Goal: Task Accomplishment & Management: Use online tool/utility

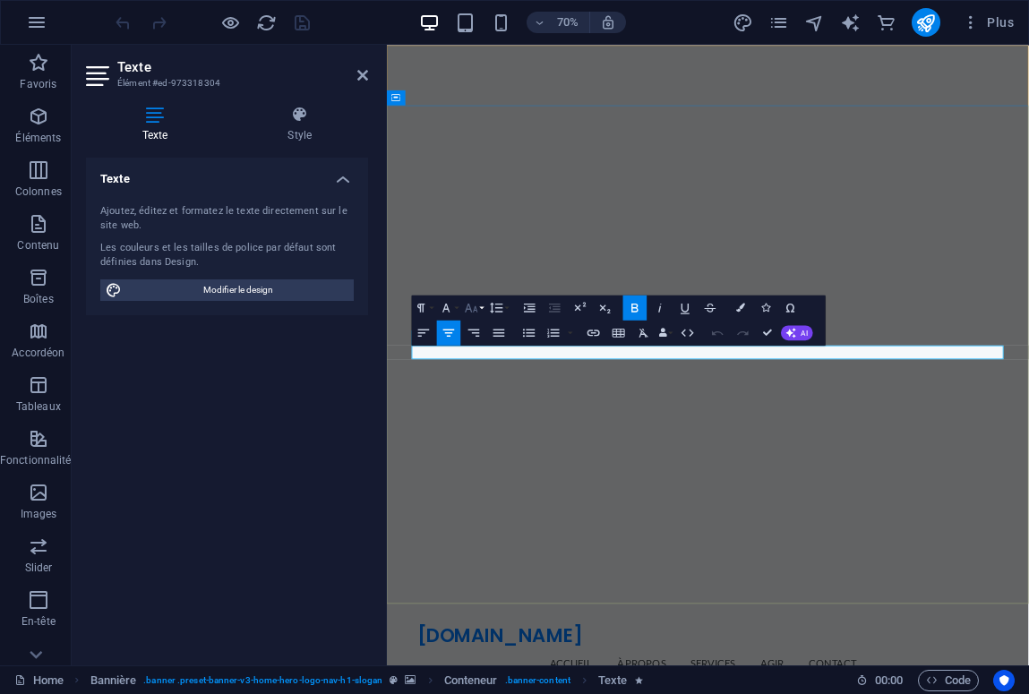
click at [472, 311] on icon "button" at bounding box center [471, 307] width 13 height 9
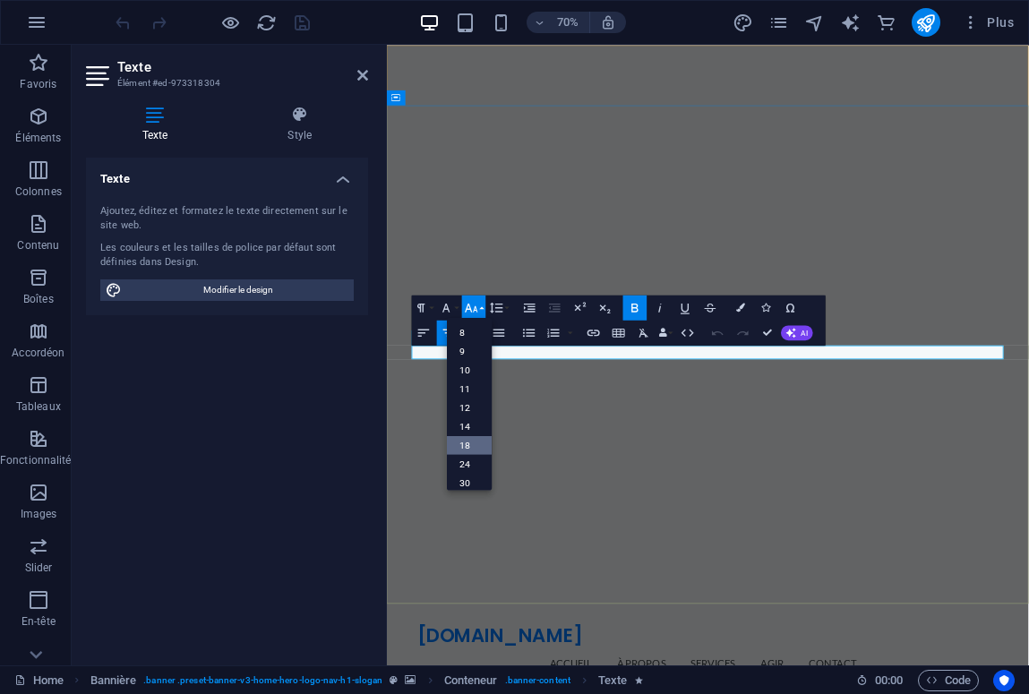
click at [471, 441] on link "18" at bounding box center [469, 444] width 45 height 19
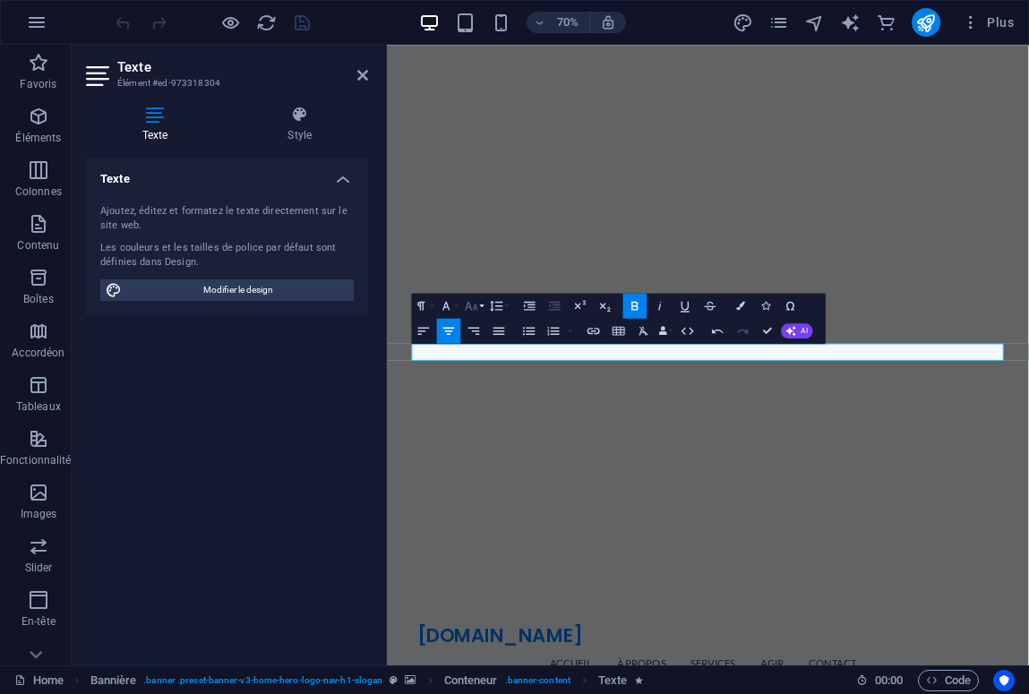
click at [470, 314] on button "Font Size" at bounding box center [474, 306] width 24 height 25
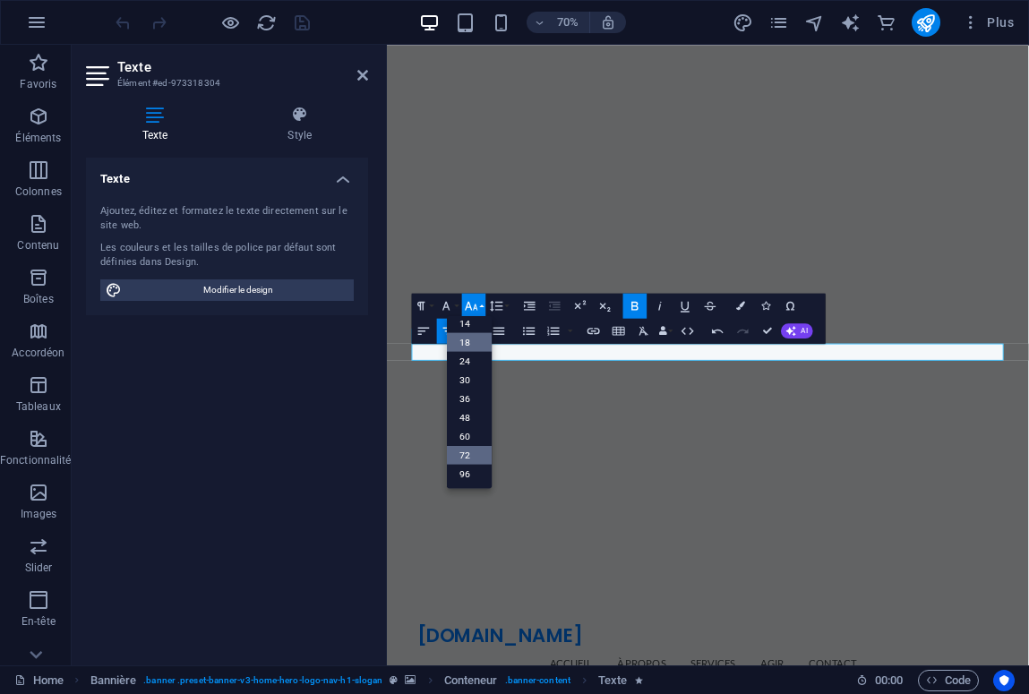
scroll to position [144, 0]
click at [470, 417] on link "48" at bounding box center [469, 418] width 45 height 19
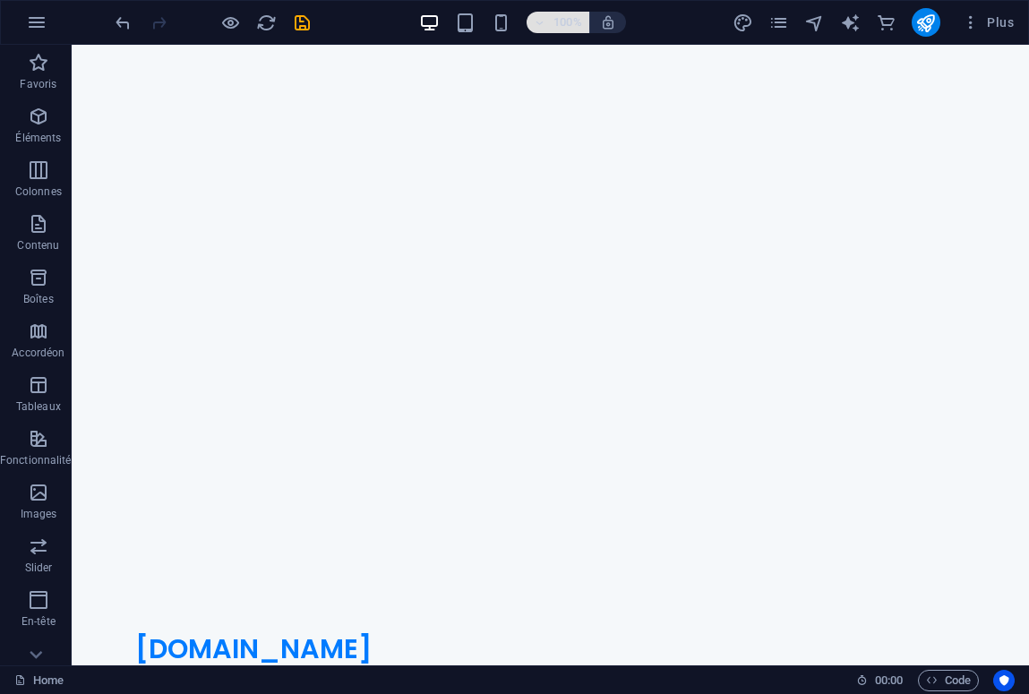
scroll to position [0, 0]
click at [310, 22] on icon "save" at bounding box center [302, 23] width 21 height 21
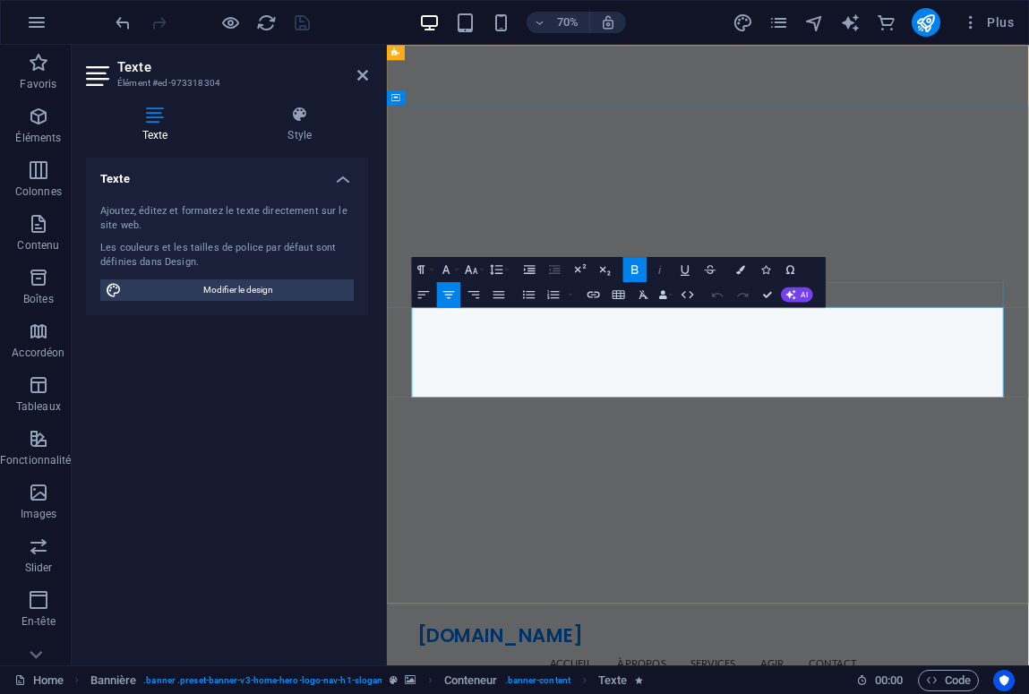
click at [657, 269] on icon "button" at bounding box center [660, 269] width 15 height 15
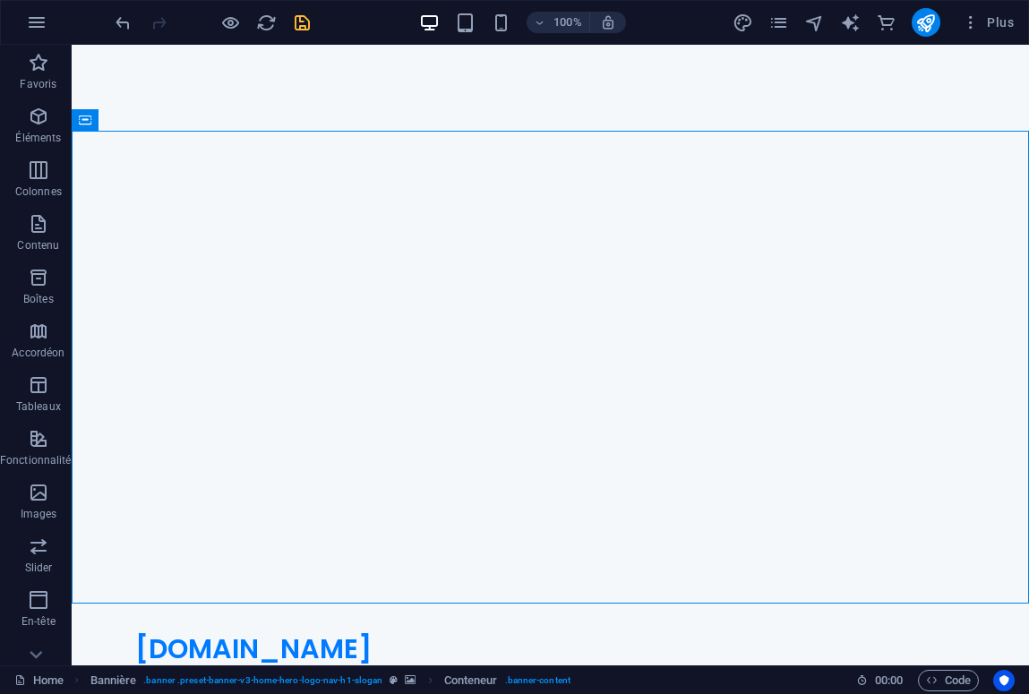
click at [309, 31] on icon "save" at bounding box center [302, 23] width 21 height 21
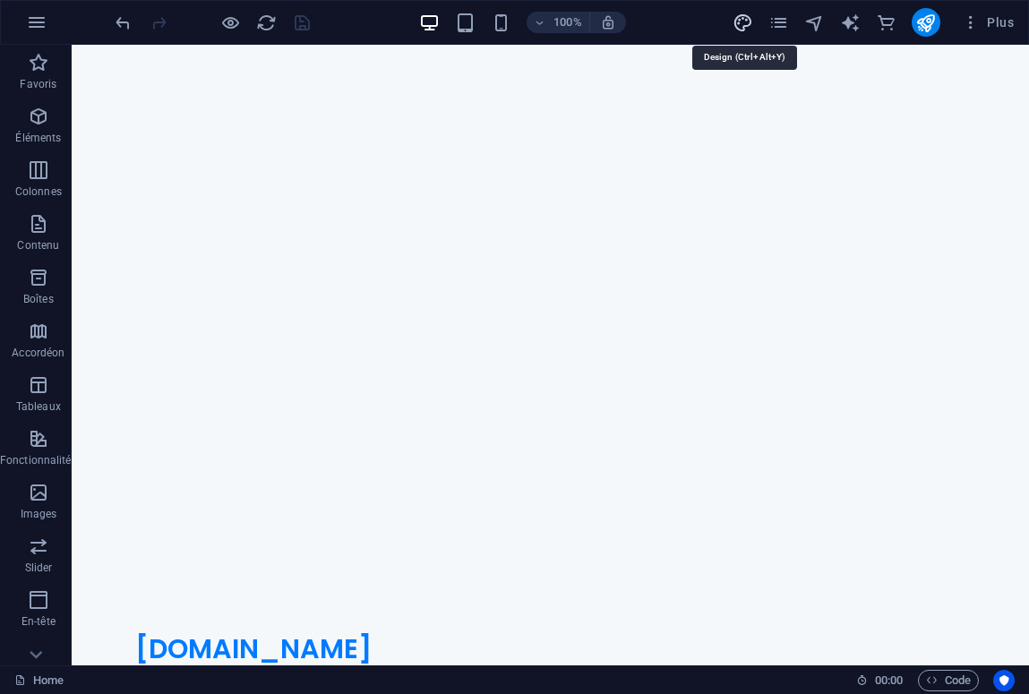
click at [736, 24] on icon "design" at bounding box center [743, 23] width 21 height 21
select select "px"
select select "200"
select select "px"
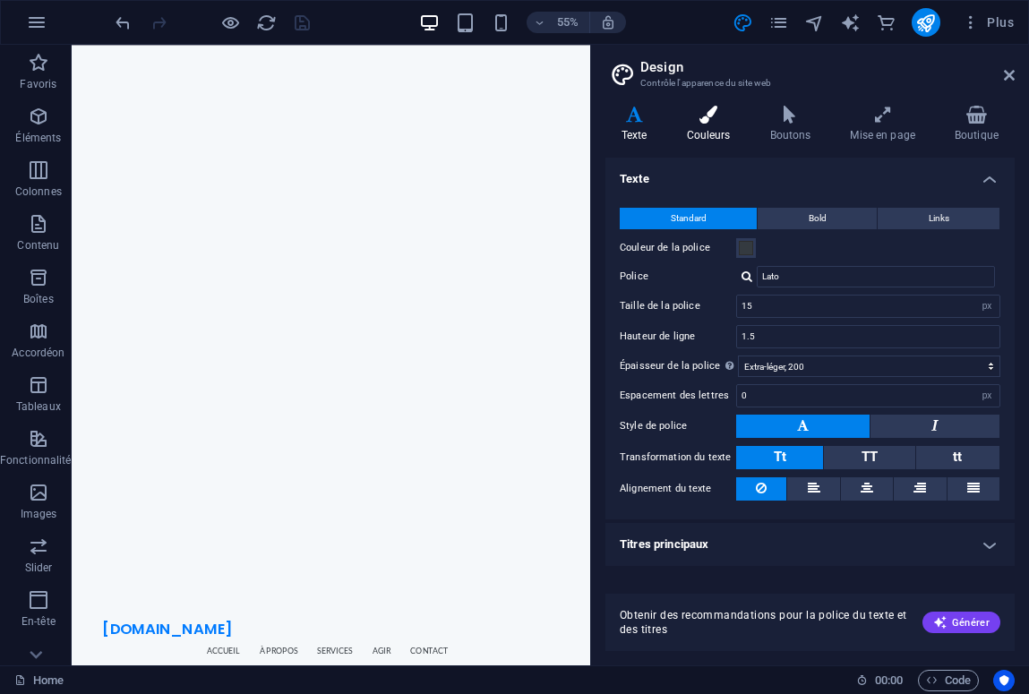
click at [718, 116] on icon at bounding box center [709, 115] width 76 height 18
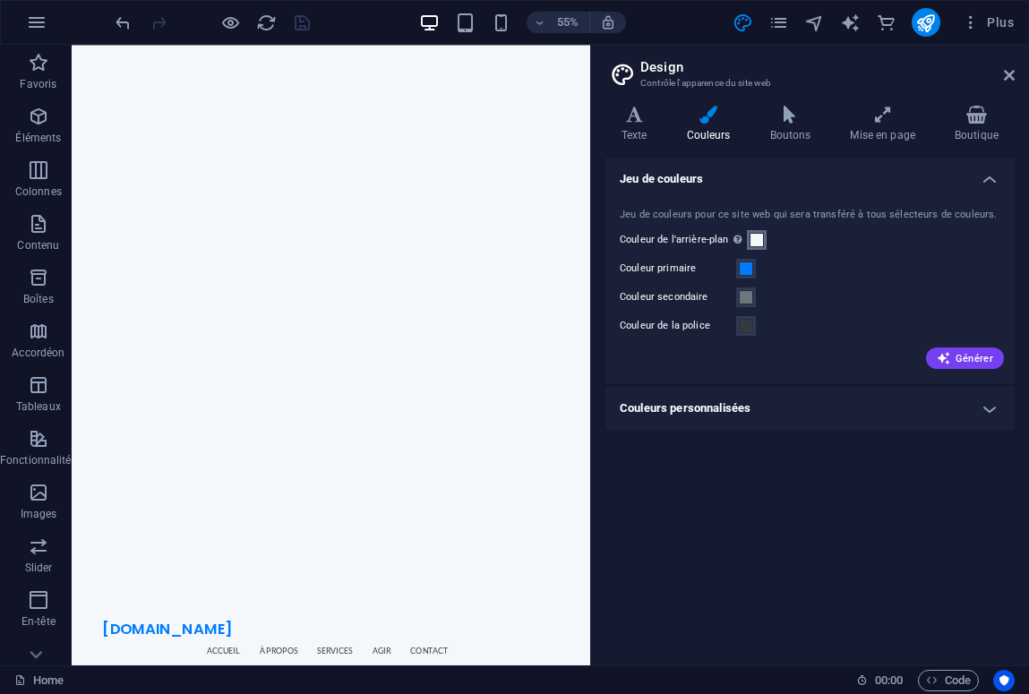
click at [752, 237] on span at bounding box center [757, 240] width 14 height 14
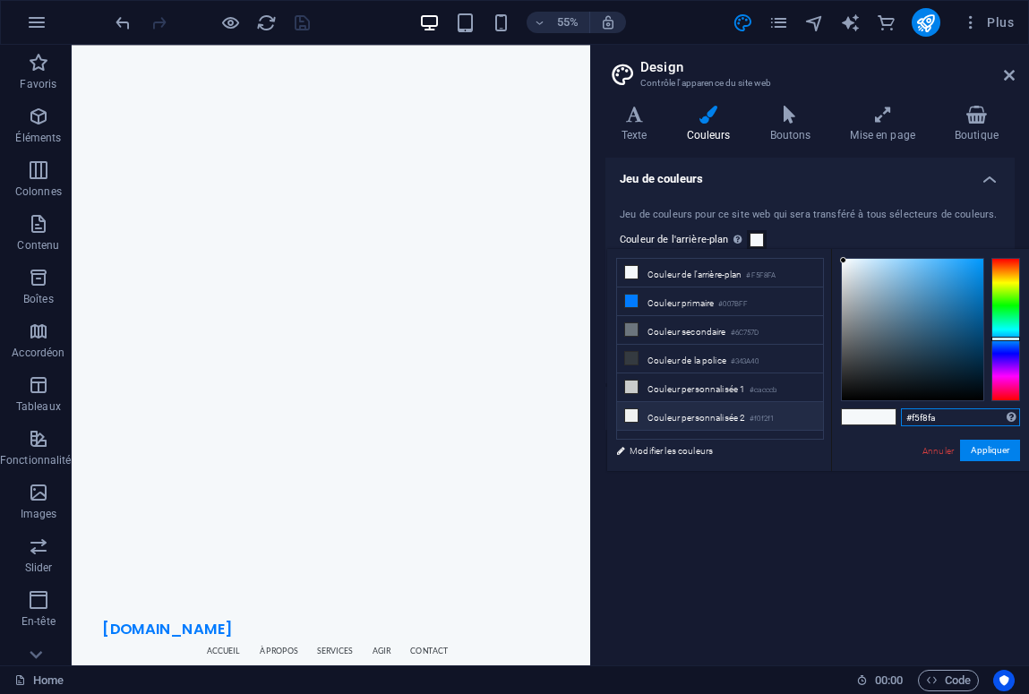
drag, startPoint x: 954, startPoint y: 417, endPoint x: 776, endPoint y: 415, distance: 178.3
click at [777, 416] on div "less Couleur de l'arrière-plan #F5F8FA Couleur primaire #007BFF Couleur seconda…" at bounding box center [818, 360] width 422 height 222
paste input "// Soukaina Benabid // One Med Link // Community Tab import SwiftUI // MARK: - …"
type input "// Soukaina Benabid // One Med Link // Community Tab import SwiftUI // MARK: - …"
click at [988, 418] on input "text" at bounding box center [960, 418] width 119 height 18
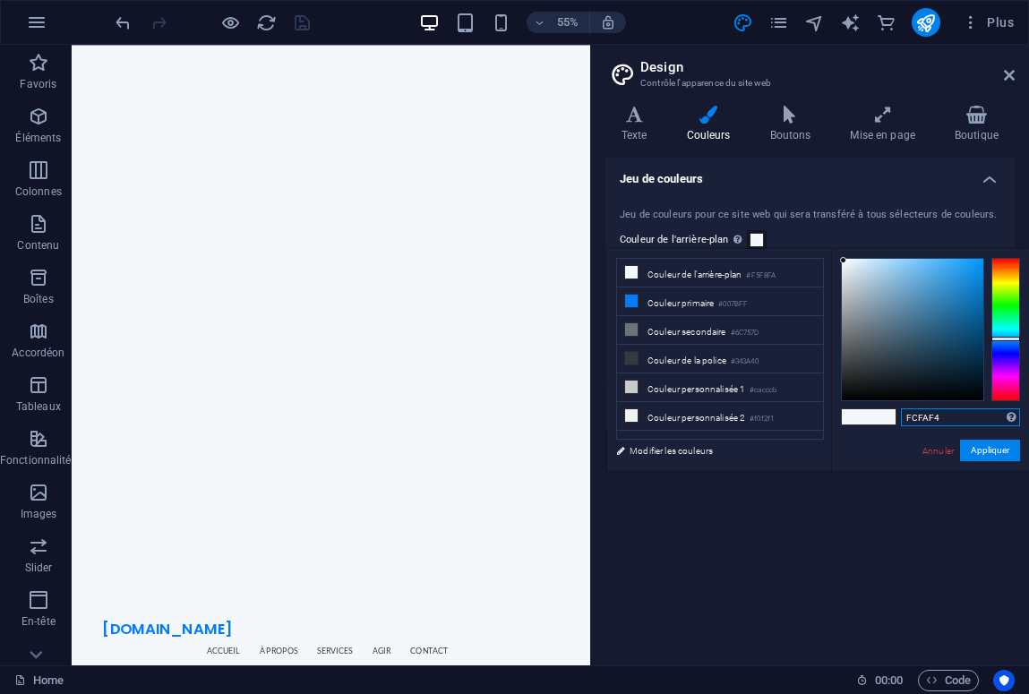
type input "#fcfaf4"
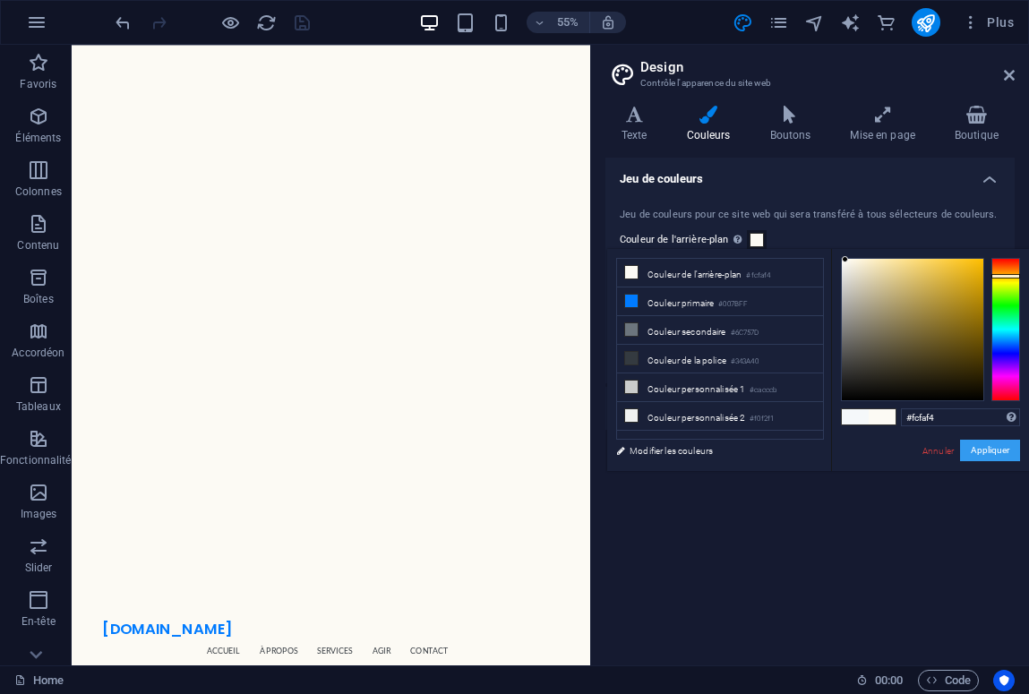
click at [997, 451] on button "Appliquer" at bounding box center [990, 451] width 60 height 22
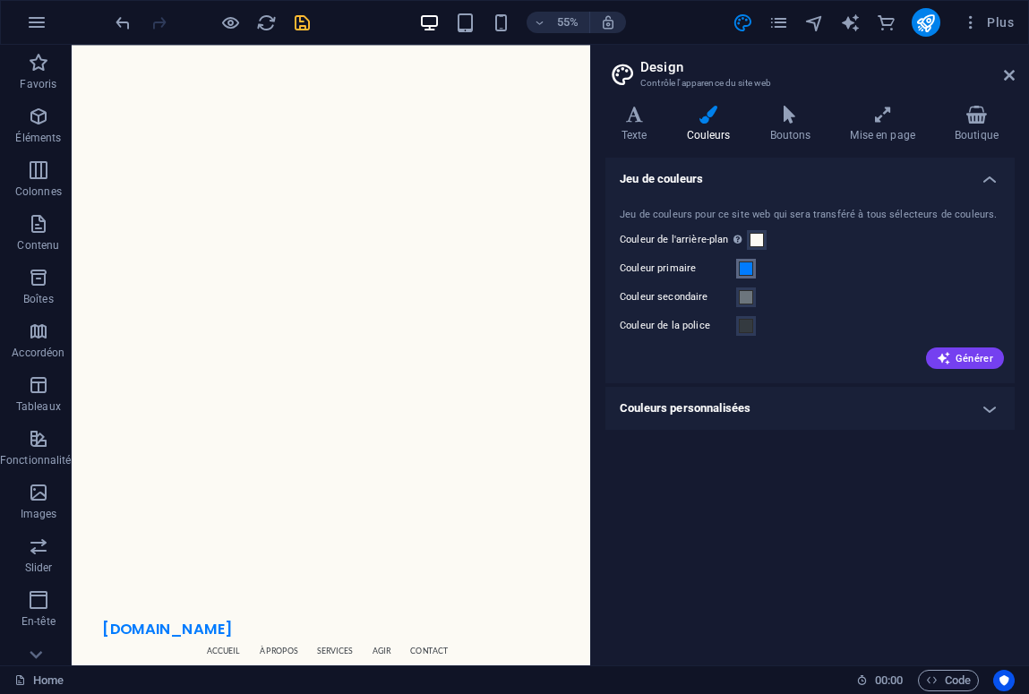
click at [742, 267] on span at bounding box center [746, 269] width 14 height 14
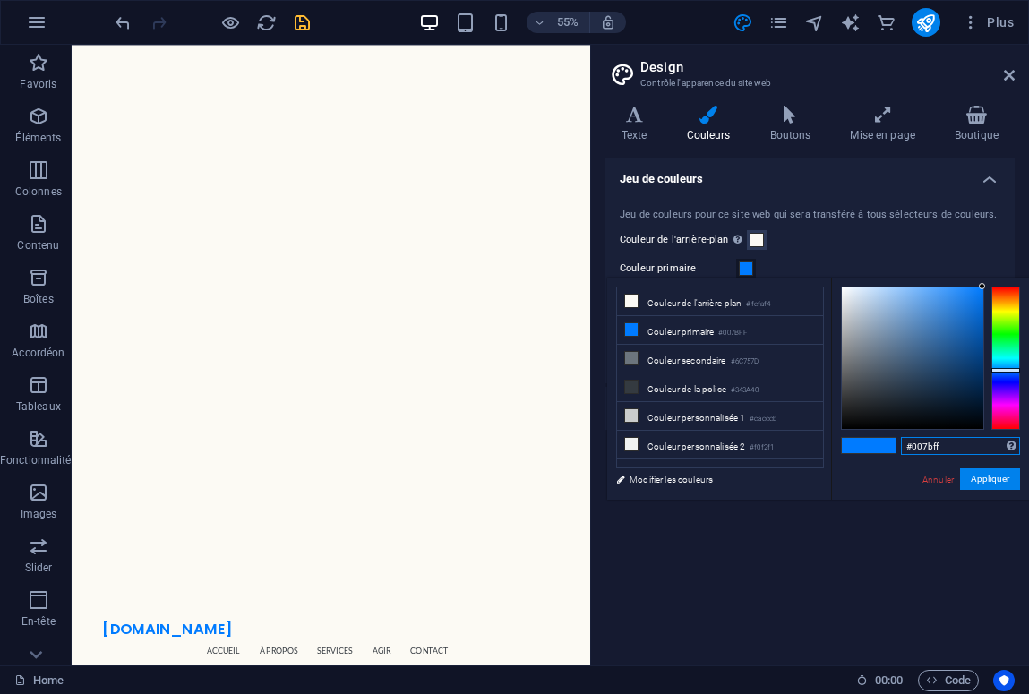
click at [958, 443] on input "#007bff" at bounding box center [960, 446] width 119 height 18
type input "#005577"
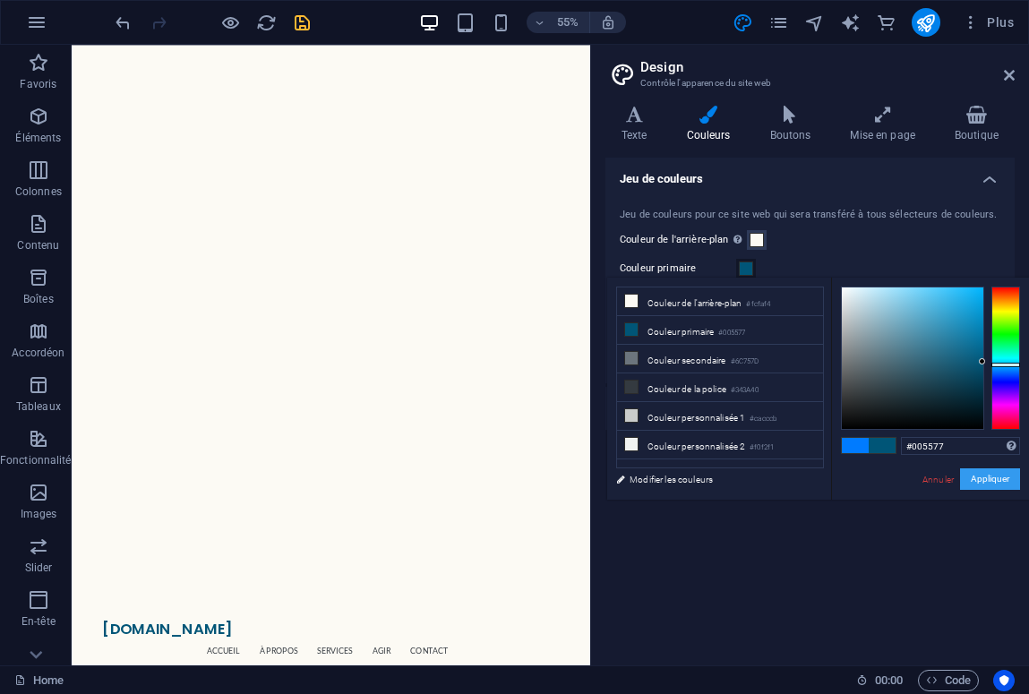
click at [1008, 483] on button "Appliquer" at bounding box center [990, 480] width 60 height 22
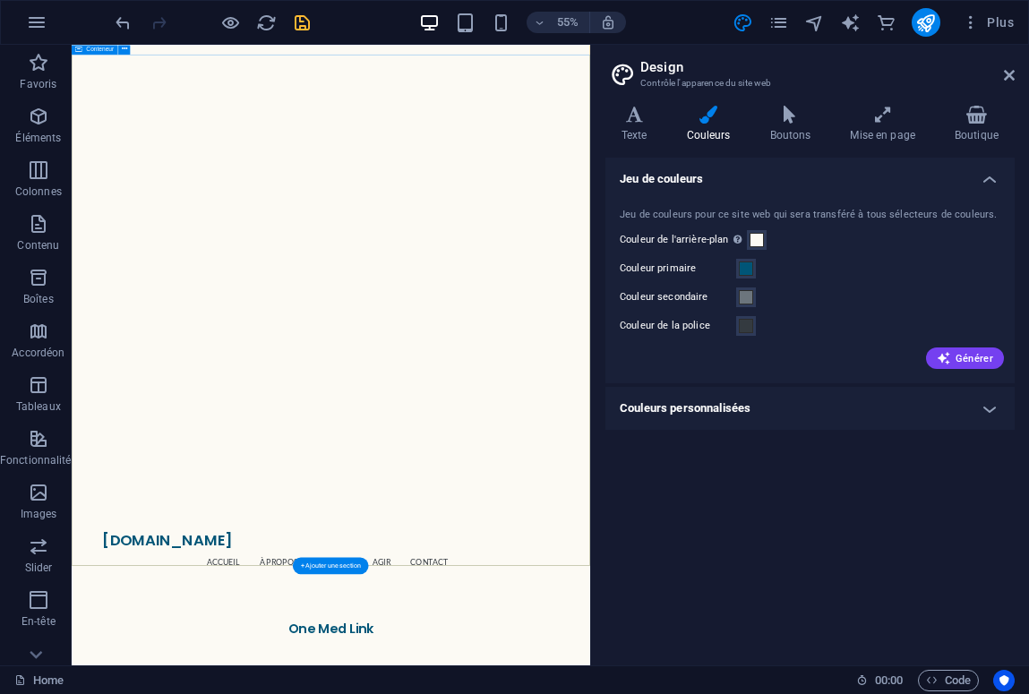
scroll to position [178, 0]
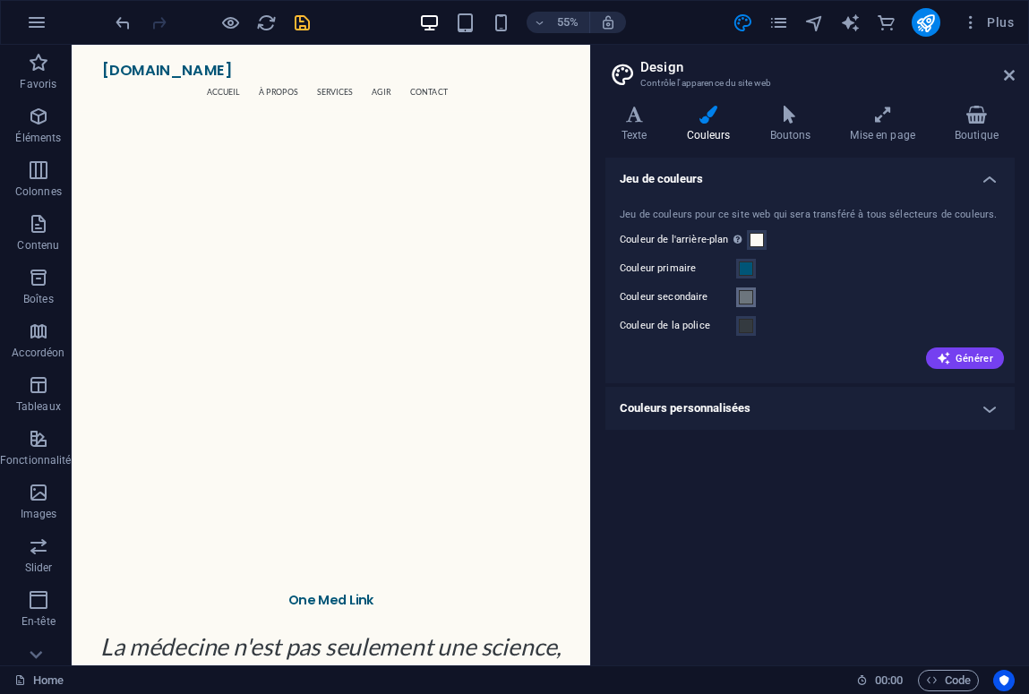
click at [746, 300] on span at bounding box center [746, 297] width 14 height 14
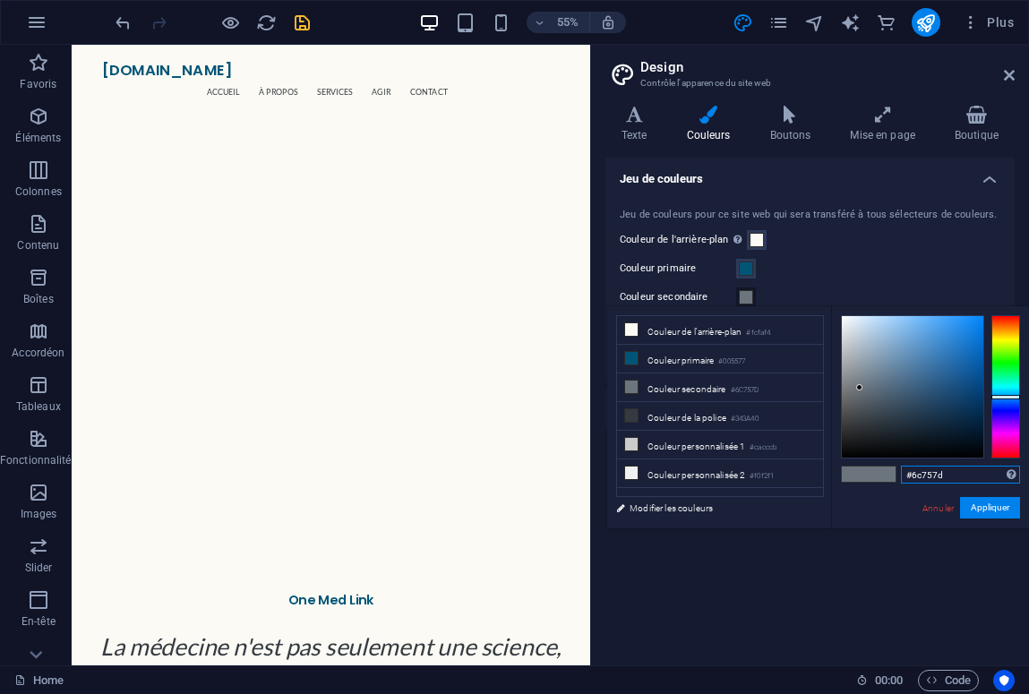
click at [948, 474] on input "#6c757d" at bounding box center [960, 475] width 119 height 18
type input "#99d5d5"
click at [996, 505] on button "Appliquer" at bounding box center [990, 508] width 60 height 22
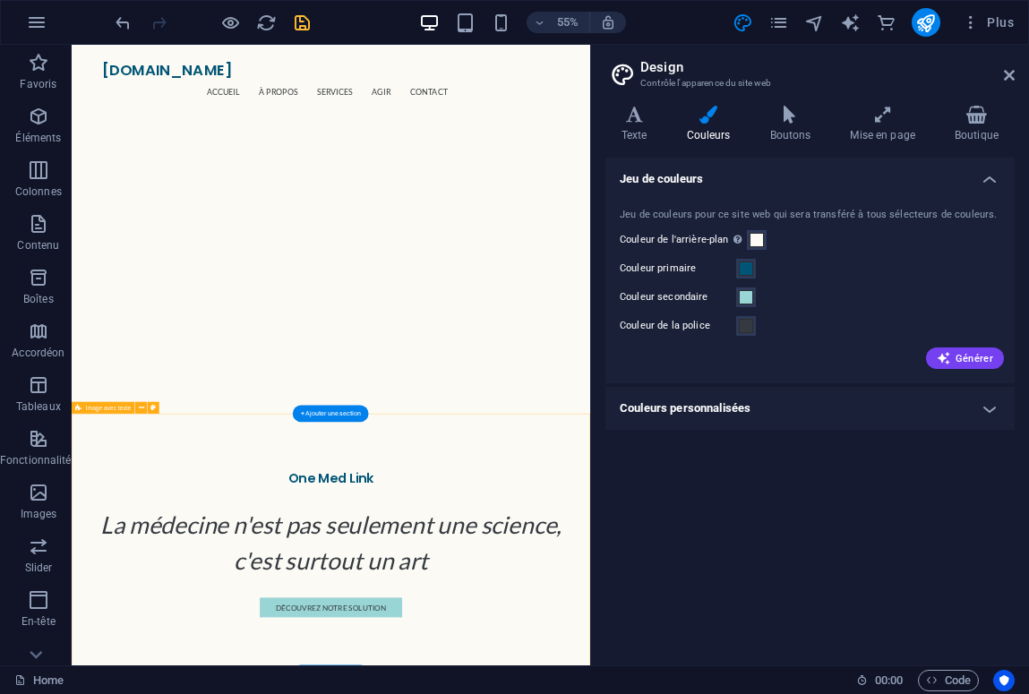
scroll to position [423, 0]
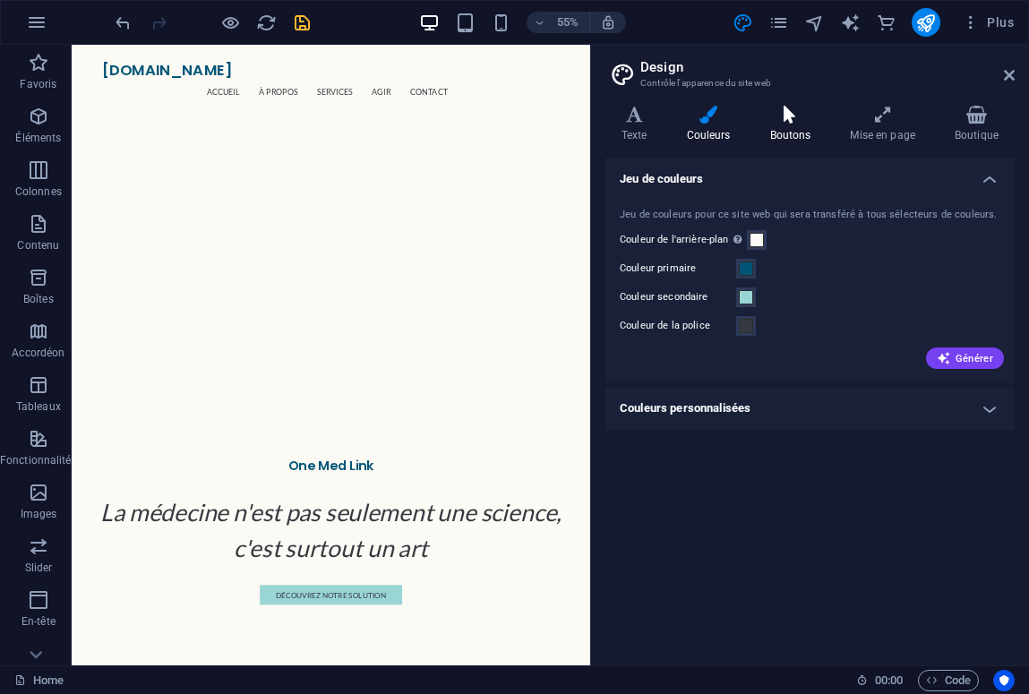
click at [780, 125] on h4 "Boutons" at bounding box center [794, 125] width 81 height 38
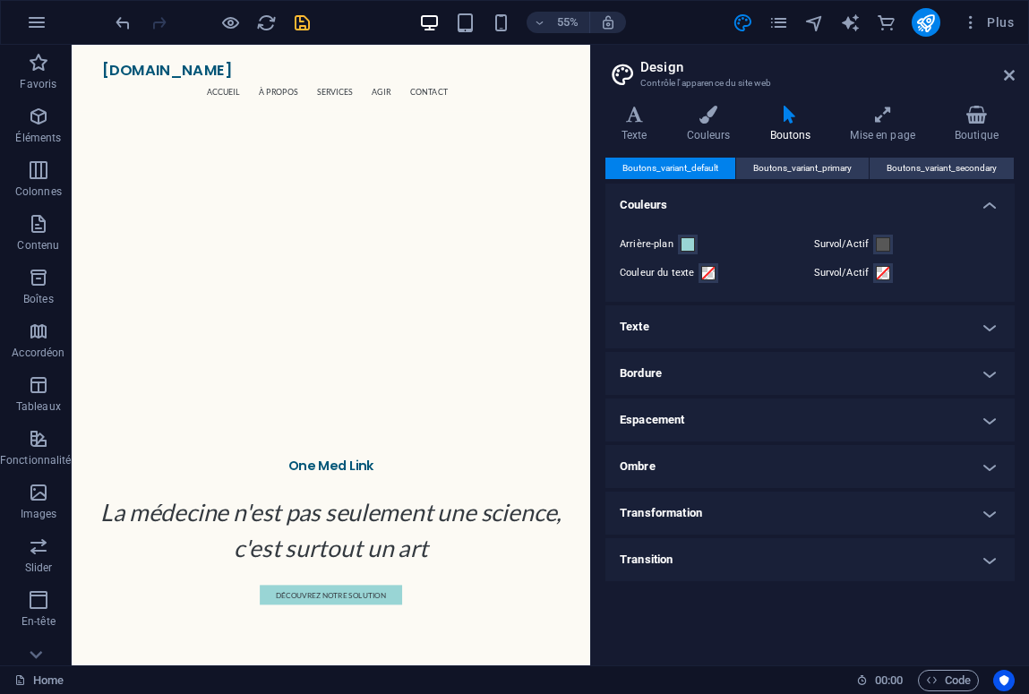
click at [667, 334] on h4 "Texte" at bounding box center [810, 327] width 409 height 43
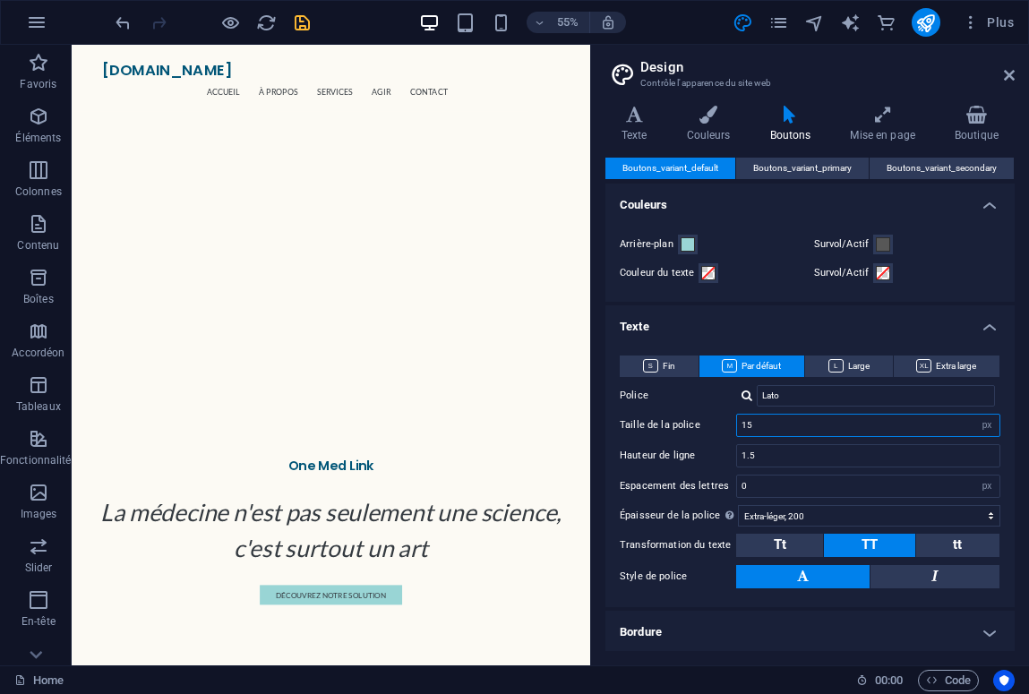
click at [793, 426] on input "15" at bounding box center [868, 426] width 263 height 22
type input "18"
click at [797, 544] on button "Tt" at bounding box center [779, 545] width 87 height 23
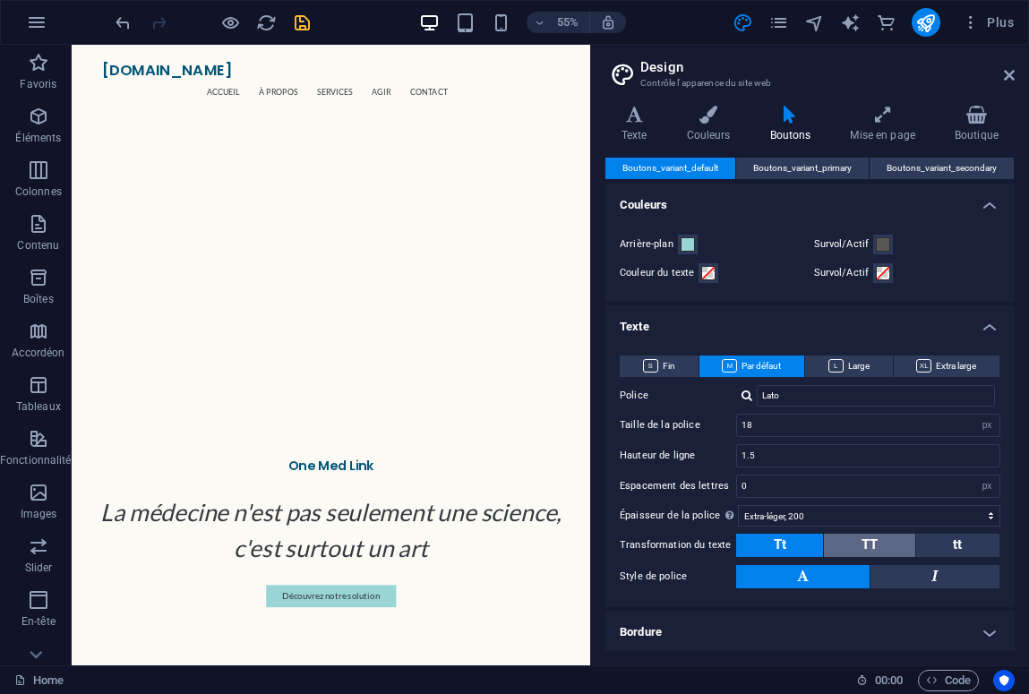
click at [886, 540] on button "TT" at bounding box center [869, 545] width 90 height 23
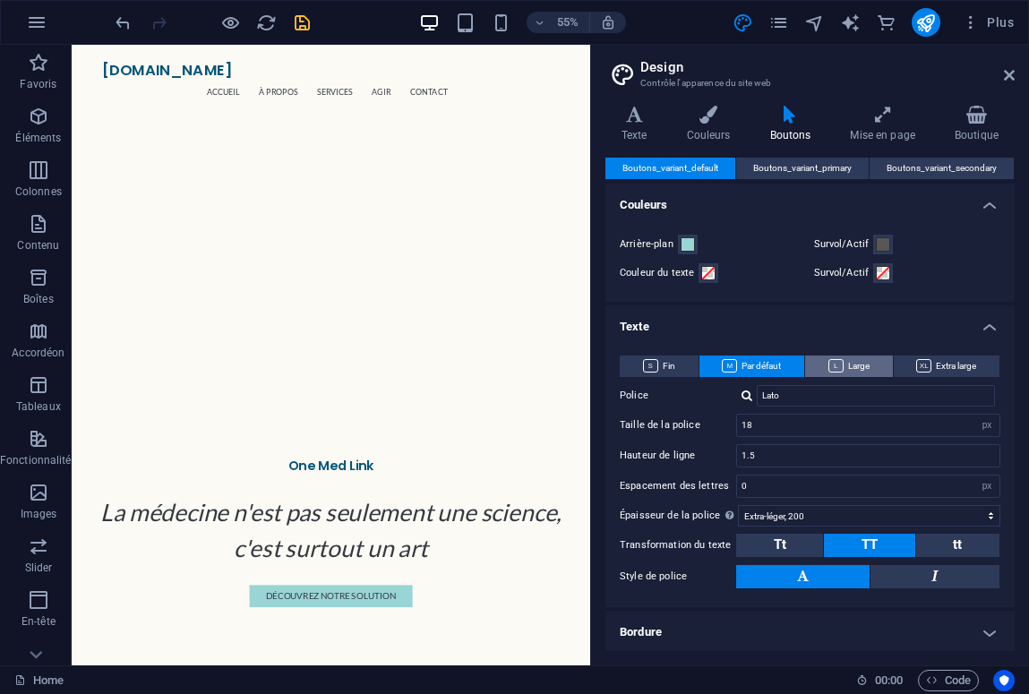
click at [858, 368] on span "Large" at bounding box center [849, 367] width 41 height 22
click at [765, 366] on span "Par défaut" at bounding box center [751, 367] width 59 height 22
click at [855, 366] on span "Large" at bounding box center [849, 367] width 41 height 22
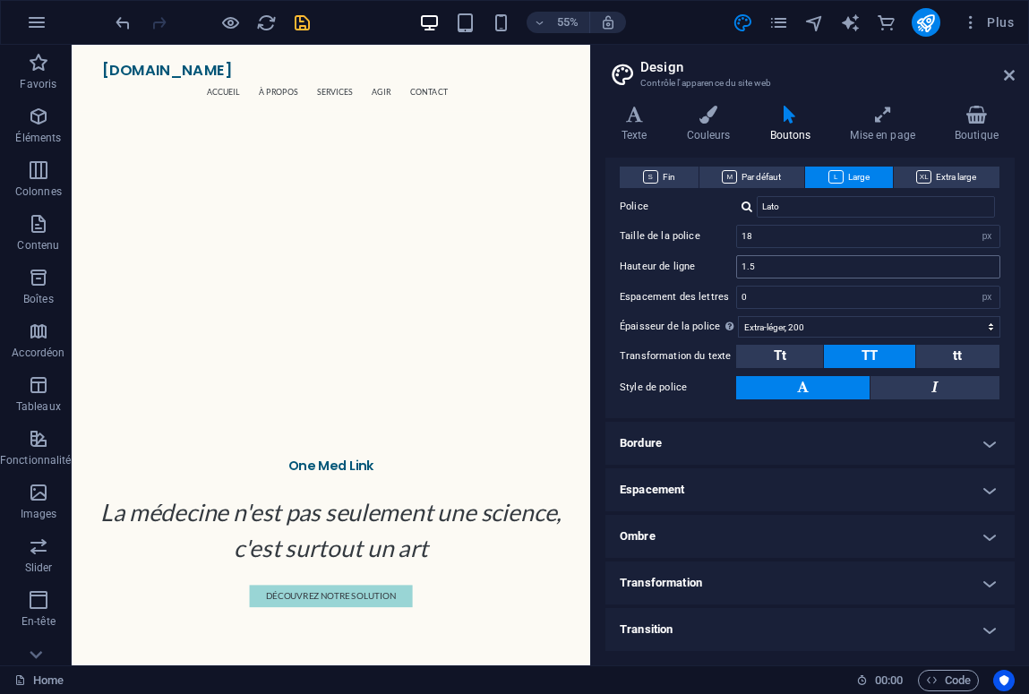
scroll to position [188, 0]
click at [783, 234] on input "18" at bounding box center [868, 238] width 263 height 22
click at [821, 393] on button at bounding box center [802, 388] width 133 height 23
click at [632, 116] on icon at bounding box center [635, 115] width 58 height 18
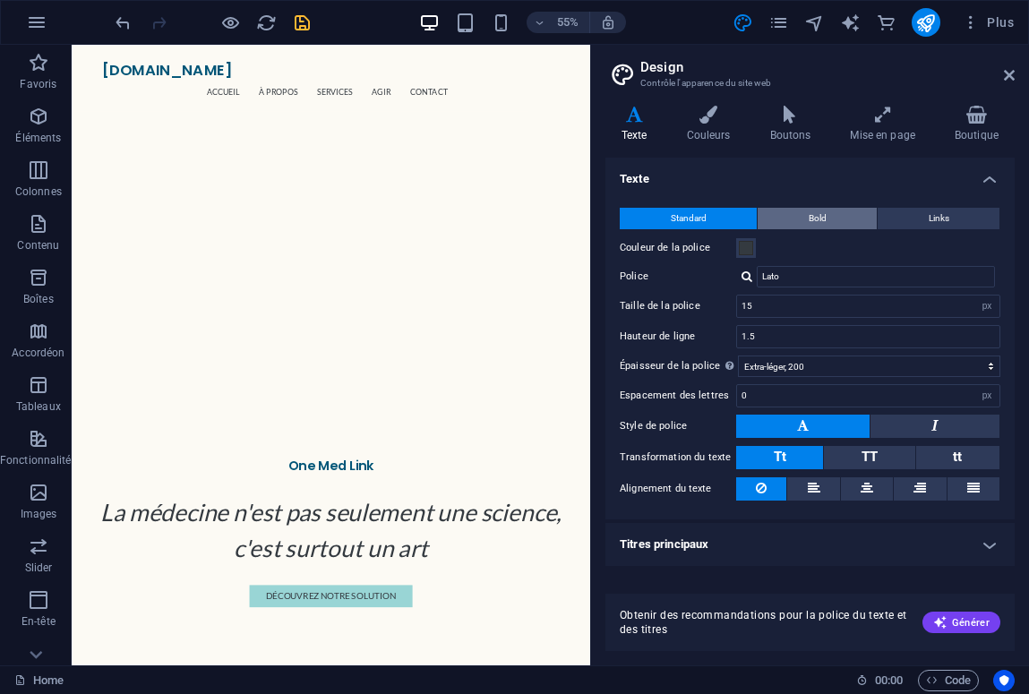
click at [831, 213] on button "Bold" at bounding box center [817, 219] width 119 height 22
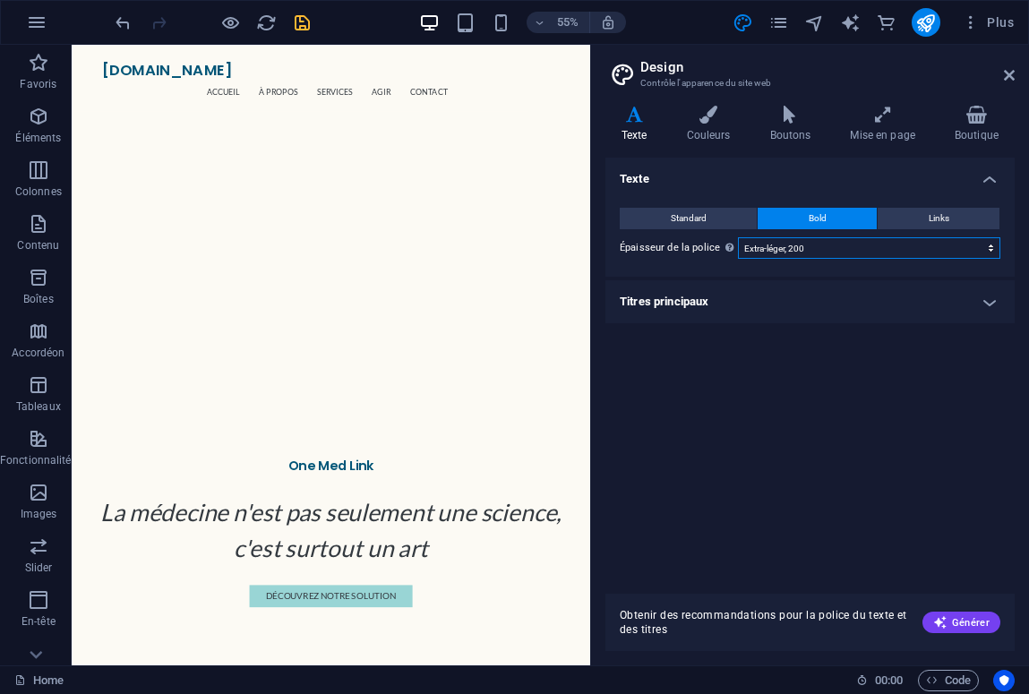
select select "400"
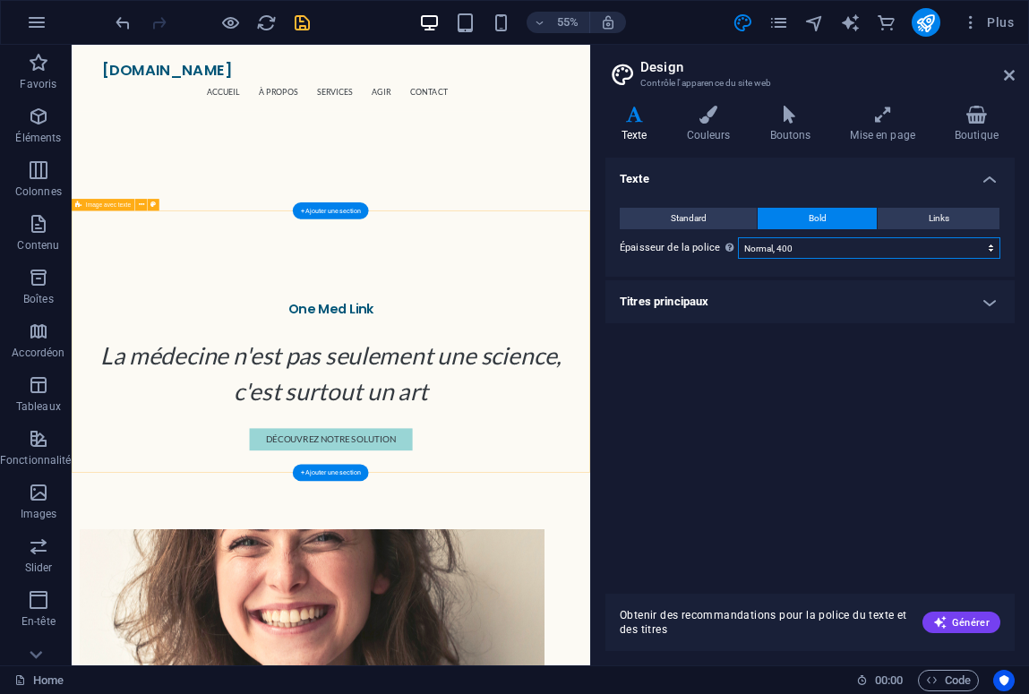
scroll to position [715, 0]
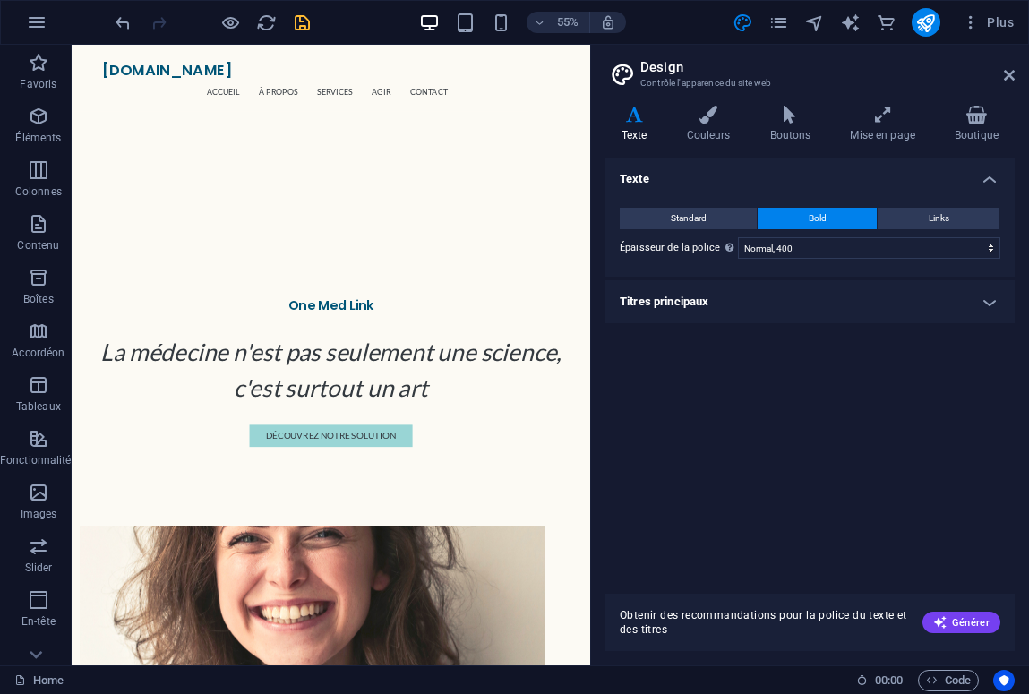
click at [770, 455] on div "Texte Standard Bold Links Couleur de la police Police Lato Taille de la police …" at bounding box center [810, 369] width 409 height 422
click at [891, 123] on icon at bounding box center [883, 115] width 98 height 18
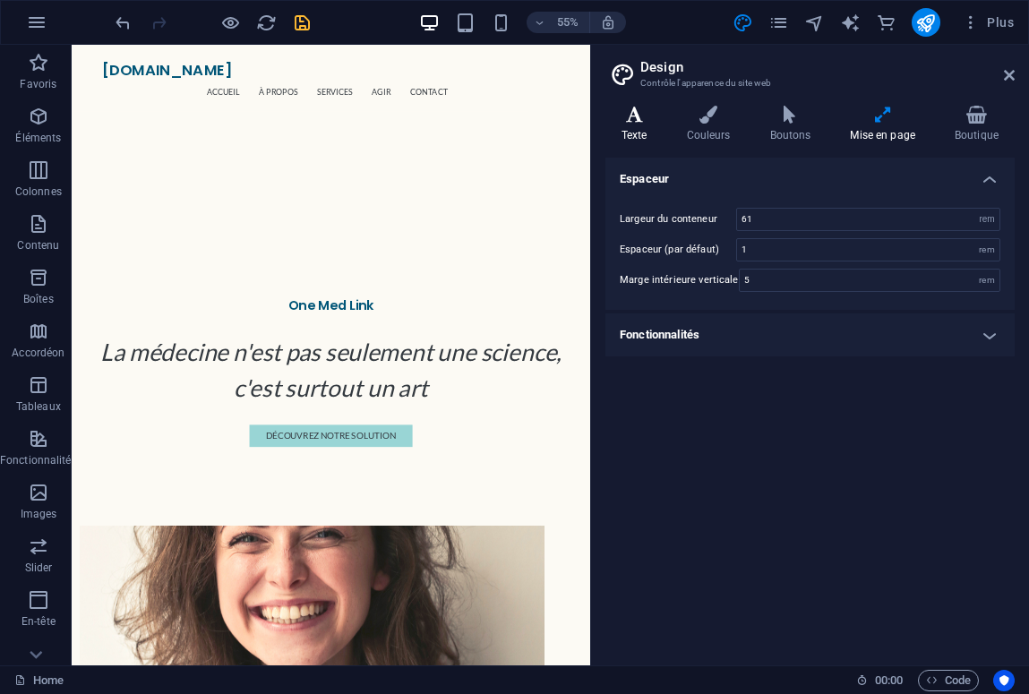
click at [644, 124] on h4 "Texte" at bounding box center [638, 125] width 65 height 38
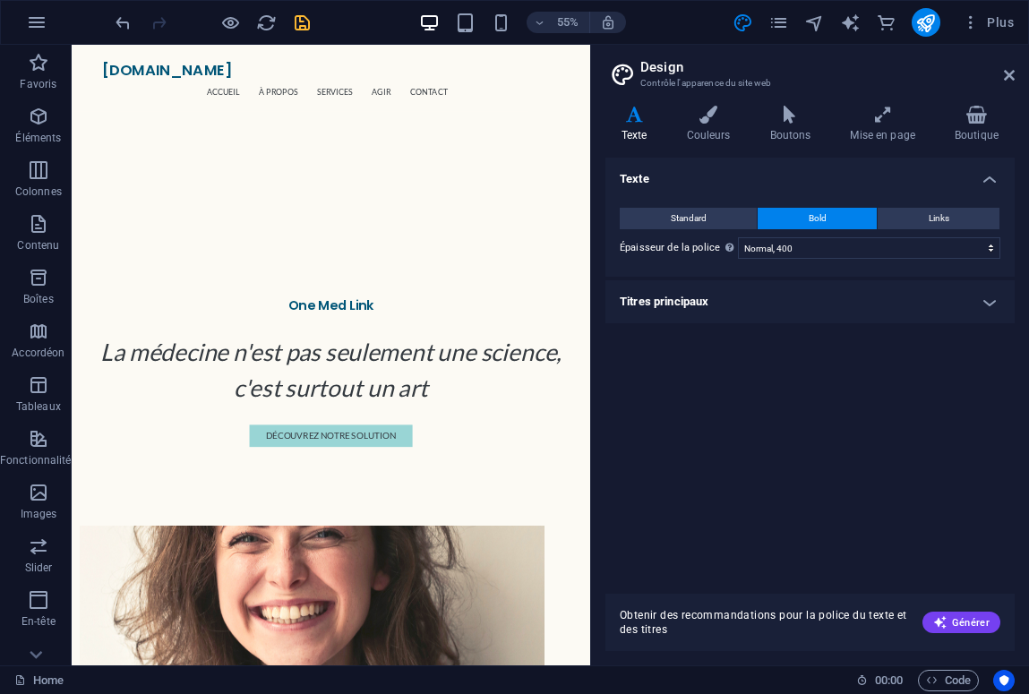
click at [969, 313] on h4 "Titres principaux" at bounding box center [810, 301] width 409 height 43
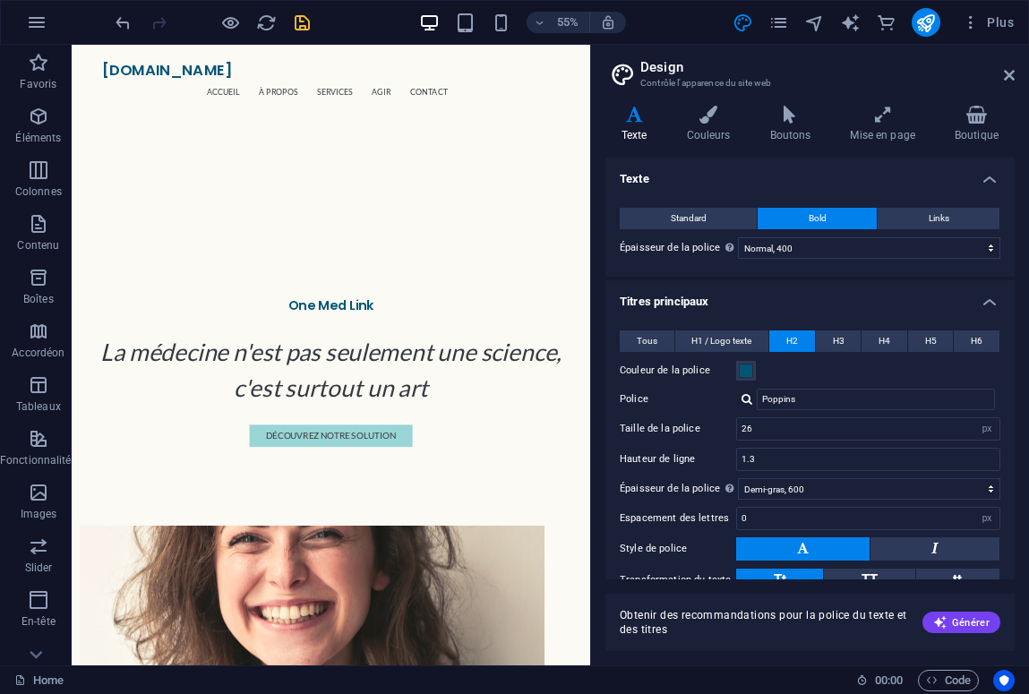
click at [969, 313] on div "Tous H1 / Logo texte H2 H3 H4 H5 H6 Couleur de la police Police Poppins Hauteur…" at bounding box center [810, 509] width 417 height 392
click at [978, 297] on h4 "Titres principaux" at bounding box center [810, 296] width 409 height 32
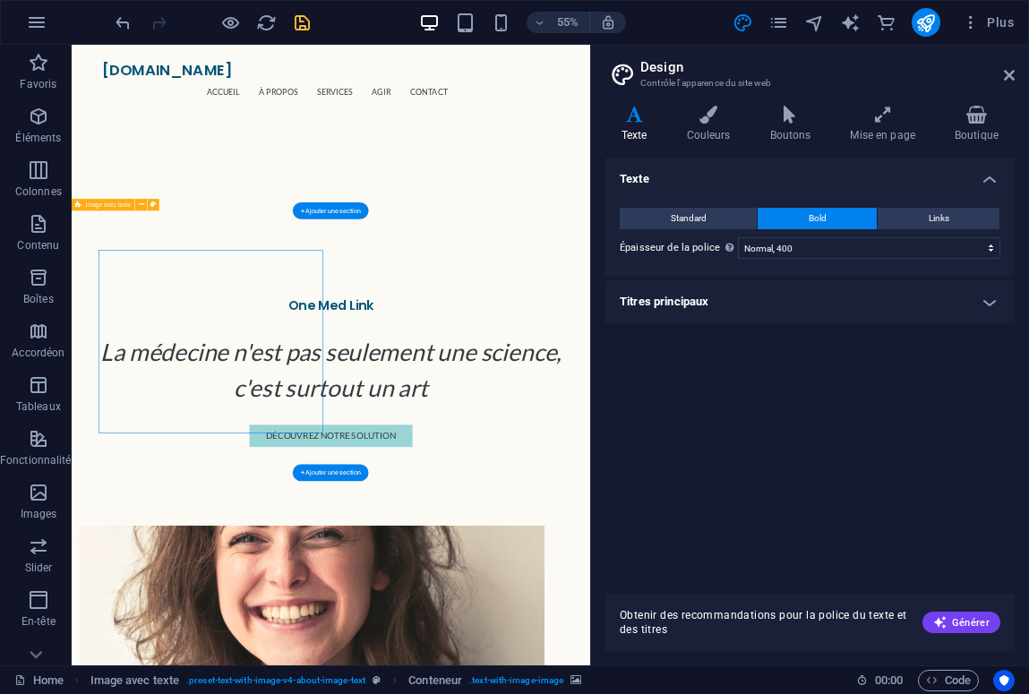
click at [1004, 80] on icon at bounding box center [1009, 75] width 11 height 14
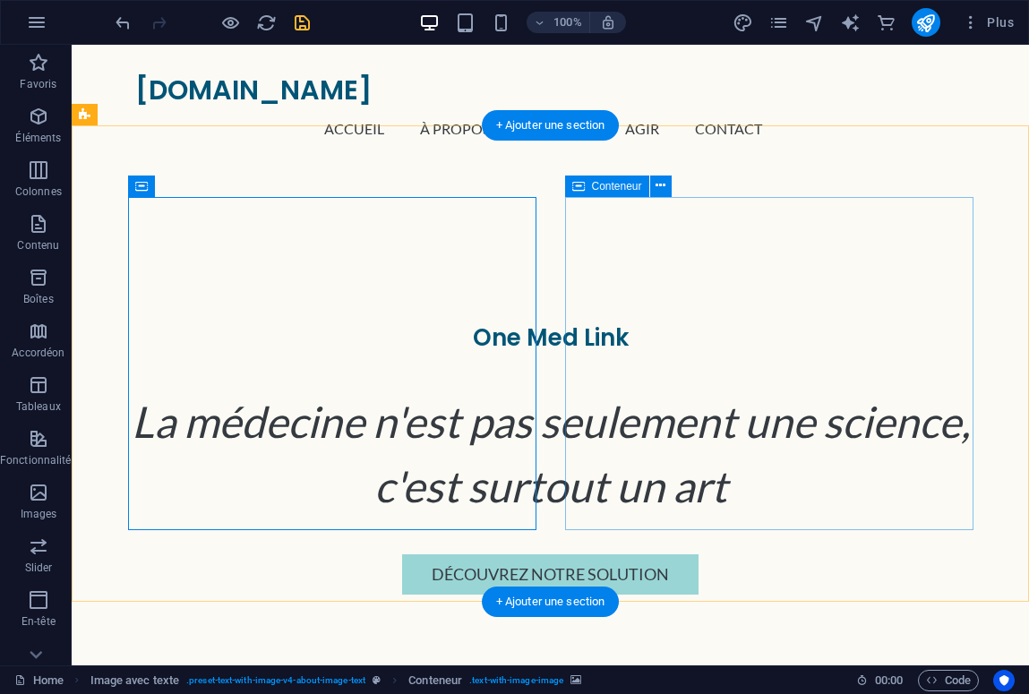
scroll to position [482, 0]
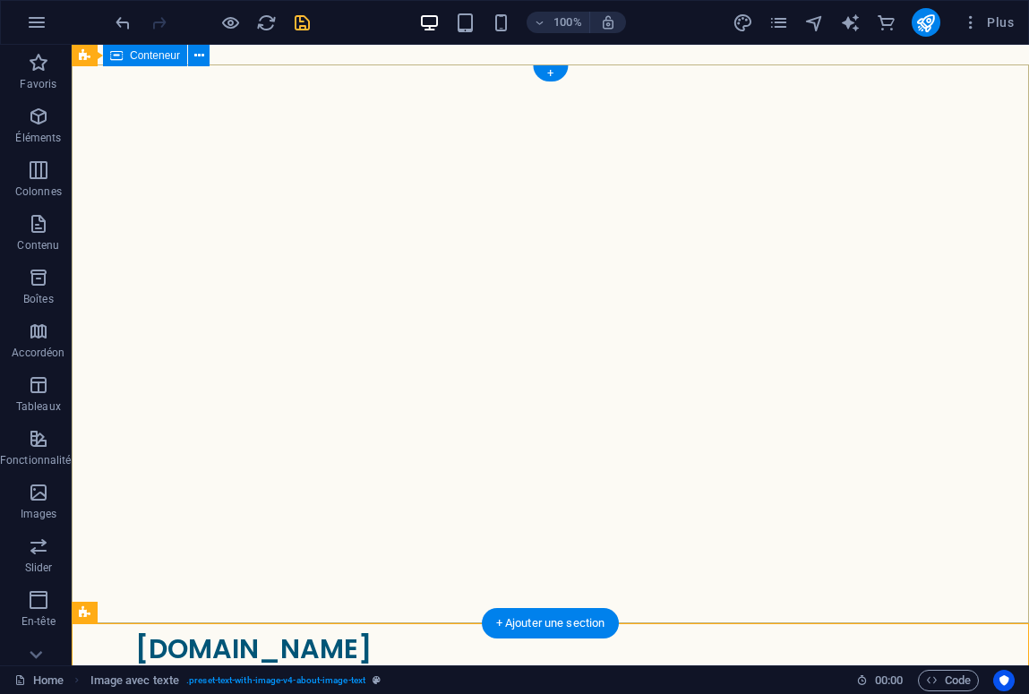
scroll to position [0, 0]
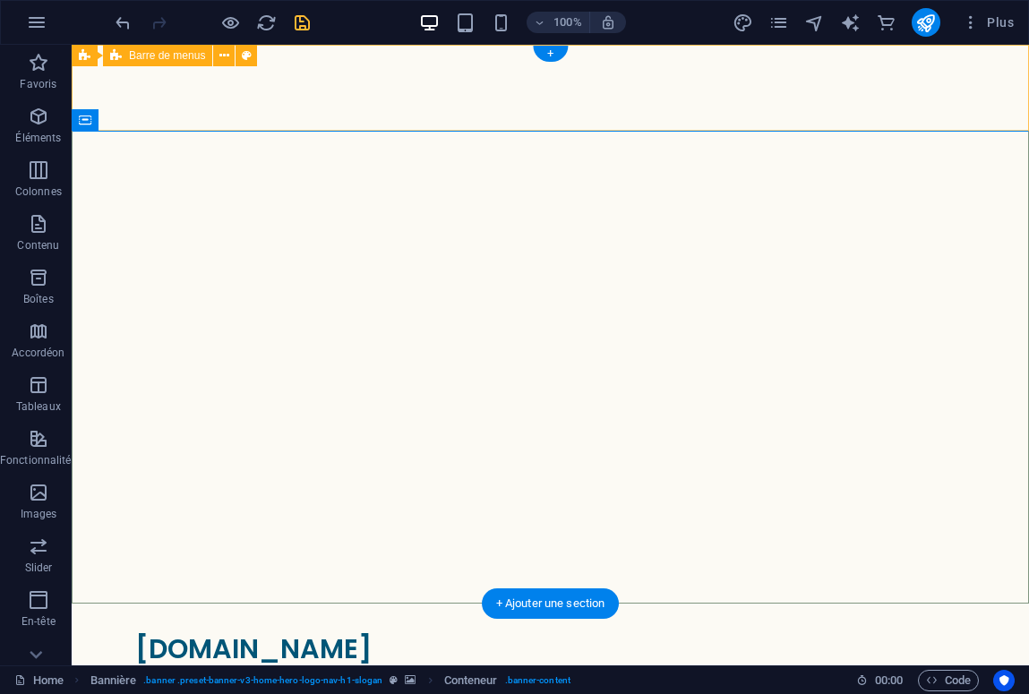
click at [978, 604] on div "onemedlink.com Accueil À Propos Services Agir Contact Menu" at bounding box center [551, 664] width 958 height 120
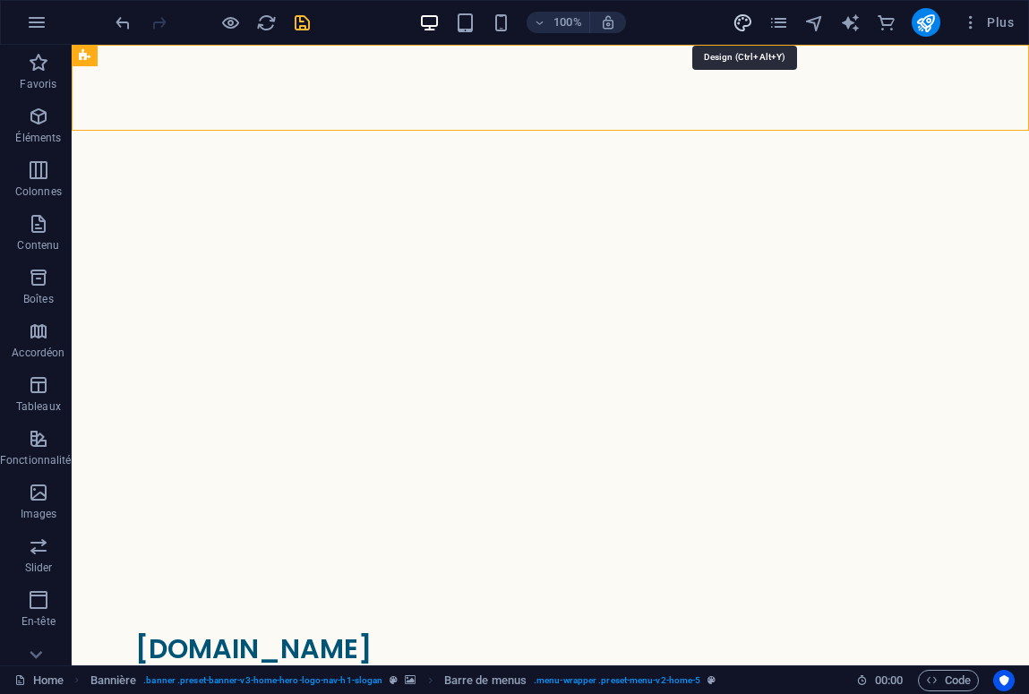
click at [745, 19] on icon "design" at bounding box center [743, 23] width 21 height 21
select select "400"
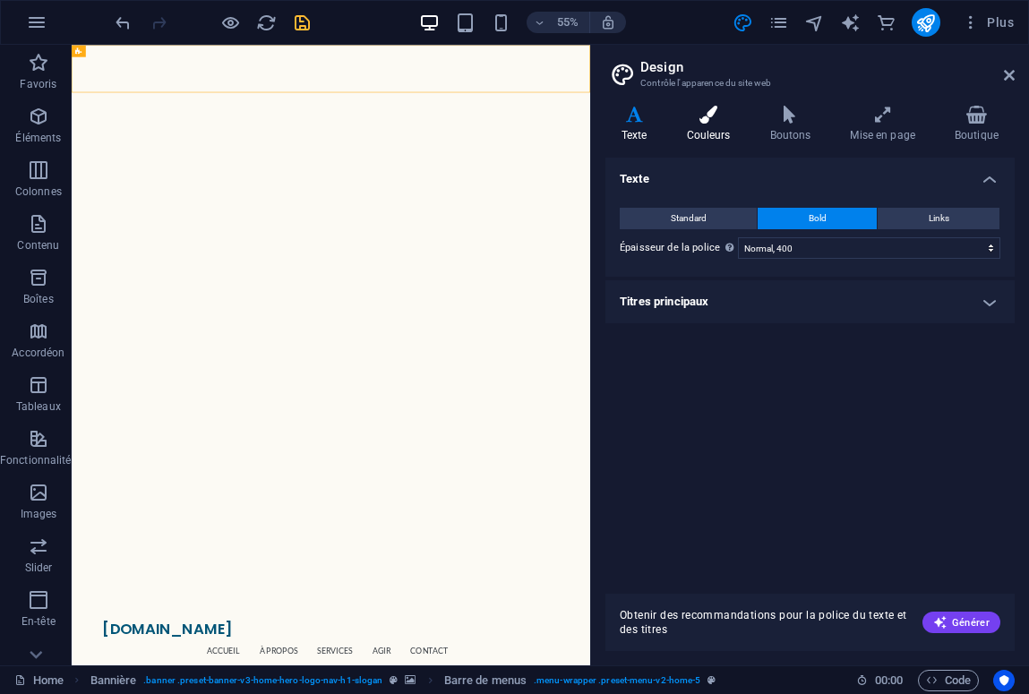
click at [721, 124] on h4 "Couleurs" at bounding box center [712, 125] width 83 height 38
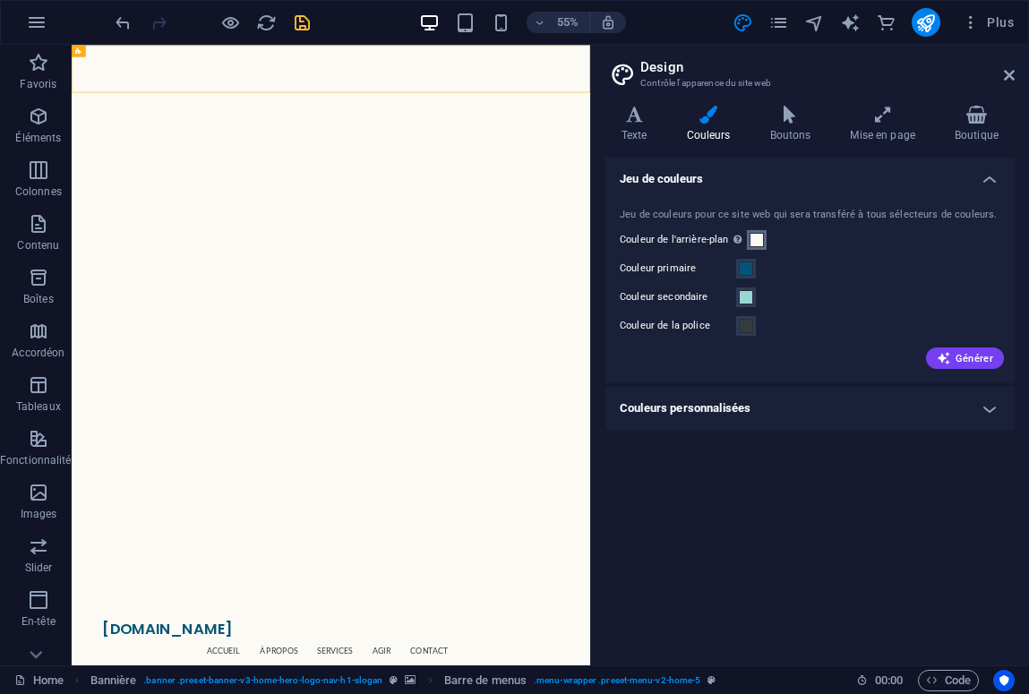
click at [753, 239] on span at bounding box center [757, 240] width 14 height 14
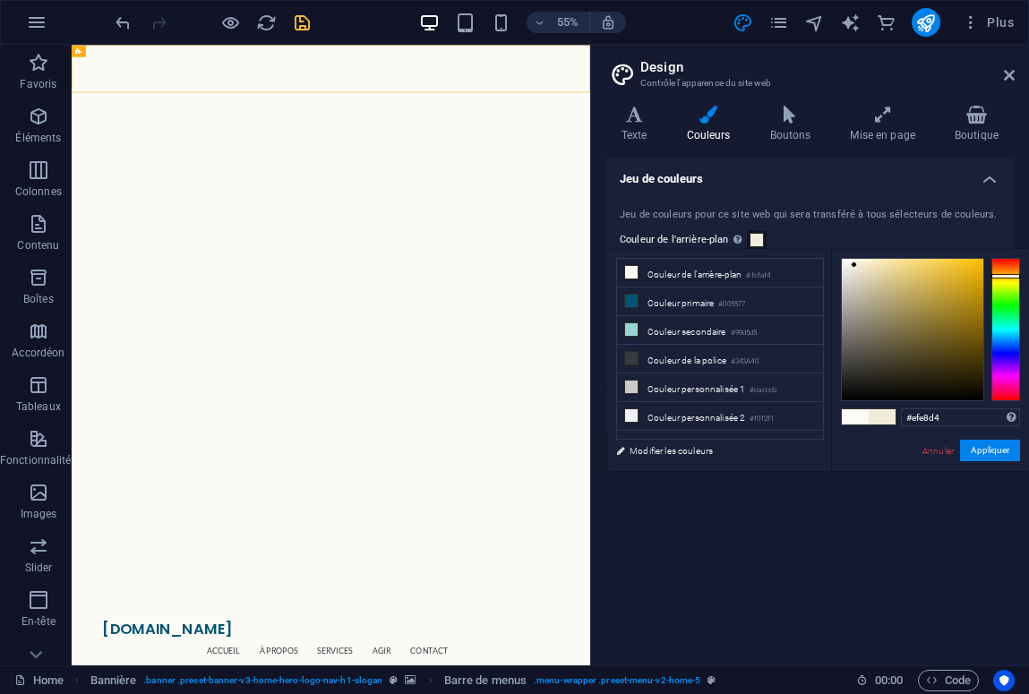
type input "#ede6d2"
drag, startPoint x: 844, startPoint y: 256, endPoint x: 857, endPoint y: 268, distance: 17.8
click at [857, 268] on div at bounding box center [857, 267] width 6 height 6
click at [986, 452] on button "Appliquer" at bounding box center [990, 451] width 60 height 22
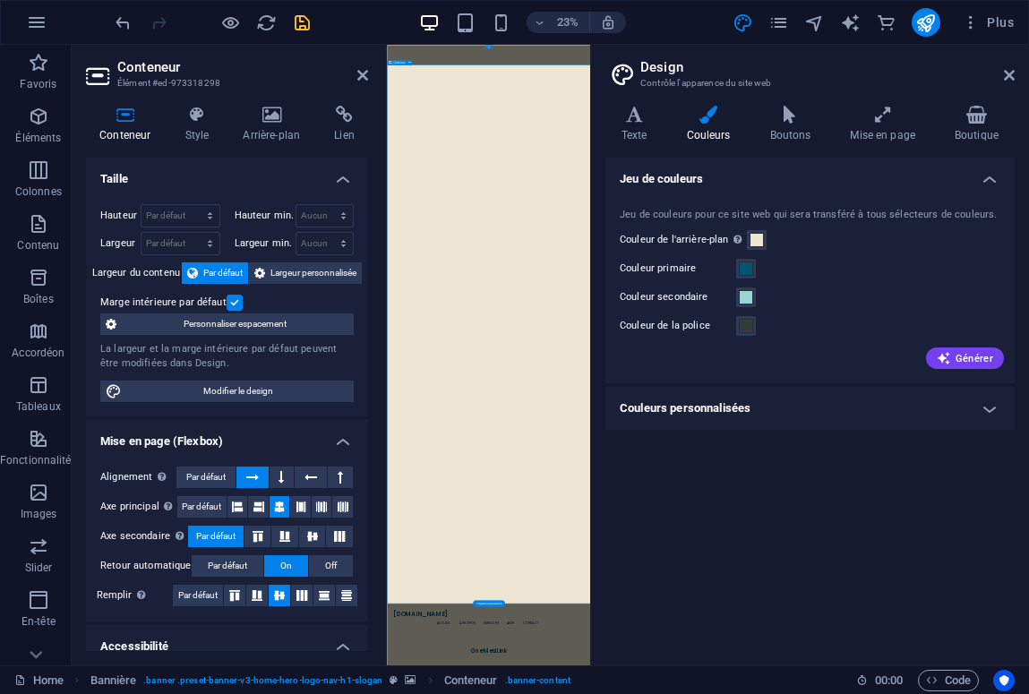
click at [190, 121] on icon at bounding box center [196, 115] width 51 height 18
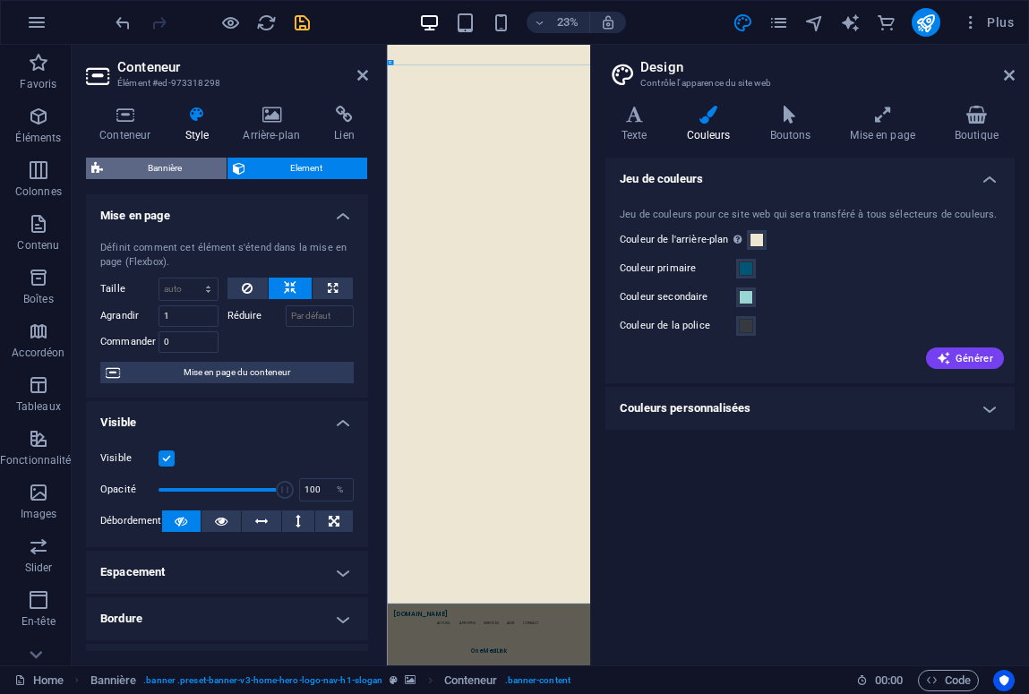
click at [160, 170] on span "Bannière" at bounding box center [164, 169] width 113 height 22
select select "preset-banner-v3-home-hero-logo-nav-h1-slogan"
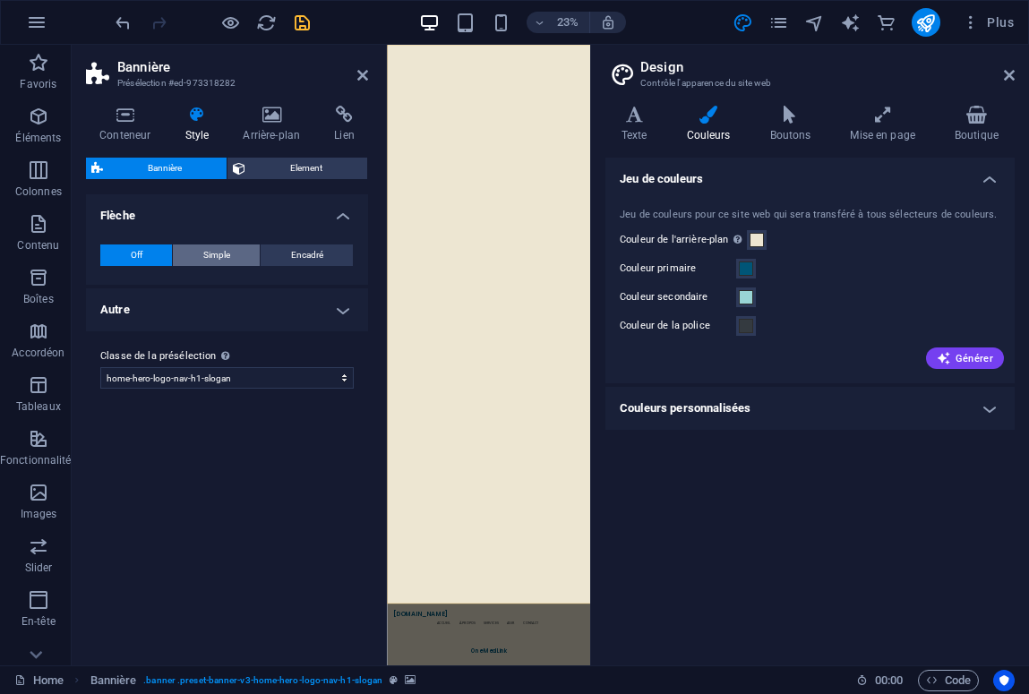
click at [221, 261] on span "Simple" at bounding box center [216, 256] width 27 height 22
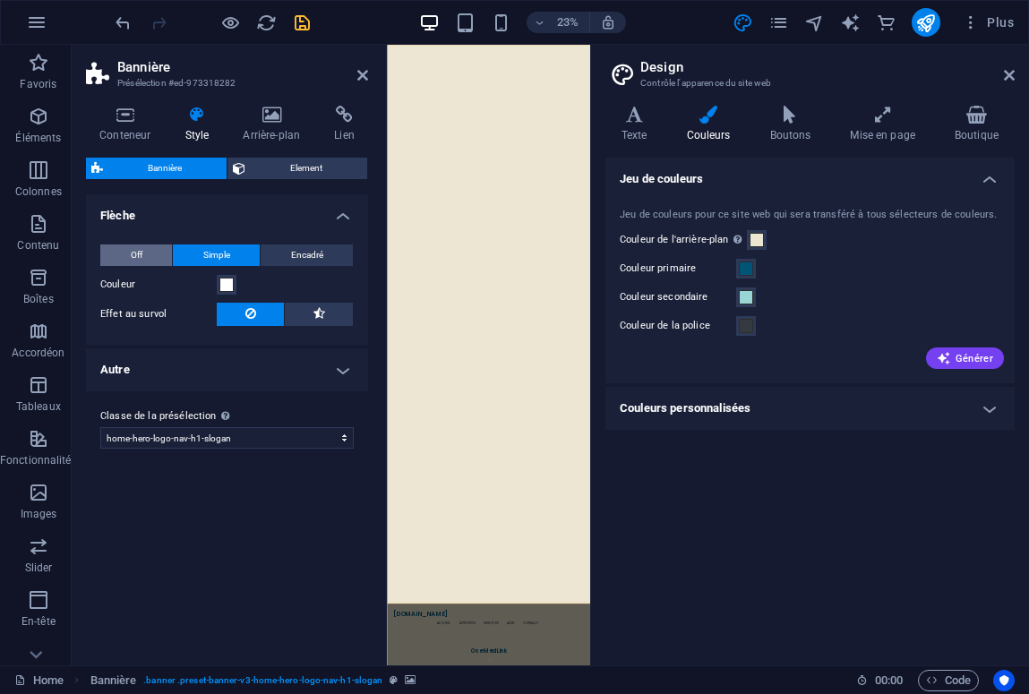
click at [138, 252] on span "Off" at bounding box center [137, 256] width 12 height 22
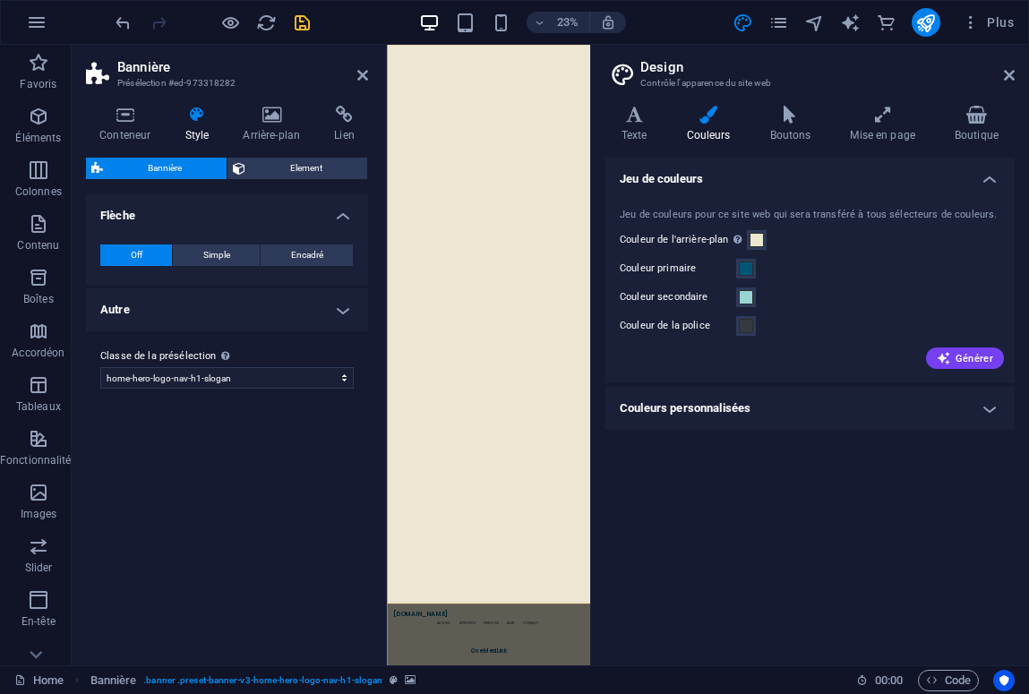
click at [319, 312] on h4 "Autre" at bounding box center [227, 310] width 282 height 43
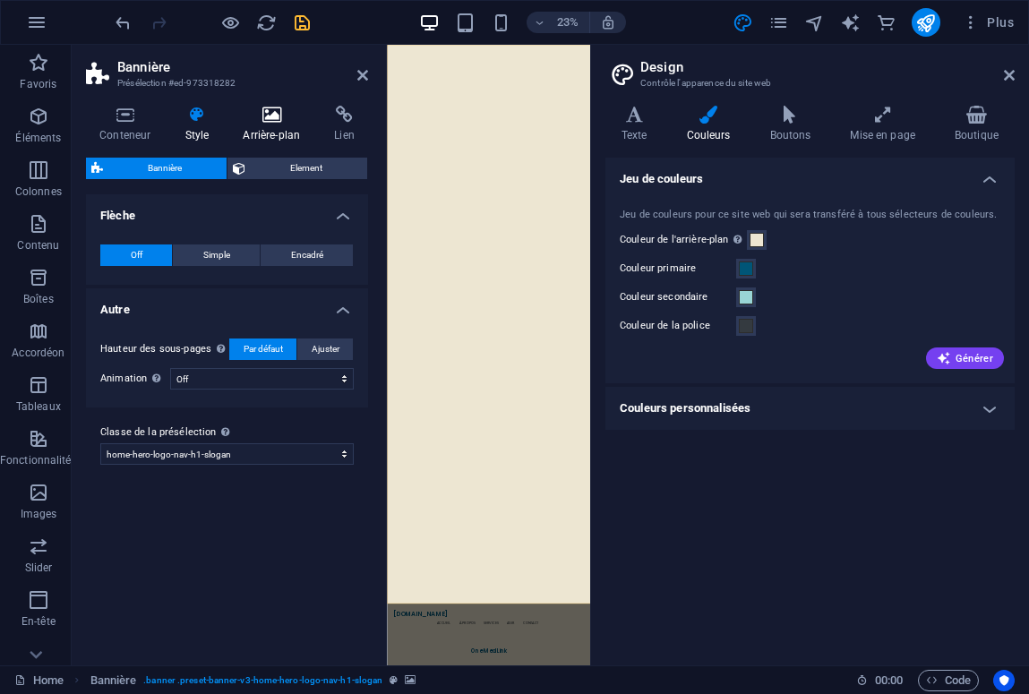
click at [269, 114] on icon at bounding box center [271, 115] width 84 height 18
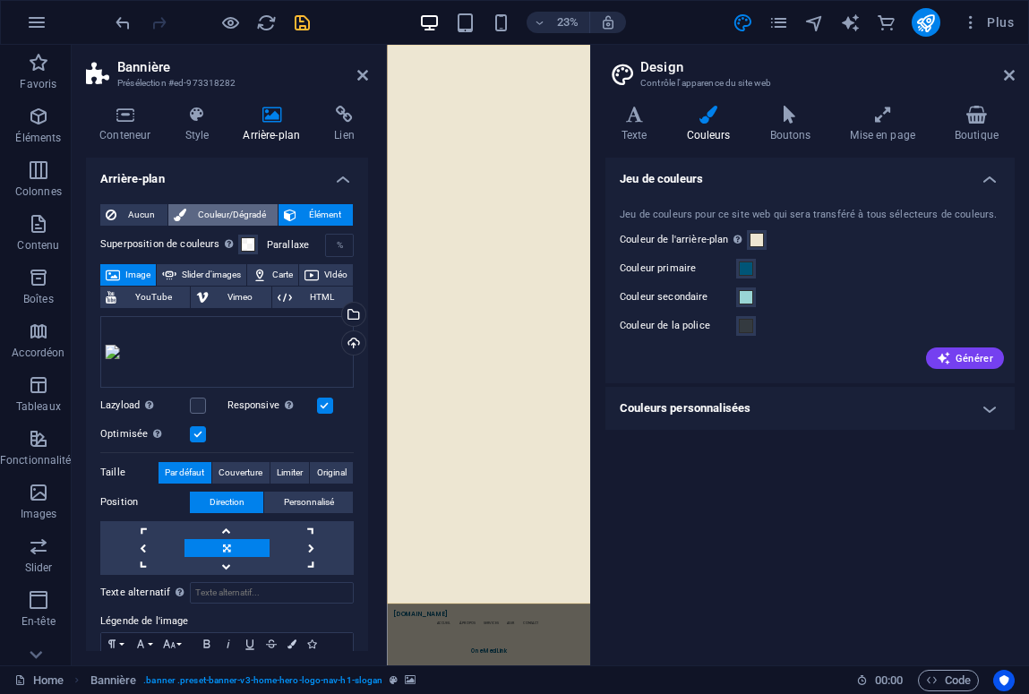
click at [187, 217] on button "Couleur/Dégradé" at bounding box center [223, 215] width 110 height 22
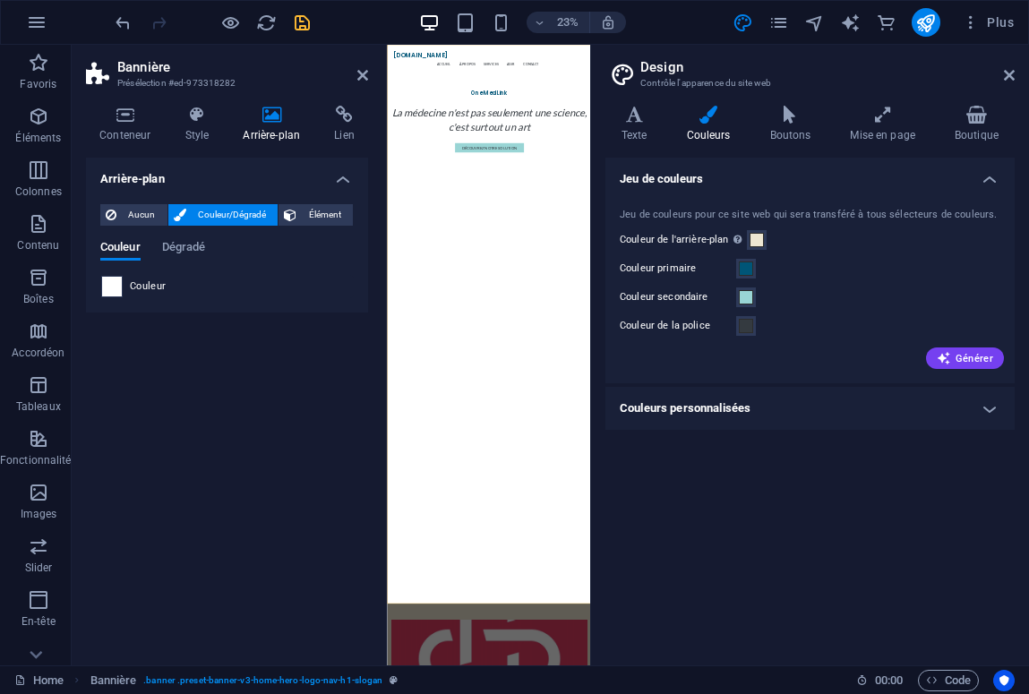
click at [112, 281] on span at bounding box center [112, 287] width 20 height 20
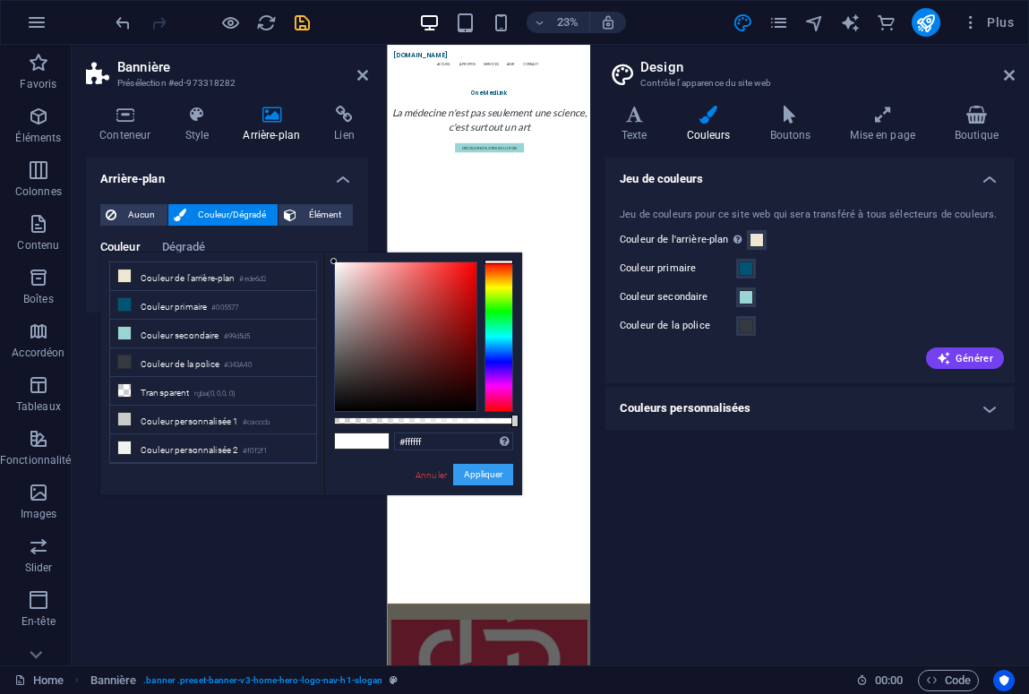
click at [481, 477] on button "Appliquer" at bounding box center [483, 475] width 60 height 22
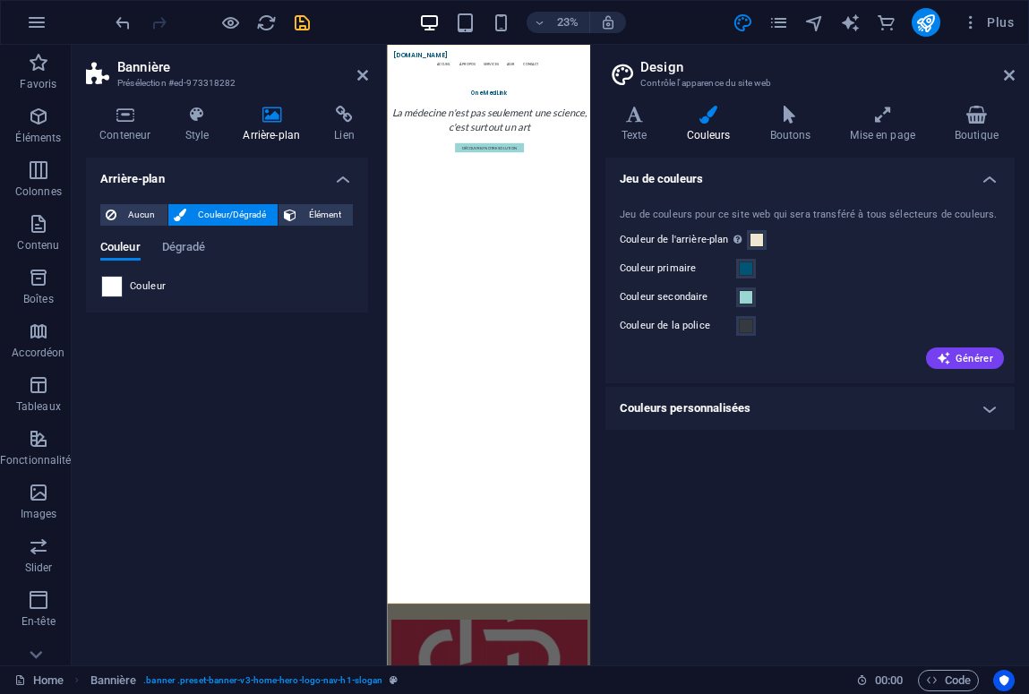
click at [108, 287] on span at bounding box center [112, 287] width 20 height 20
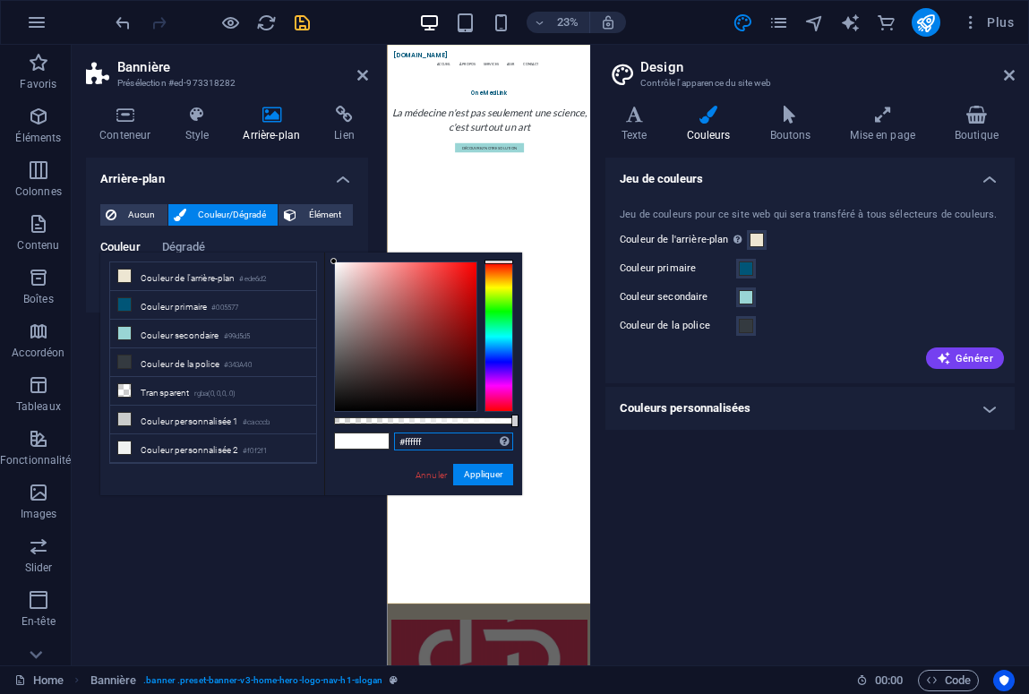
click at [421, 442] on input "#ffffff" at bounding box center [453, 442] width 119 height 18
type input "#fcfaf4"
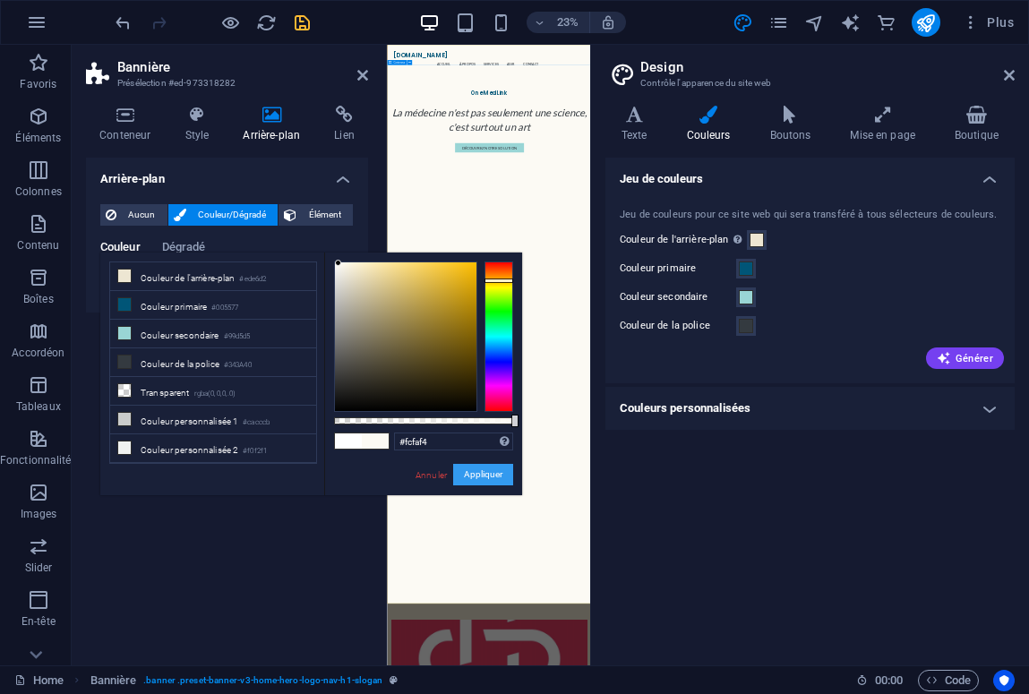
click at [493, 475] on button "Appliquer" at bounding box center [483, 475] width 60 height 22
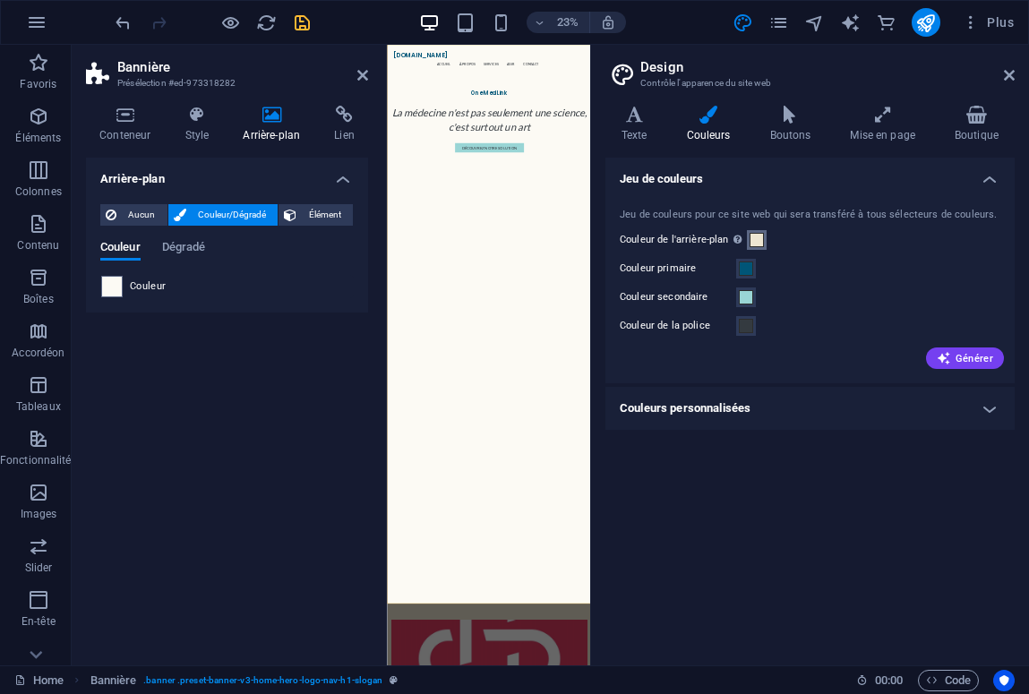
click at [756, 237] on span at bounding box center [757, 240] width 14 height 14
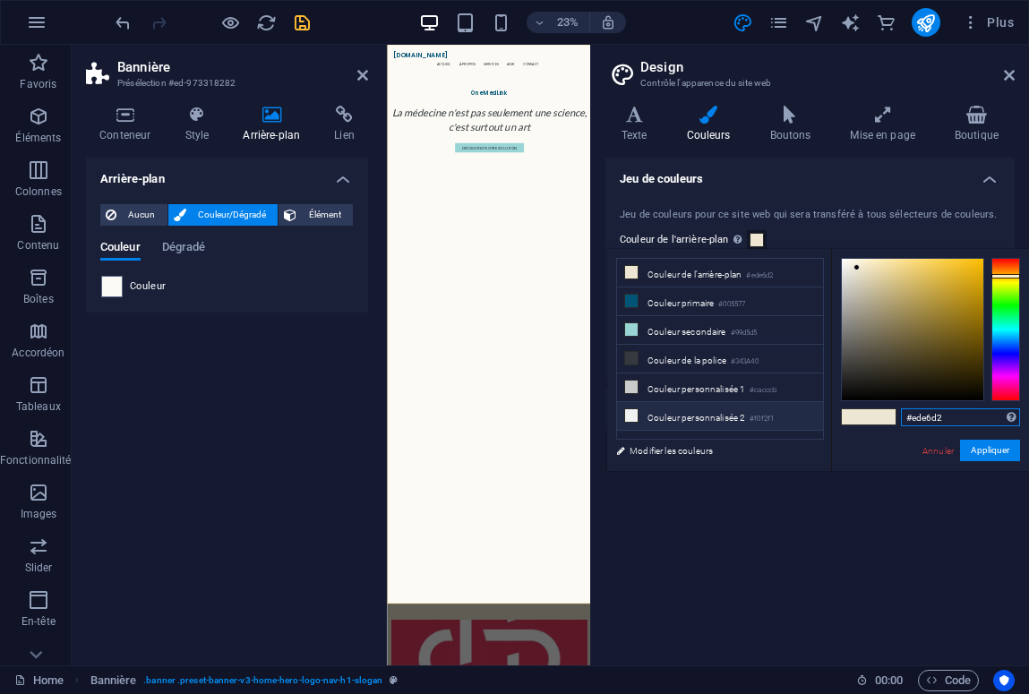
drag, startPoint x: 954, startPoint y: 416, endPoint x: 821, endPoint y: 416, distance: 133.5
click at [821, 416] on div "less Couleur de l'arrière-plan #ede6d2 Couleur primaire #005577 Couleur seconda…" at bounding box center [818, 360] width 422 height 222
click at [1004, 77] on icon at bounding box center [1009, 75] width 11 height 14
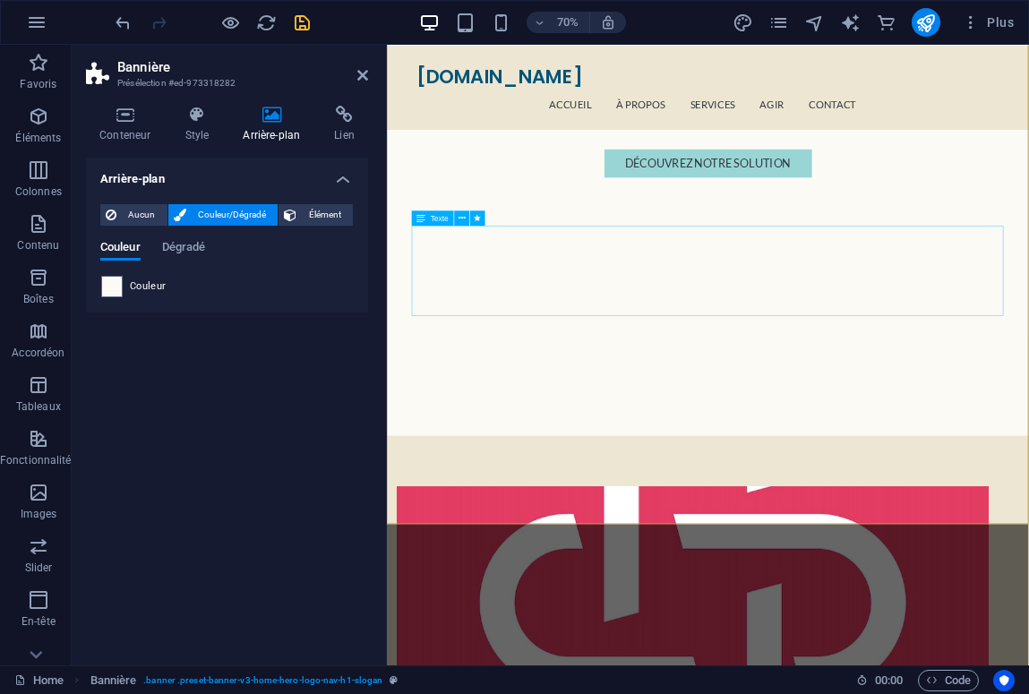
scroll to position [250, 0]
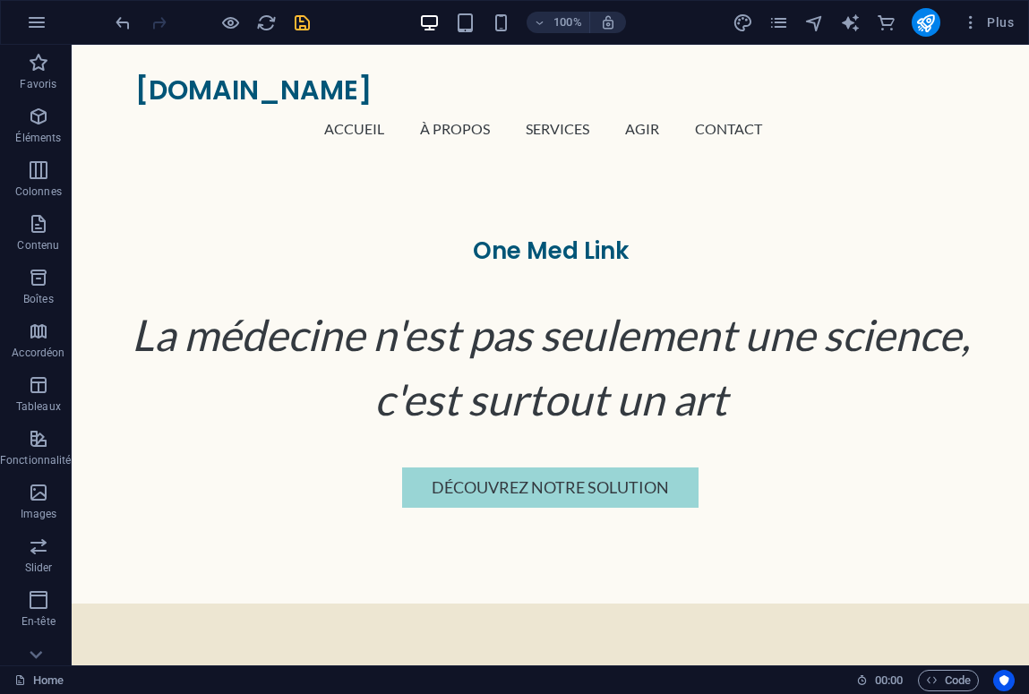
scroll to position [0, 0]
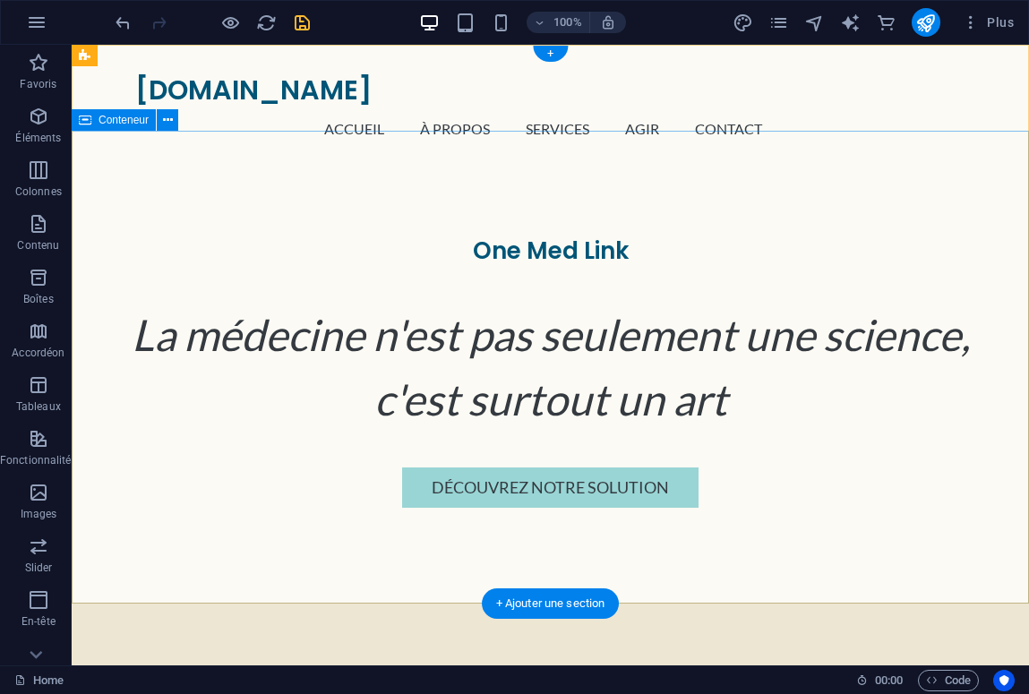
click at [158, 200] on div "One Med Link La médecine n'est pas seulement une science, c'est surtout un art …" at bounding box center [551, 372] width 958 height 415
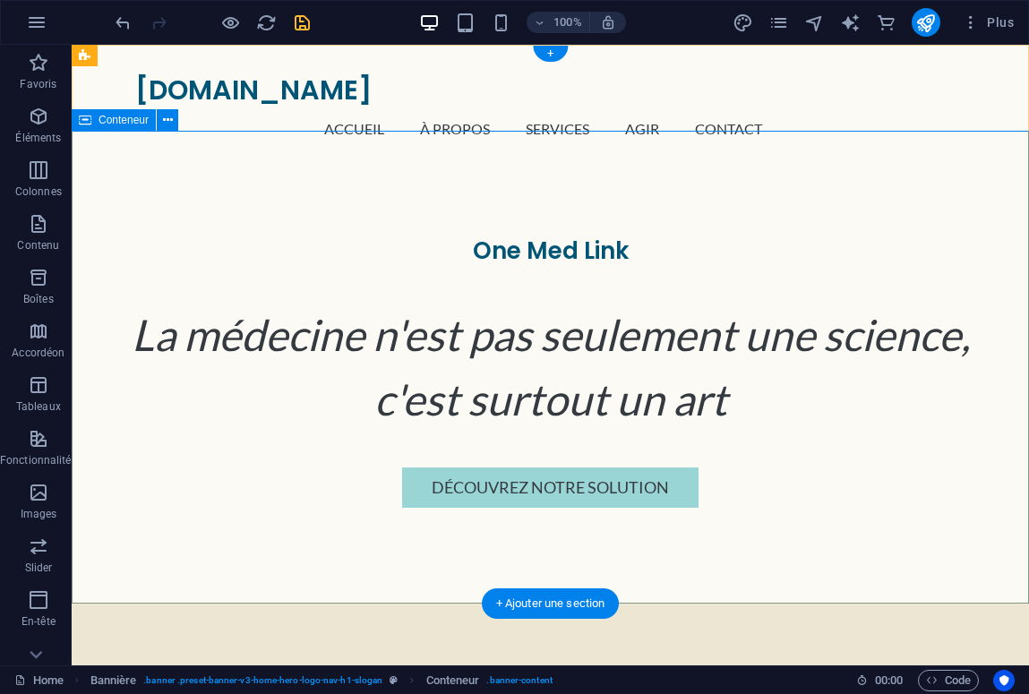
click at [87, 116] on icon at bounding box center [85, 120] width 13 height 22
click at [169, 220] on div "One Med Link La médecine n'est pas seulement une science, c'est surtout un art …" at bounding box center [551, 372] width 958 height 415
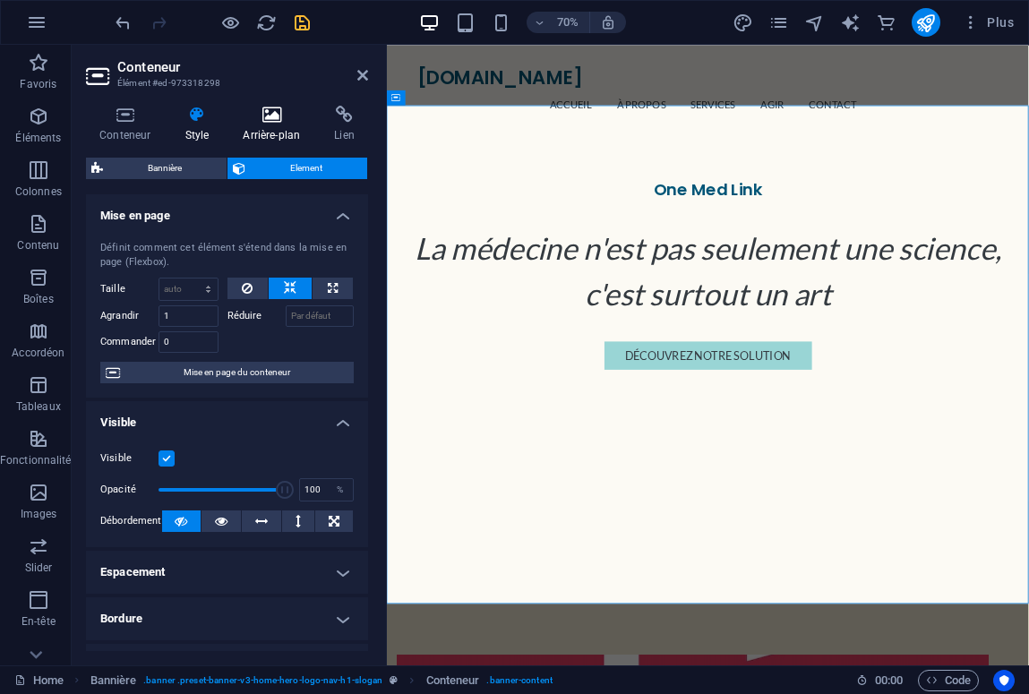
click at [270, 117] on icon at bounding box center [271, 115] width 84 height 18
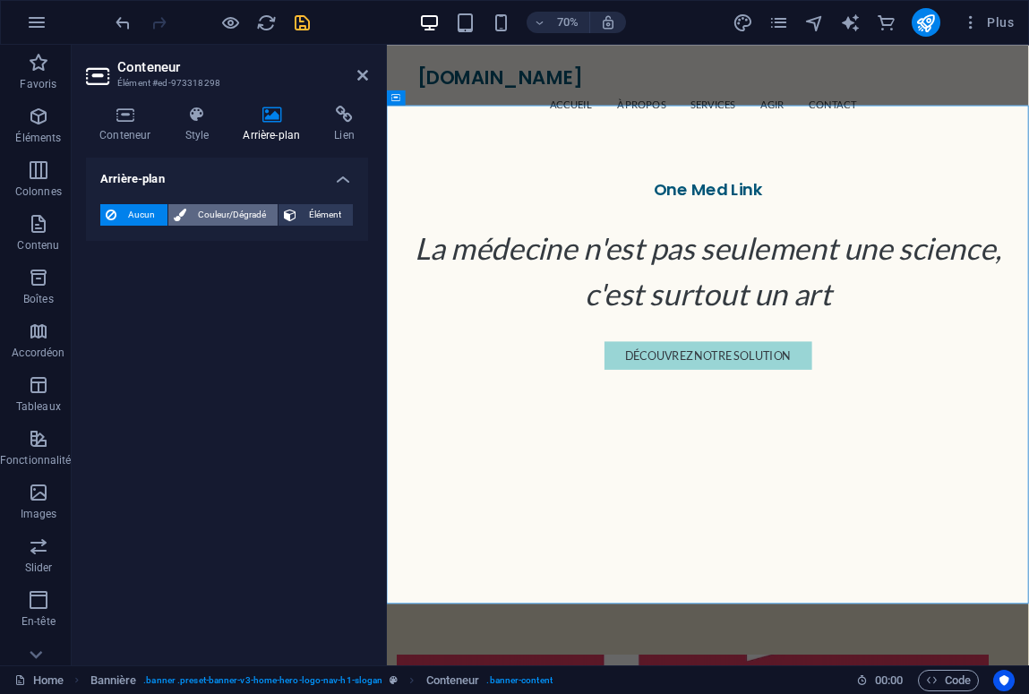
click at [200, 212] on span "Couleur/Dégradé" at bounding box center [233, 215] width 82 height 22
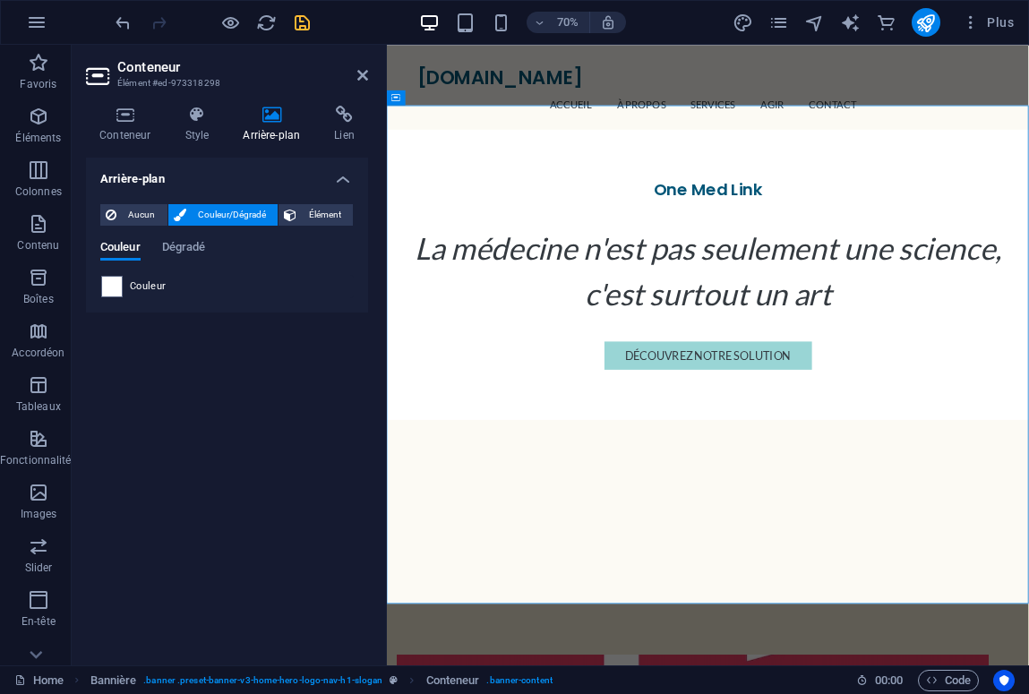
click at [171, 288] on div "Couleur" at bounding box center [227, 287] width 252 height 22
click at [109, 290] on span at bounding box center [112, 287] width 20 height 20
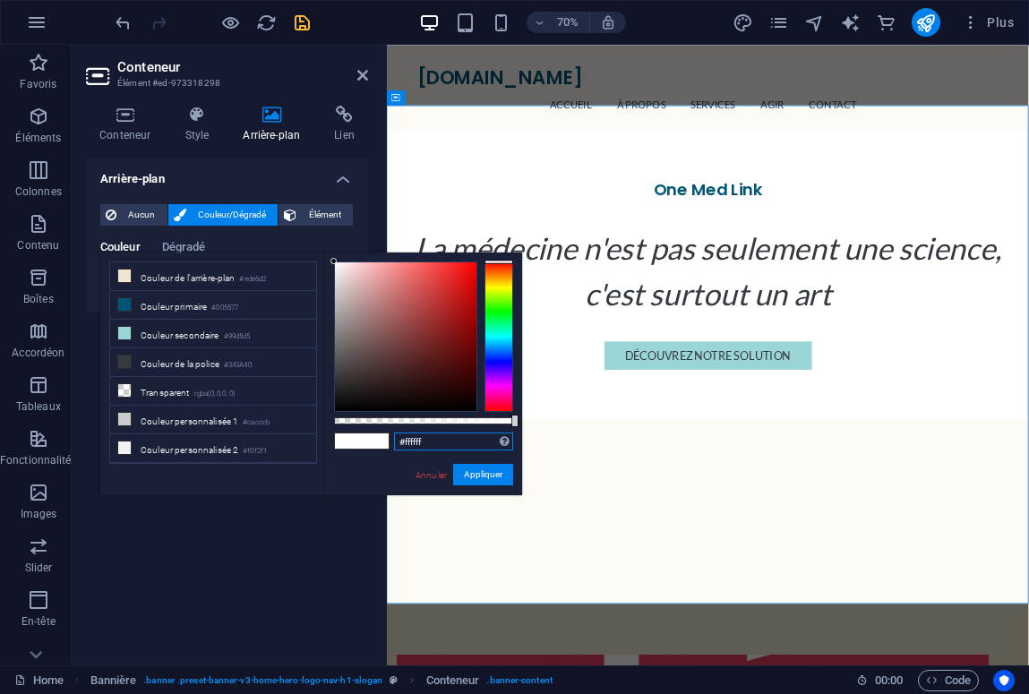
drag, startPoint x: 439, startPoint y: 440, endPoint x: 341, endPoint y: 440, distance: 97.7
click at [341, 440] on div "#ffffff Formats pris en charge #0852ed rgb(8, 82, 237) rgba(8, 82, 237, 90%) hs…" at bounding box center [423, 504] width 198 height 503
paste input "ede6d2"
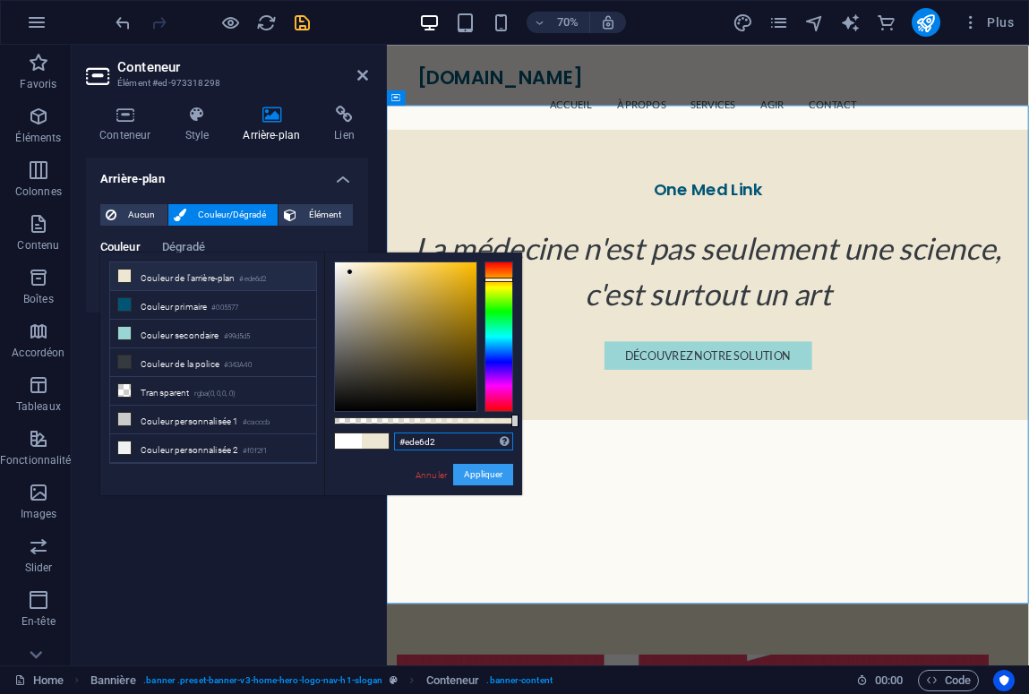
type input "#ede6d2"
click at [492, 472] on button "Appliquer" at bounding box center [483, 475] width 60 height 22
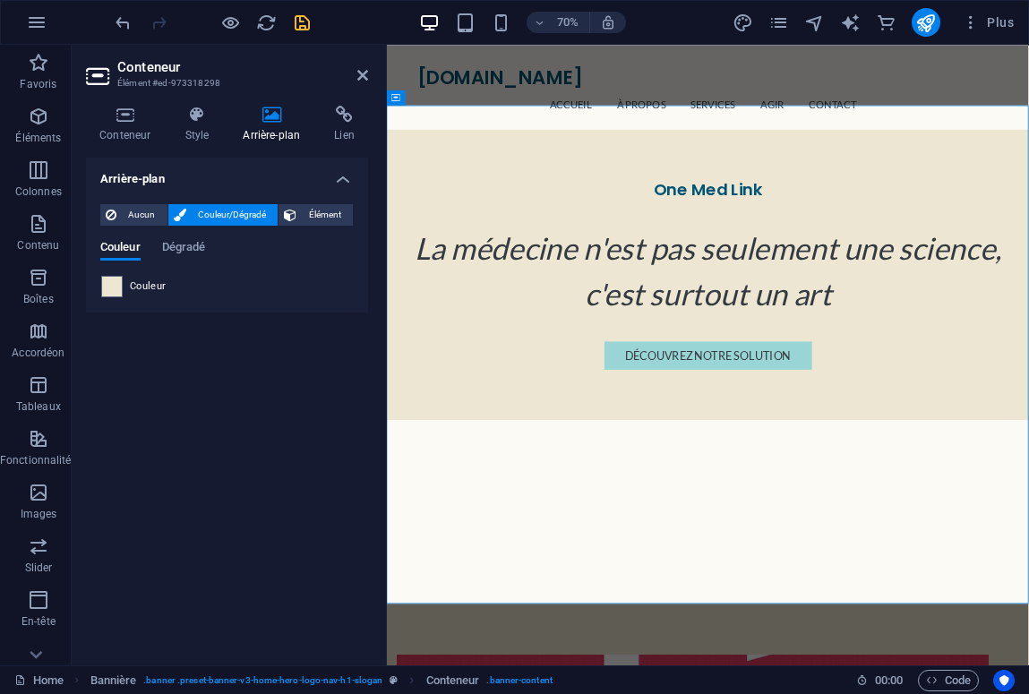
click at [253, 417] on div "Arrière-plan Aucun Couleur/Dégradé Élément Étendre l'arrière-plan pour occuper …" at bounding box center [227, 405] width 282 height 494
click at [361, 75] on icon at bounding box center [362, 75] width 11 height 14
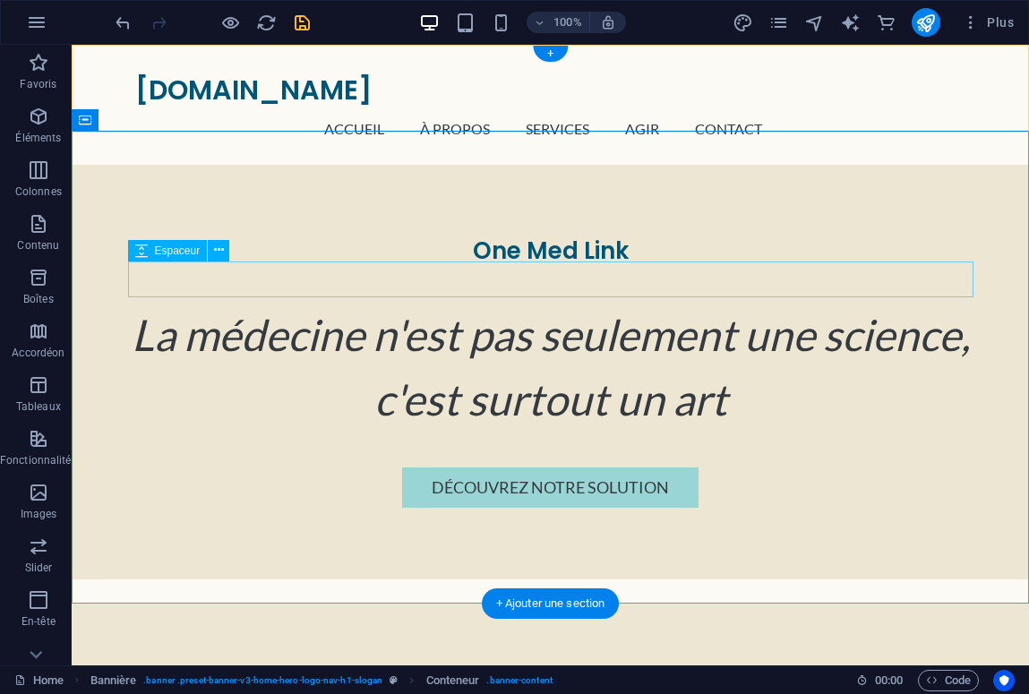
click at [360, 240] on div "One Med Link" at bounding box center [551, 252] width 846 height 30
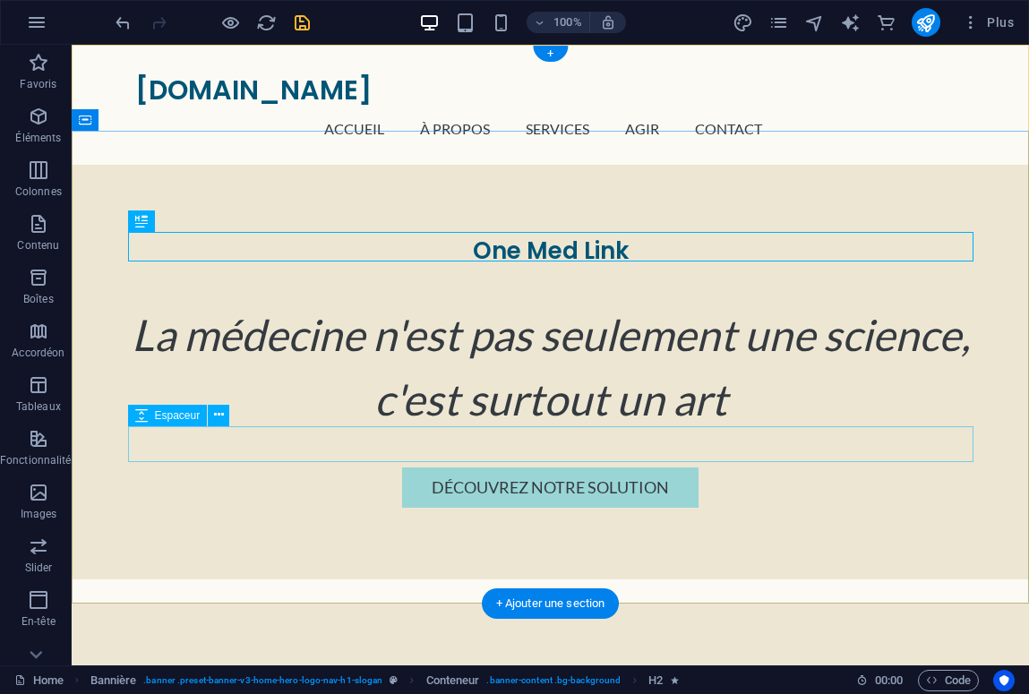
click at [253, 450] on div at bounding box center [551, 450] width 846 height 36
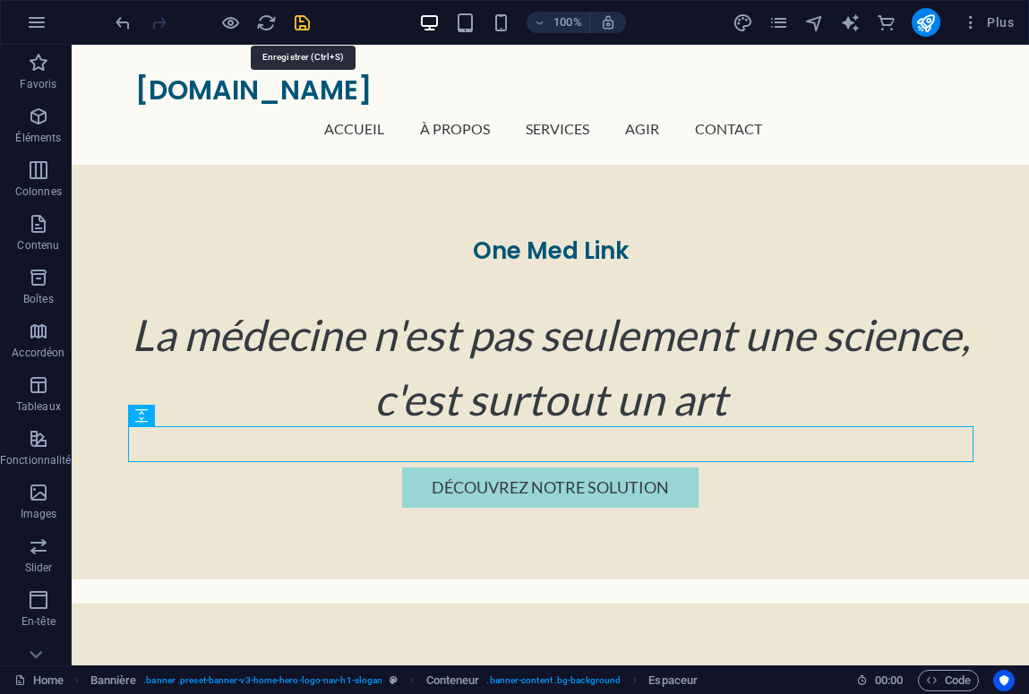
click at [299, 22] on icon "save" at bounding box center [302, 23] width 21 height 21
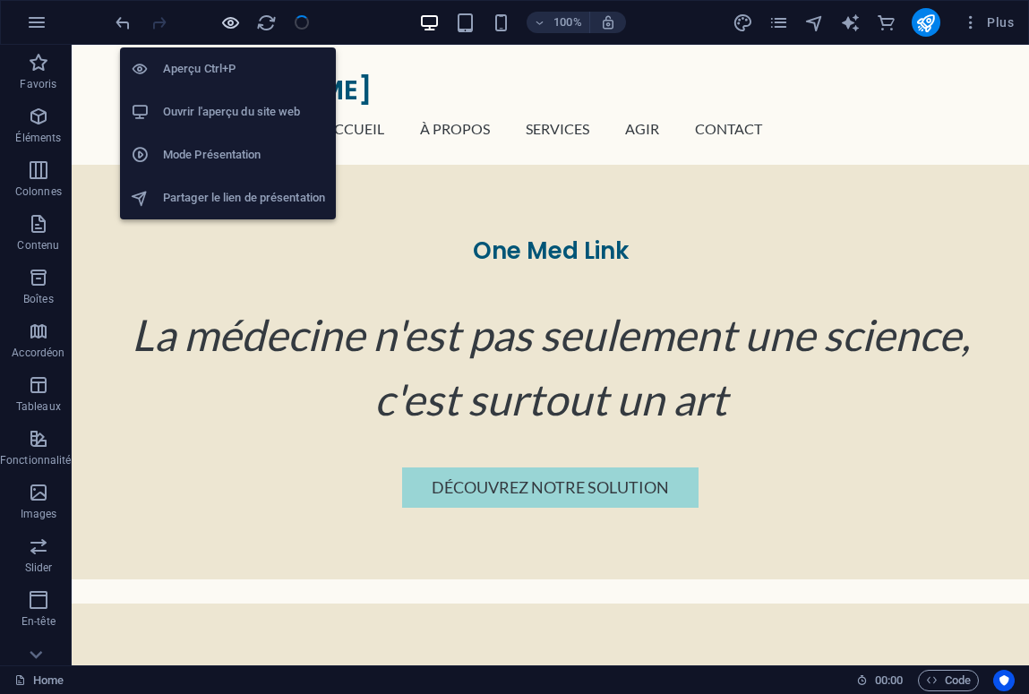
click at [232, 21] on icon "button" at bounding box center [230, 23] width 21 height 21
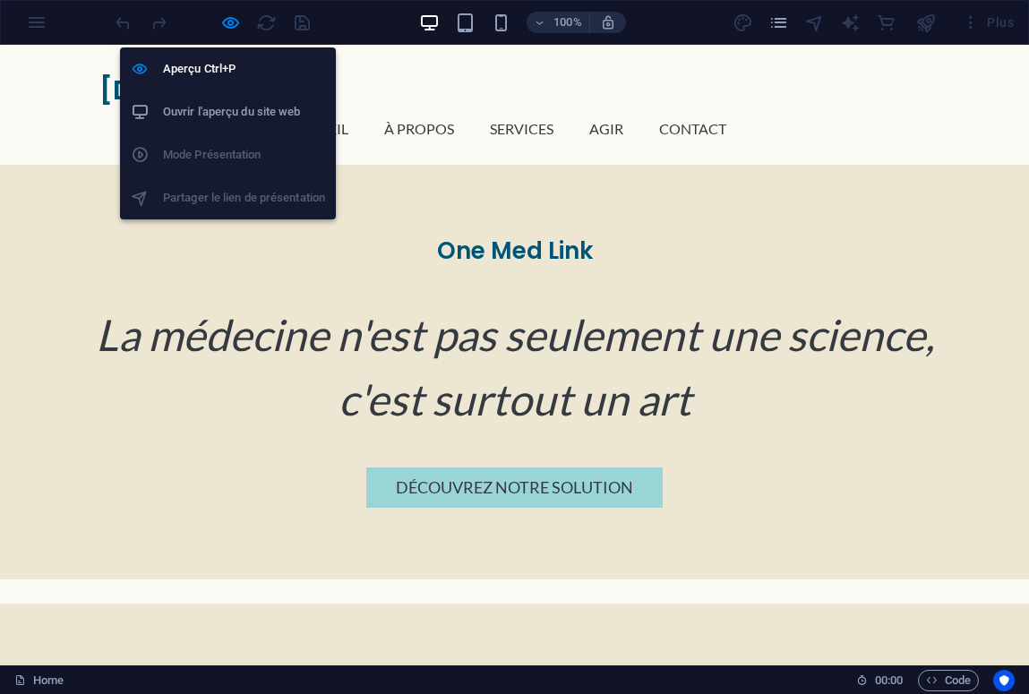
click at [251, 116] on h6 "Ouvrir l'aperçu du site web" at bounding box center [244, 112] width 162 height 22
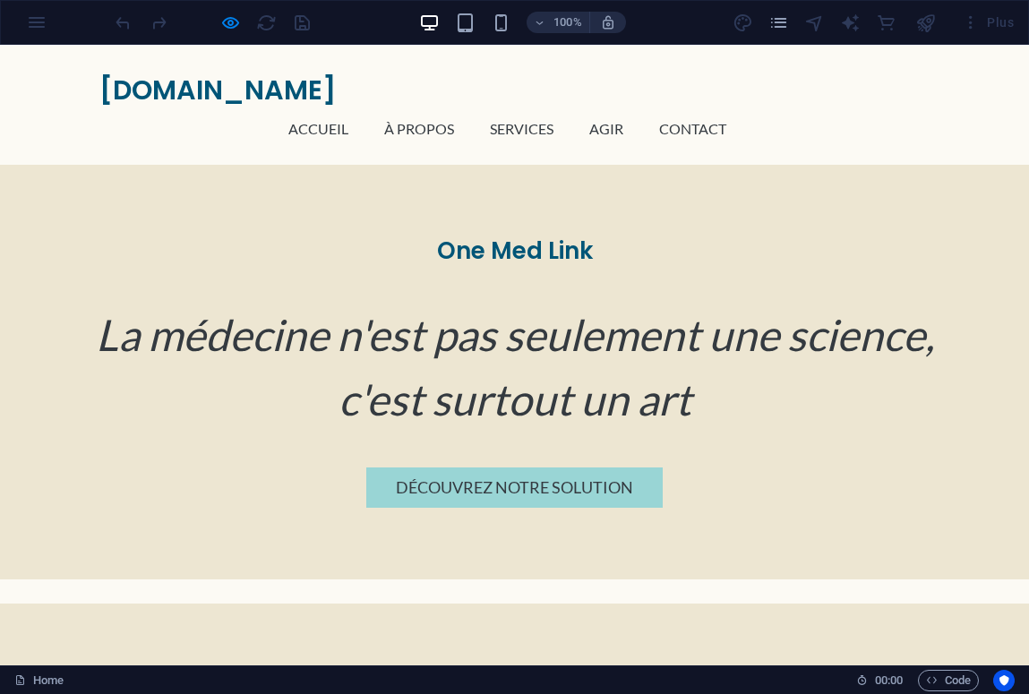
click at [48, 99] on div "onemedlink.com Accueil À Propos Services Agir Contact Menu" at bounding box center [514, 105] width 1029 height 120
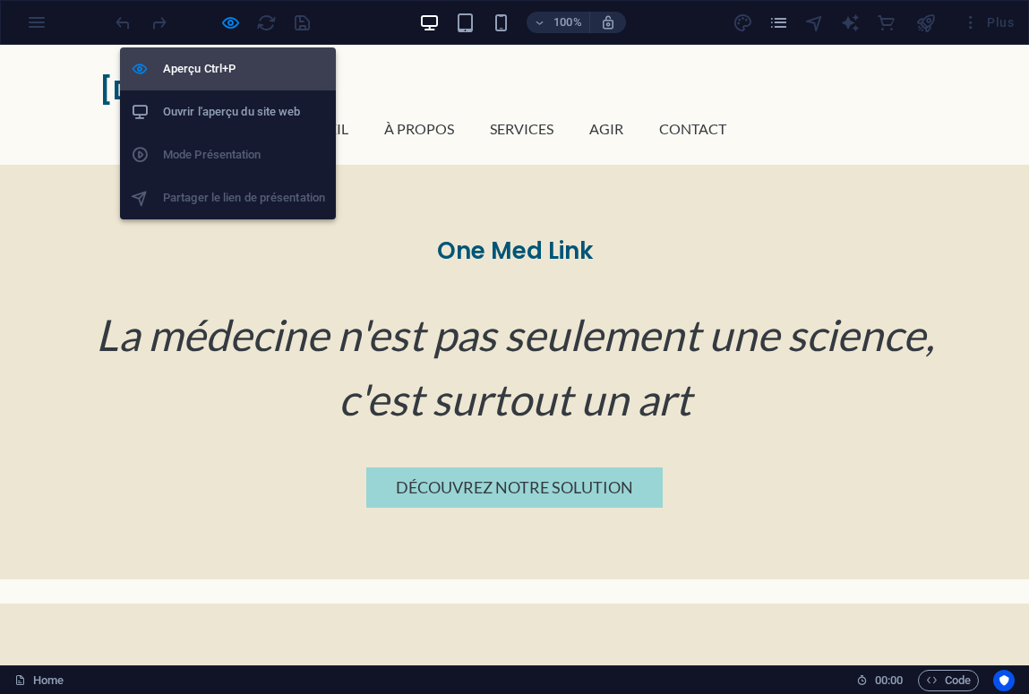
click at [226, 60] on h6 "Aperçu Ctrl+P" at bounding box center [244, 69] width 162 height 22
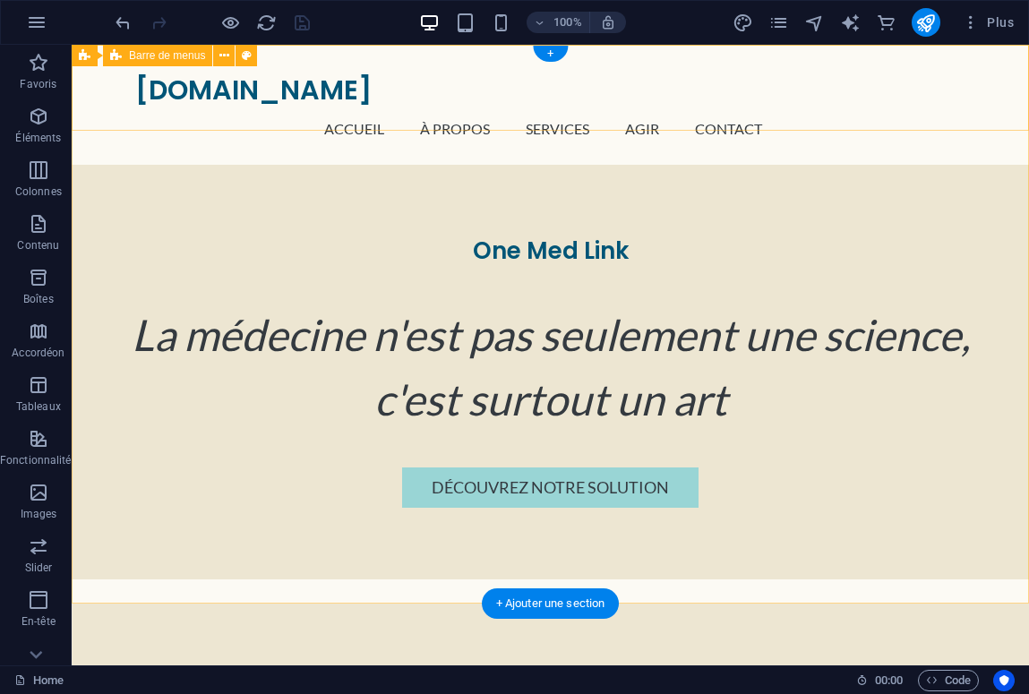
click at [111, 106] on div "onemedlink.com Accueil À Propos Services Agir Contact Menu" at bounding box center [551, 105] width 958 height 120
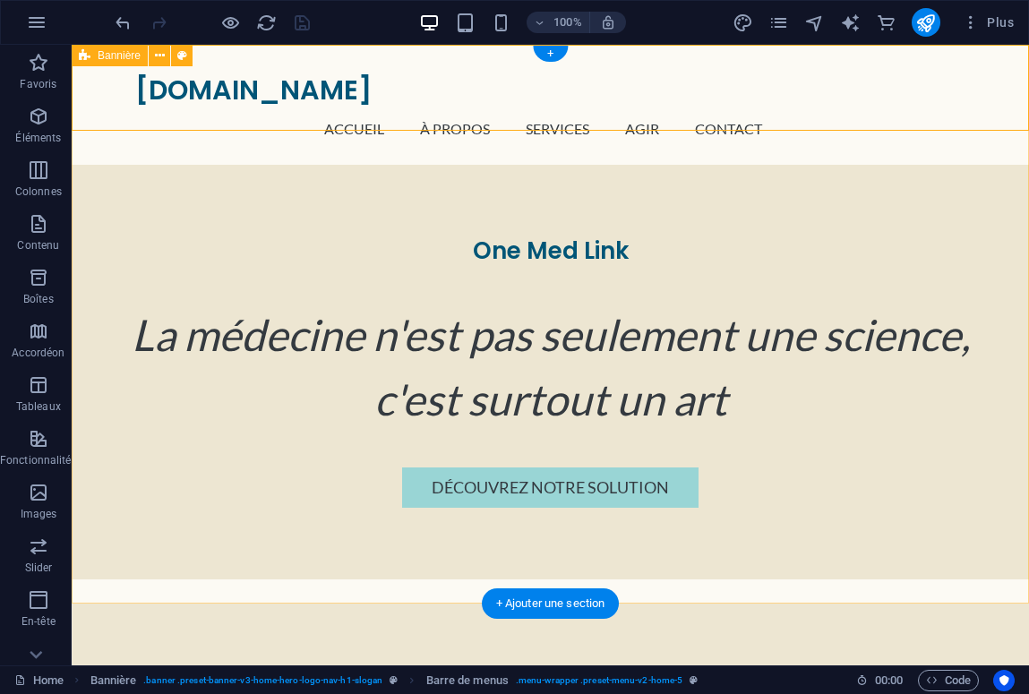
click at [84, 56] on icon at bounding box center [85, 56] width 12 height 22
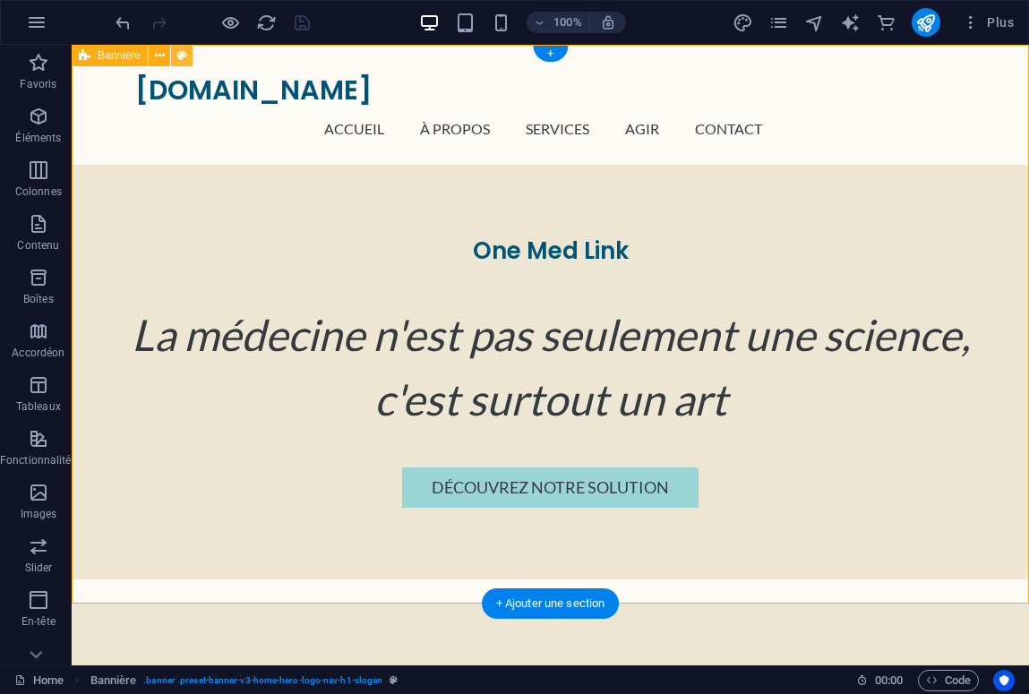
click at [188, 50] on button at bounding box center [182, 56] width 22 height 22
select select "preset-banner-v3-home-hero-logo-nav-h1-slogan"
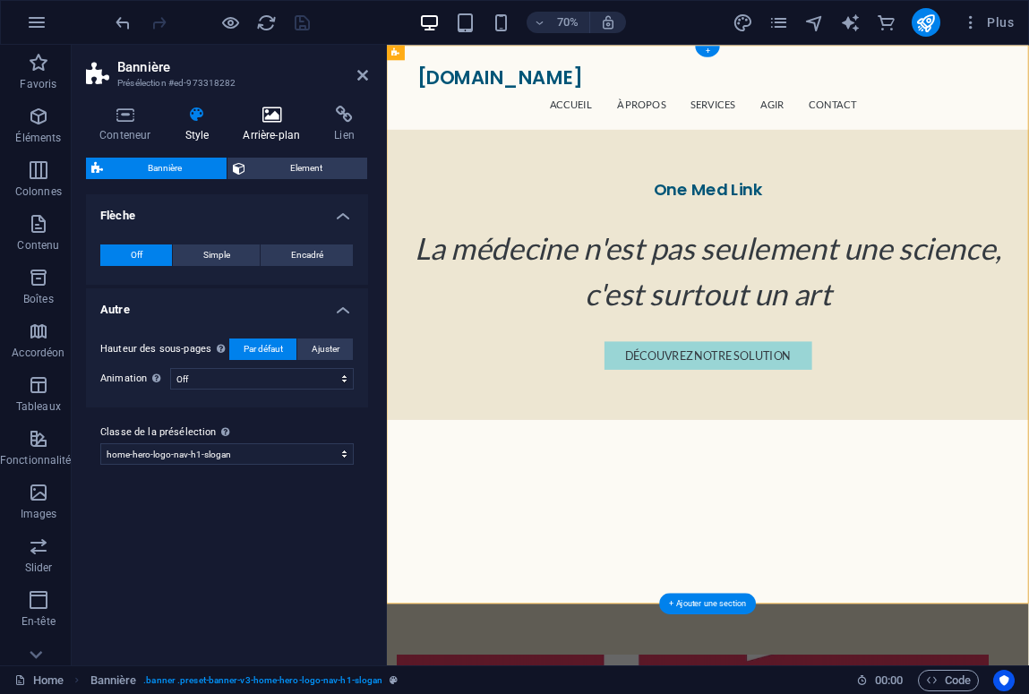
click at [276, 112] on icon at bounding box center [271, 115] width 84 height 18
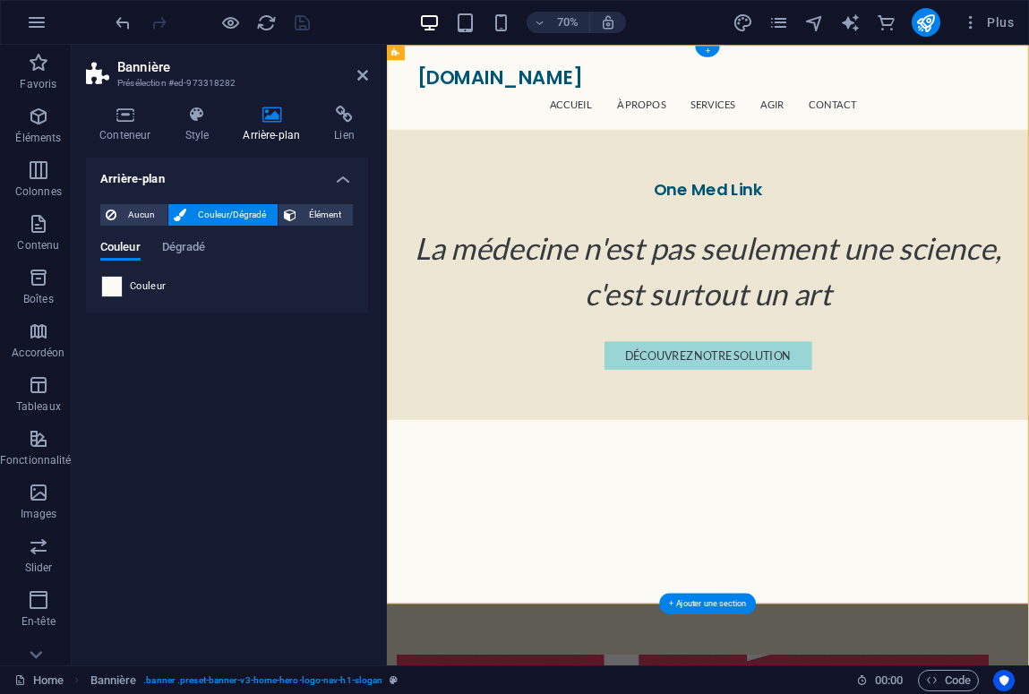
click at [112, 287] on span at bounding box center [112, 287] width 20 height 20
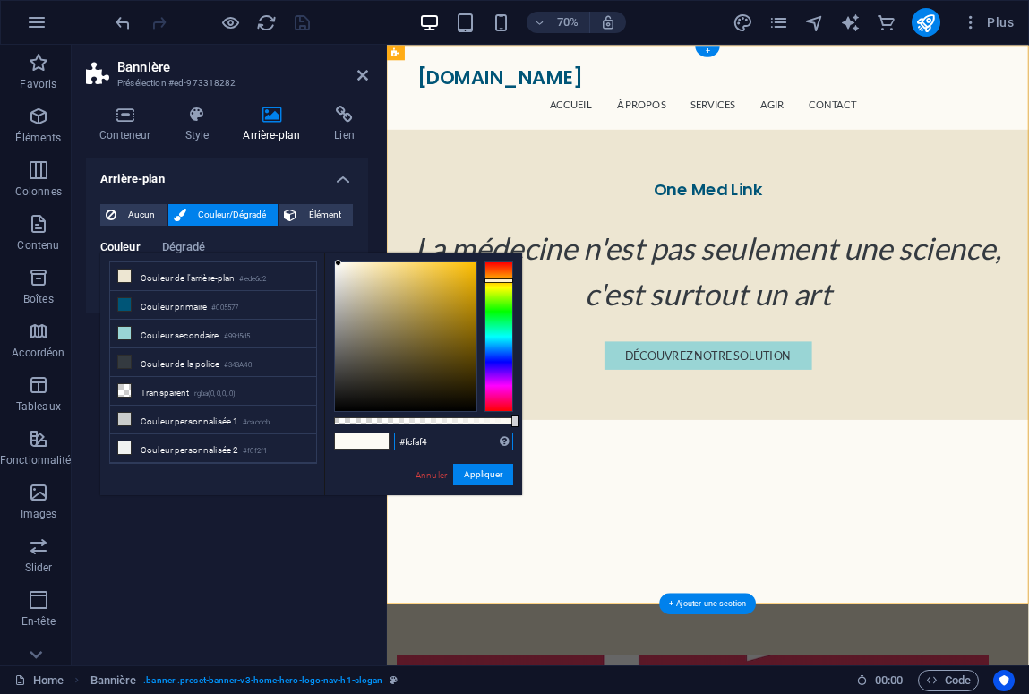
drag, startPoint x: 452, startPoint y: 439, endPoint x: 367, endPoint y: 439, distance: 85.1
click at [367, 439] on div "#fcfaf4 Formats pris en charge #0852ed rgb(8, 82, 237) rgba(8, 82, 237, 90%) hs…" at bounding box center [423, 504] width 198 height 503
paste input "ede6d2"
type input "#ede6d2"
click at [489, 476] on button "Appliquer" at bounding box center [483, 475] width 60 height 22
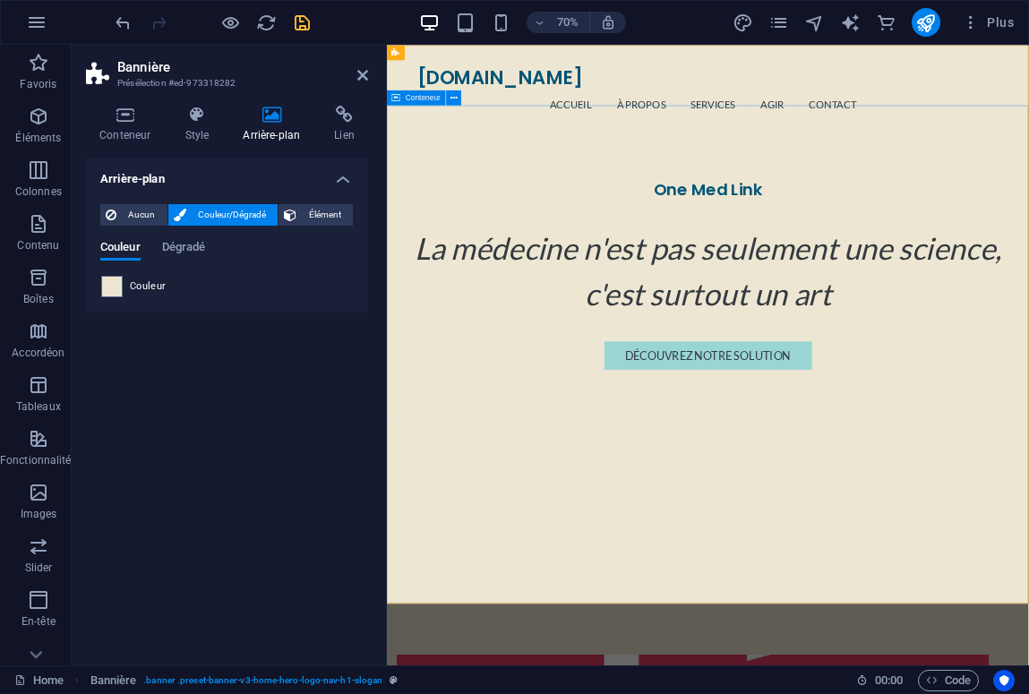
click at [610, 580] on div "One Med Link La médecine n'est pas seulement une science, c'est surtout un art …" at bounding box center [845, 372] width 917 height 415
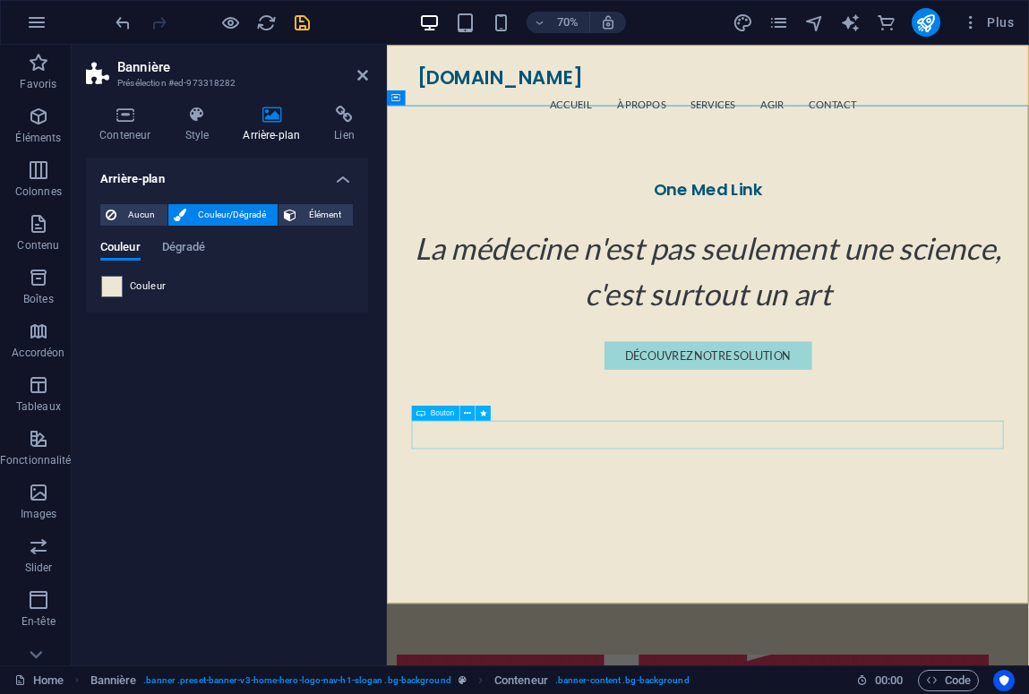
click at [712, 508] on div "Découvrez notre solution" at bounding box center [846, 488] width 846 height 40
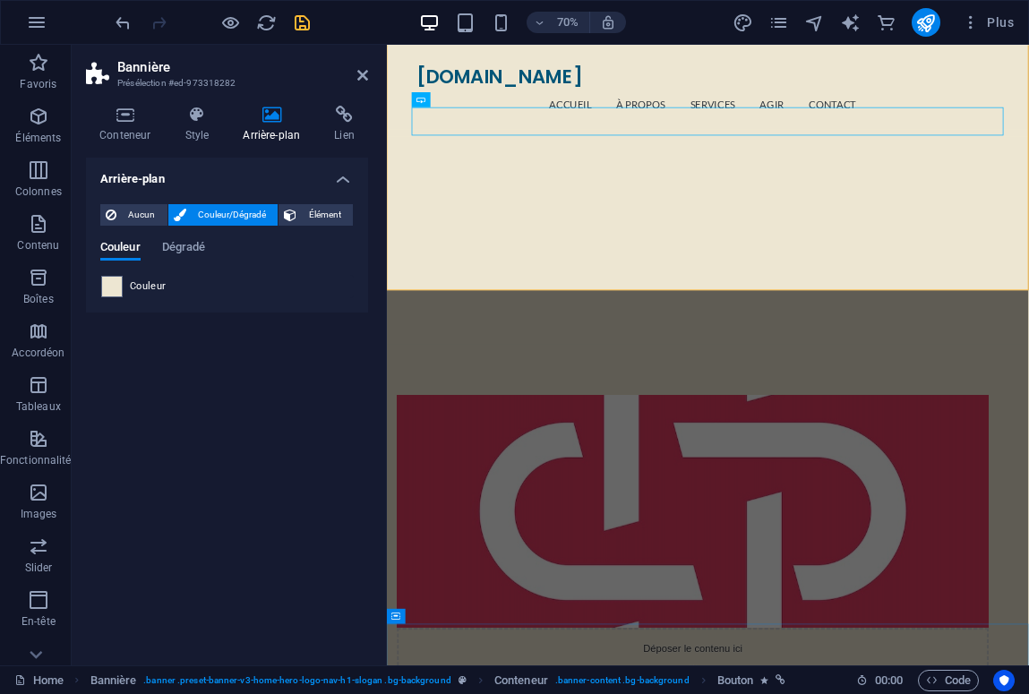
scroll to position [261, 0]
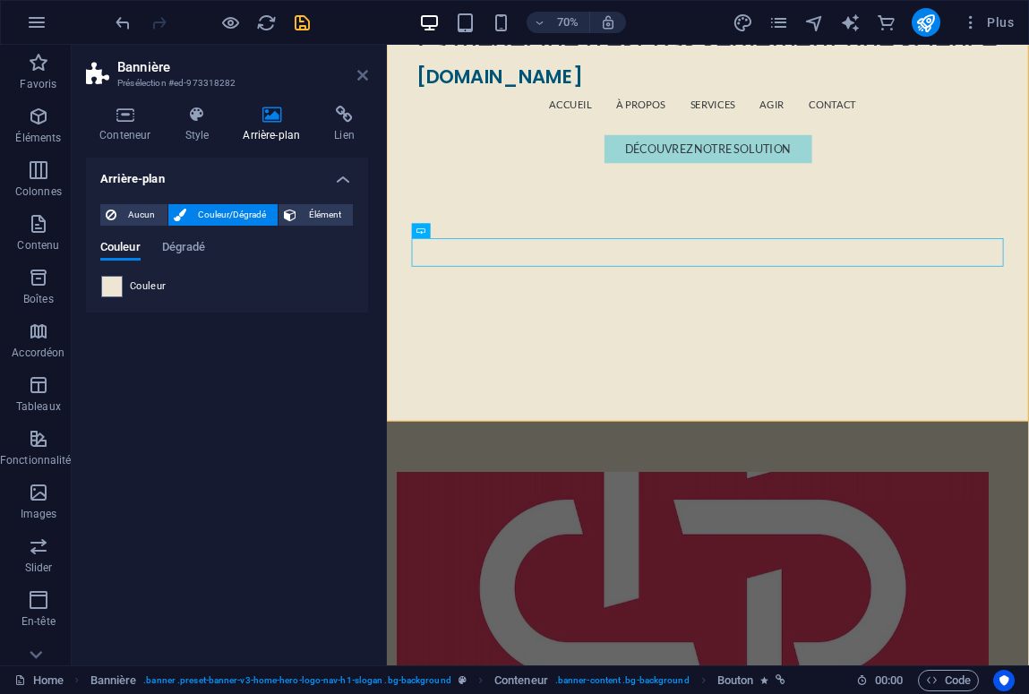
drag, startPoint x: 361, startPoint y: 73, endPoint x: 288, endPoint y: 28, distance: 86.1
click at [361, 73] on icon at bounding box center [362, 75] width 11 height 14
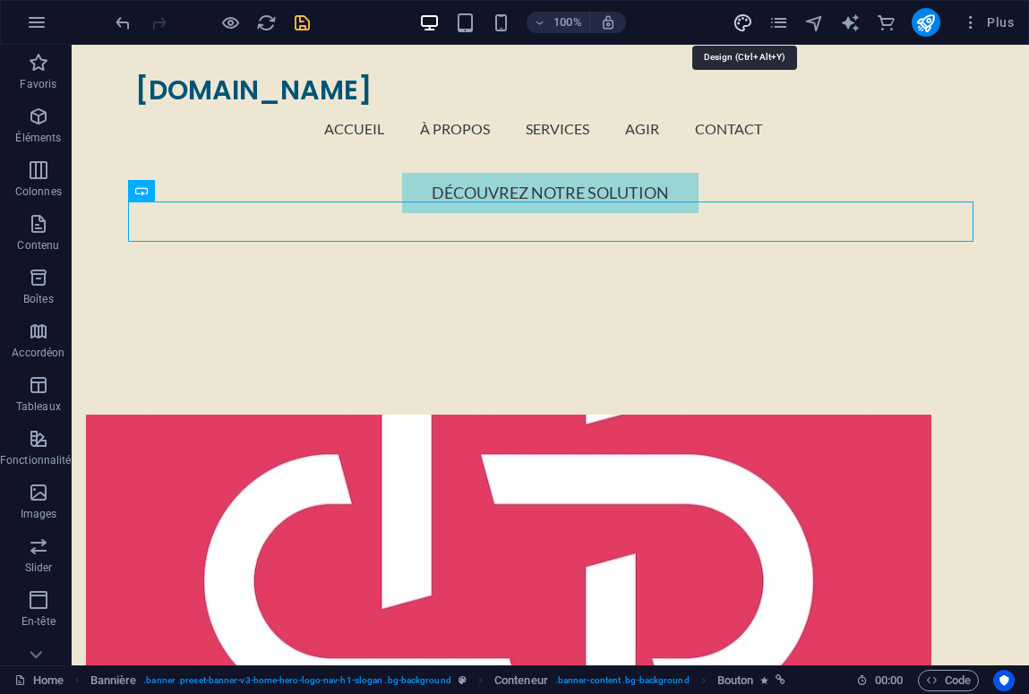
click at [745, 22] on icon "design" at bounding box center [743, 23] width 21 height 21
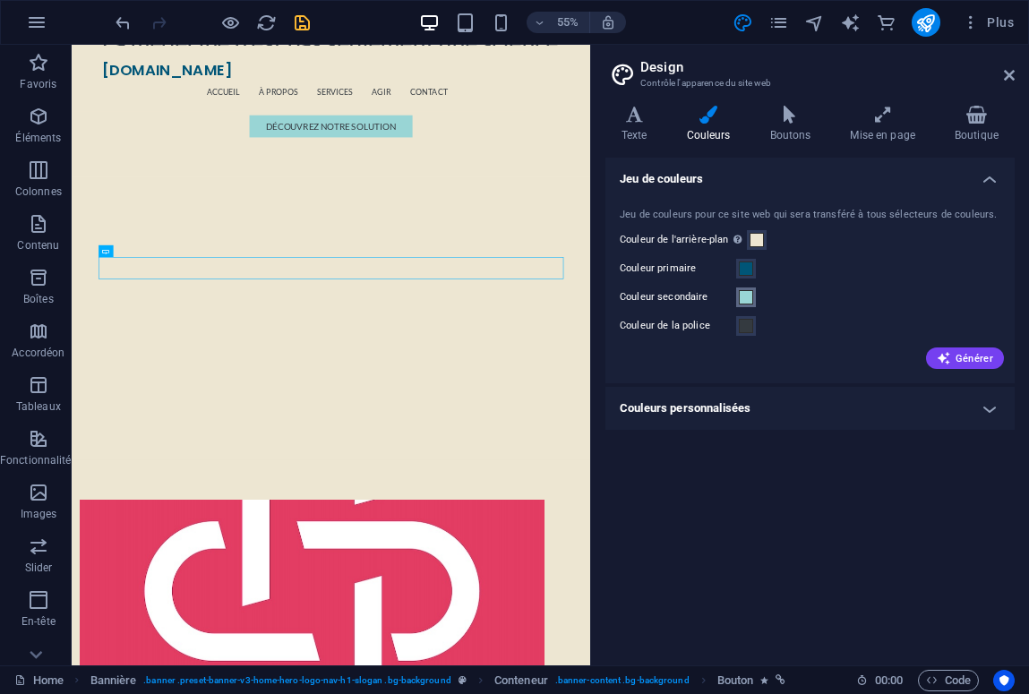
click at [751, 294] on span at bounding box center [746, 297] width 14 height 14
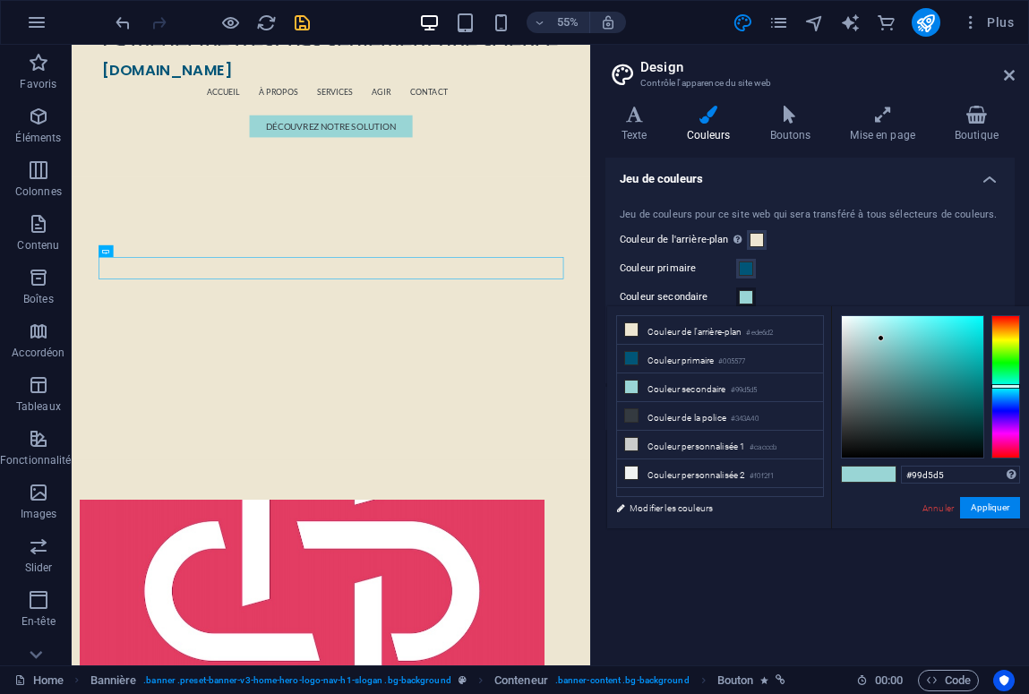
click at [836, 253] on div "Jeu de couleurs pour ce site web qui sera transféré à tous sélecteurs de couleu…" at bounding box center [810, 287] width 417 height 194
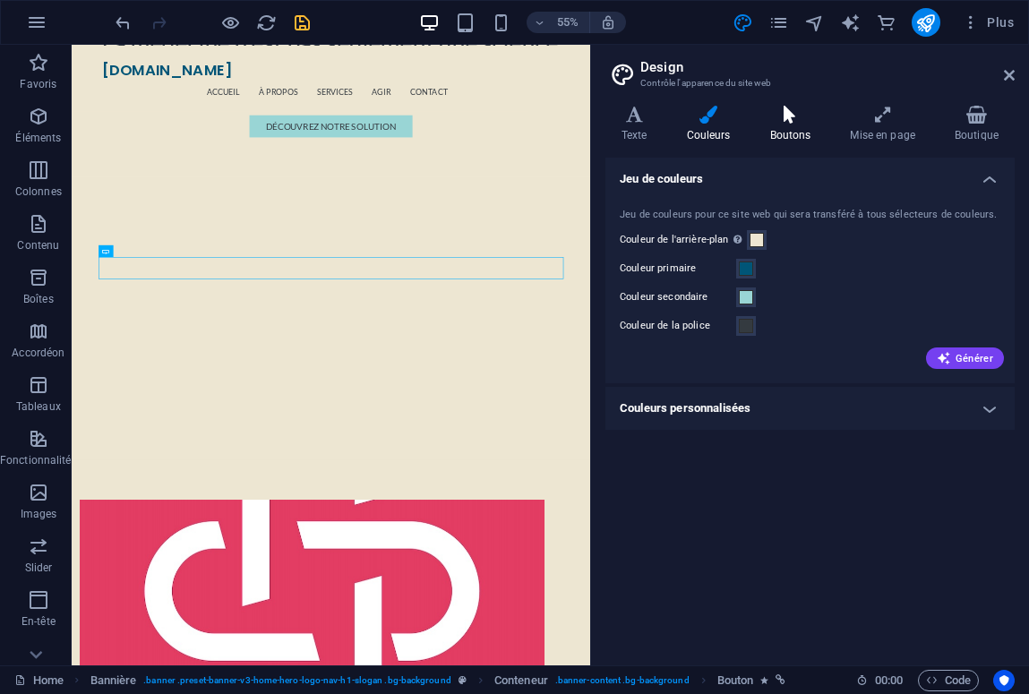
click at [796, 112] on icon at bounding box center [790, 115] width 73 height 18
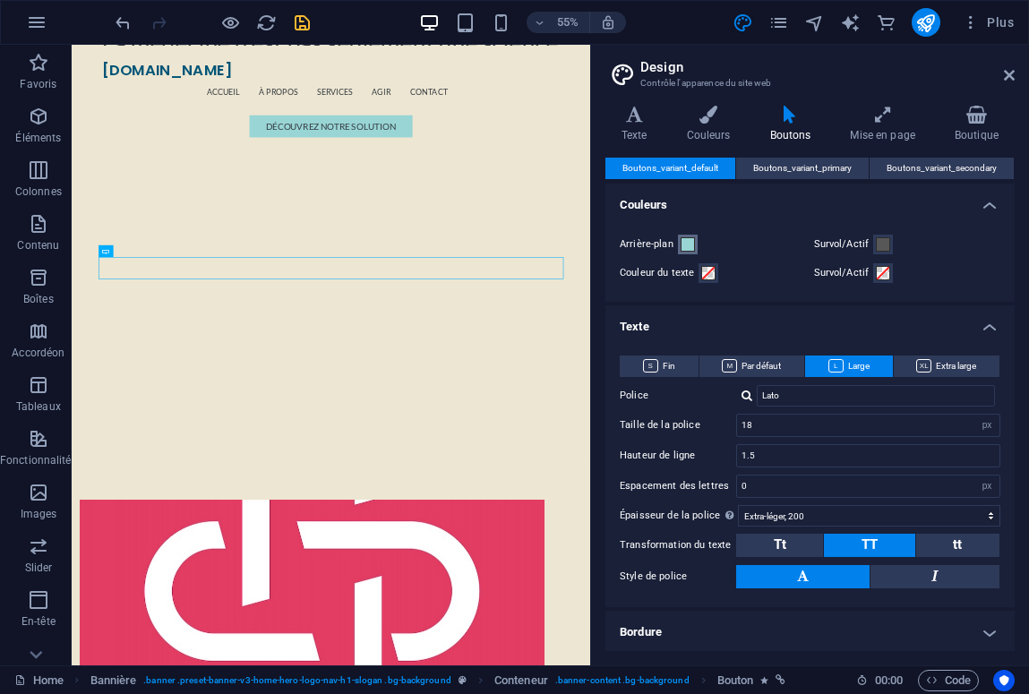
click at [689, 241] on span at bounding box center [688, 244] width 14 height 14
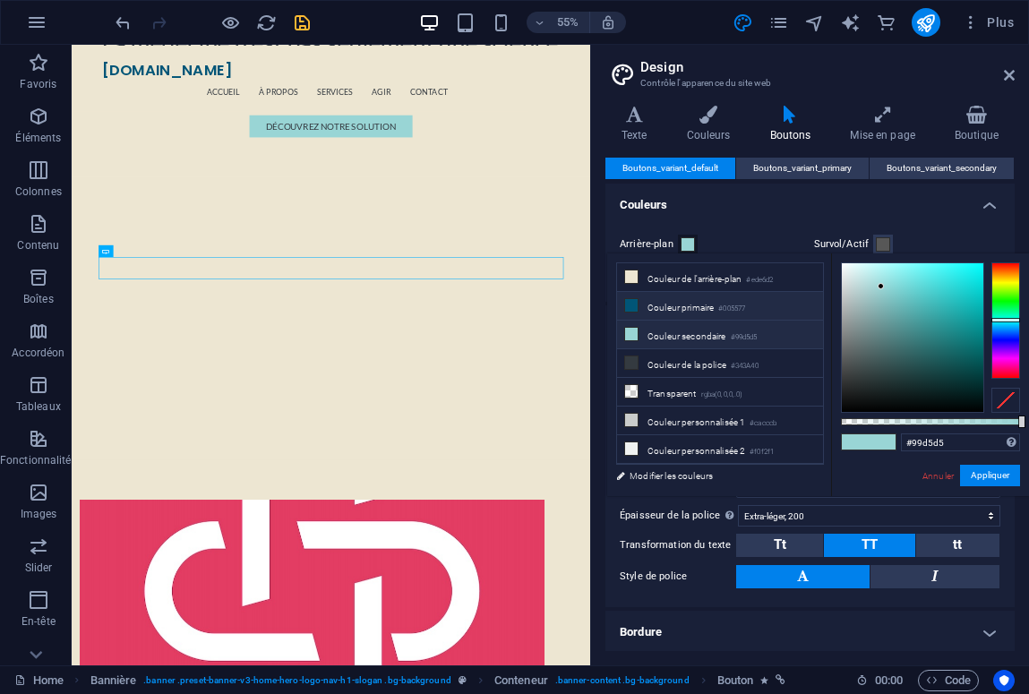
click at [744, 306] on small "#005577" at bounding box center [732, 309] width 27 height 13
type input "#005577"
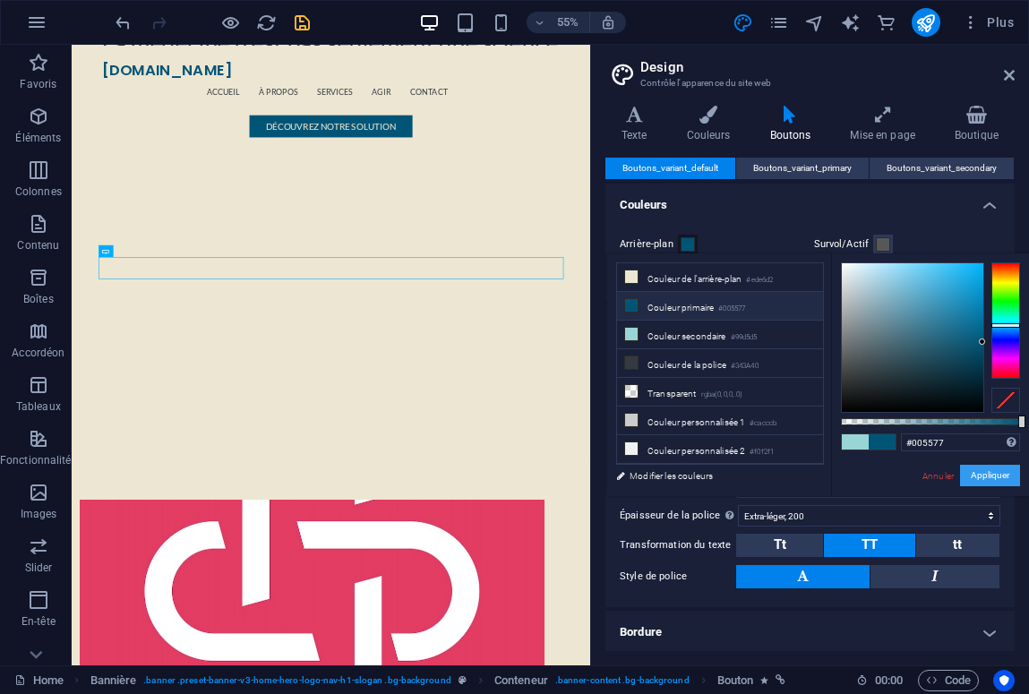
click at [1010, 476] on button "Appliquer" at bounding box center [990, 476] width 60 height 22
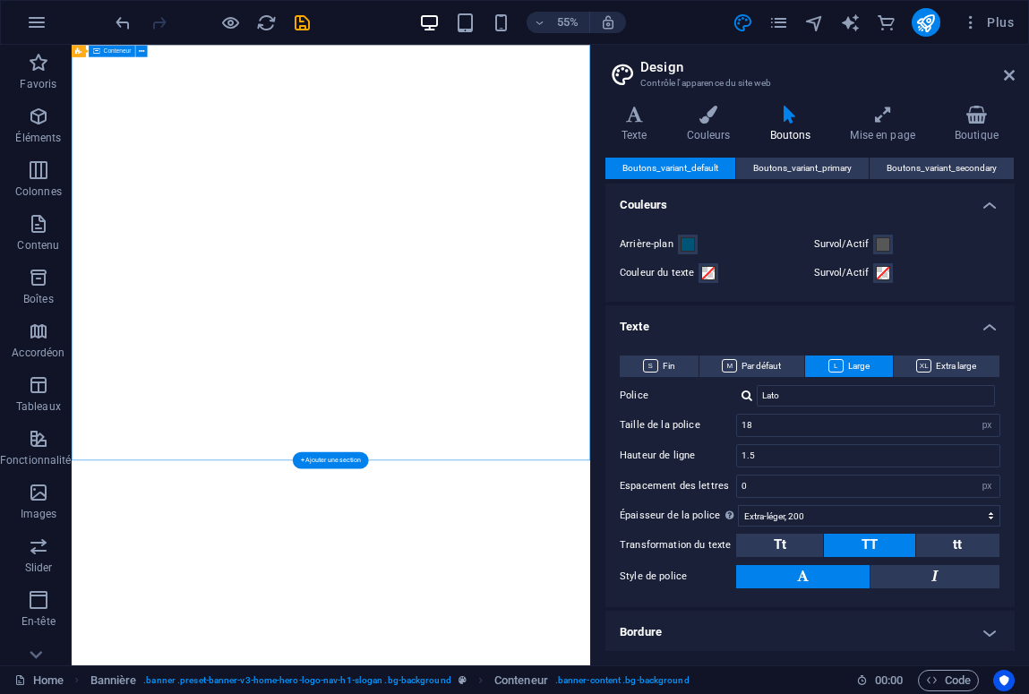
select select "px"
select select "200"
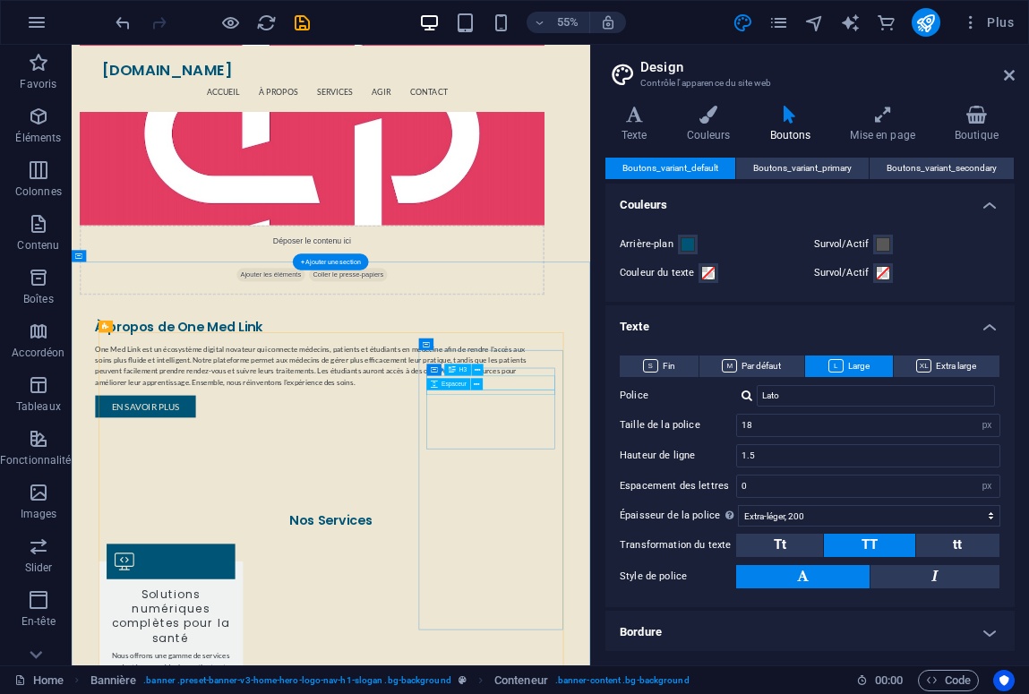
scroll to position [1098, 0]
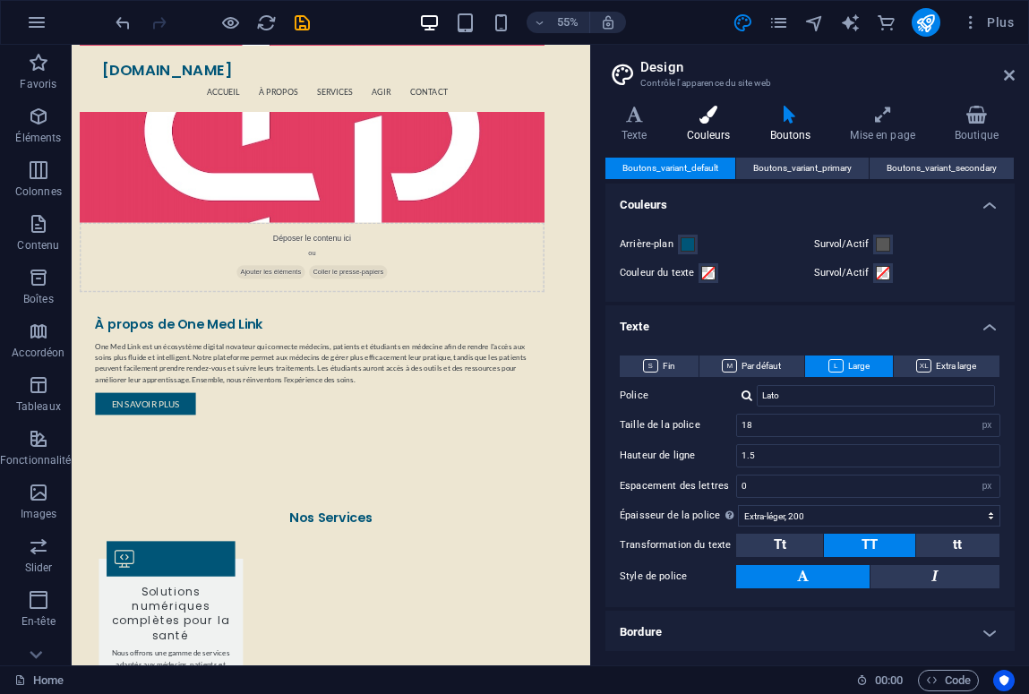
click at [711, 111] on icon at bounding box center [709, 115] width 76 height 18
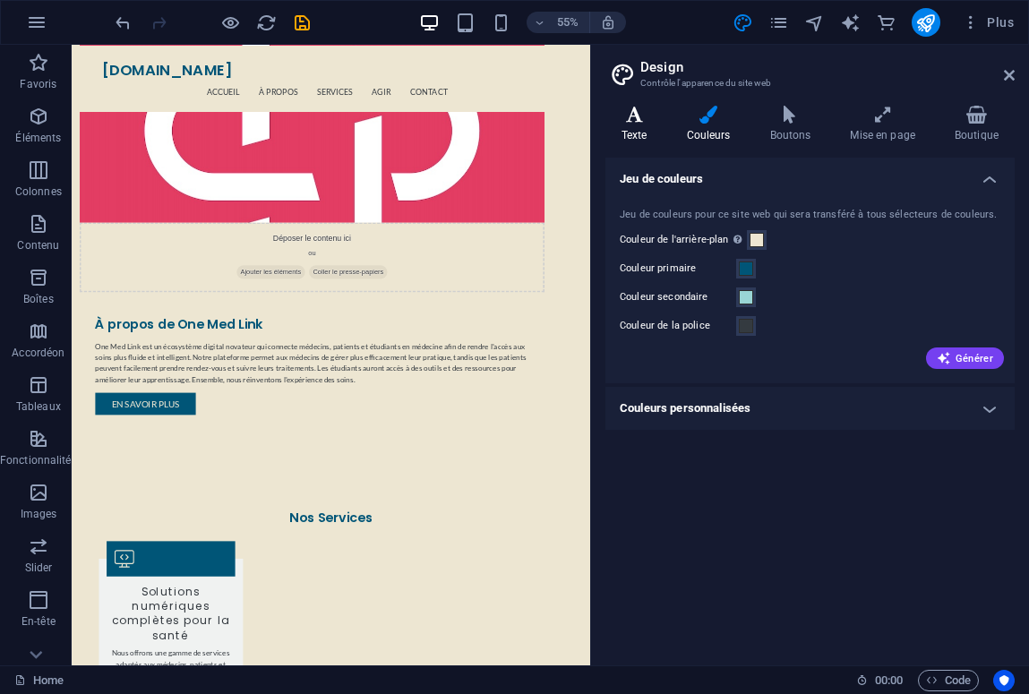
click at [640, 106] on icon at bounding box center [635, 115] width 58 height 18
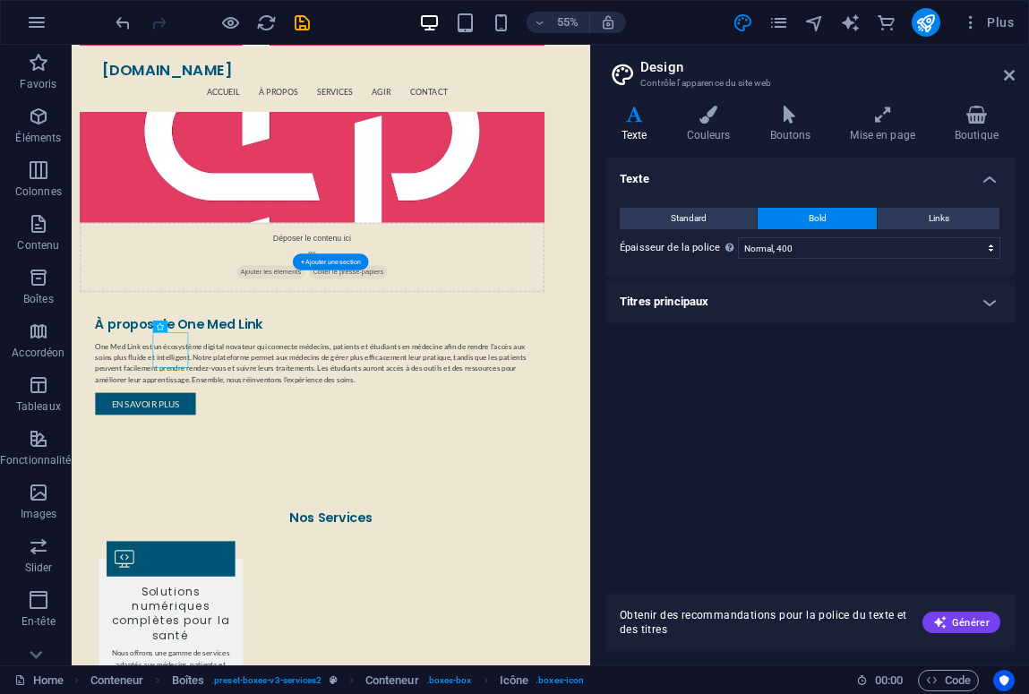
select select "xMidYMid"
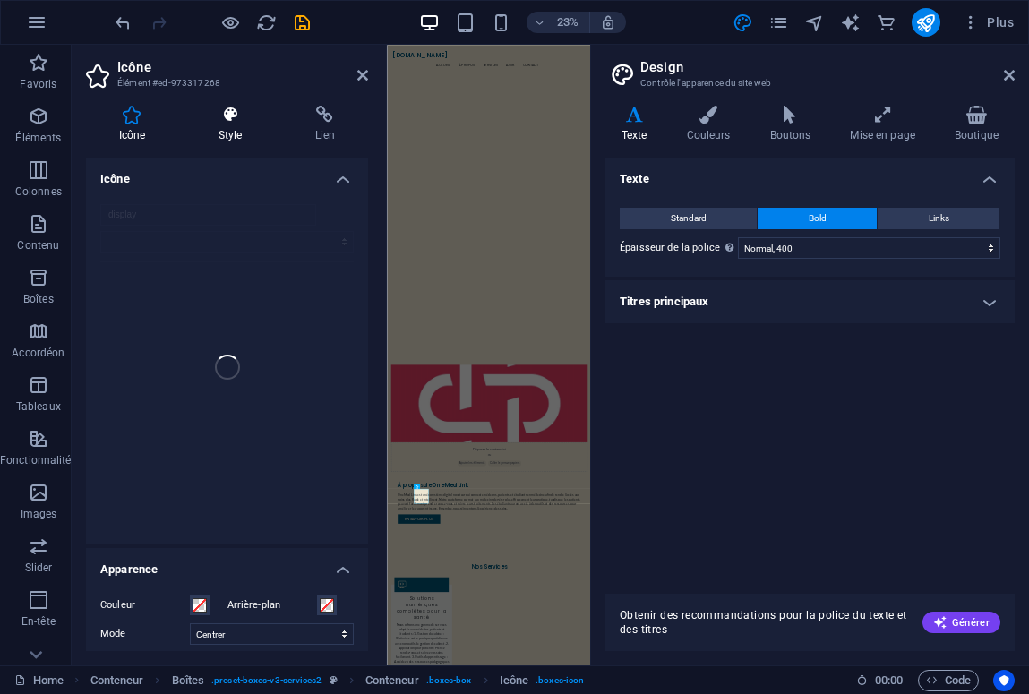
click at [236, 127] on h4 "Style" at bounding box center [233, 125] width 97 height 38
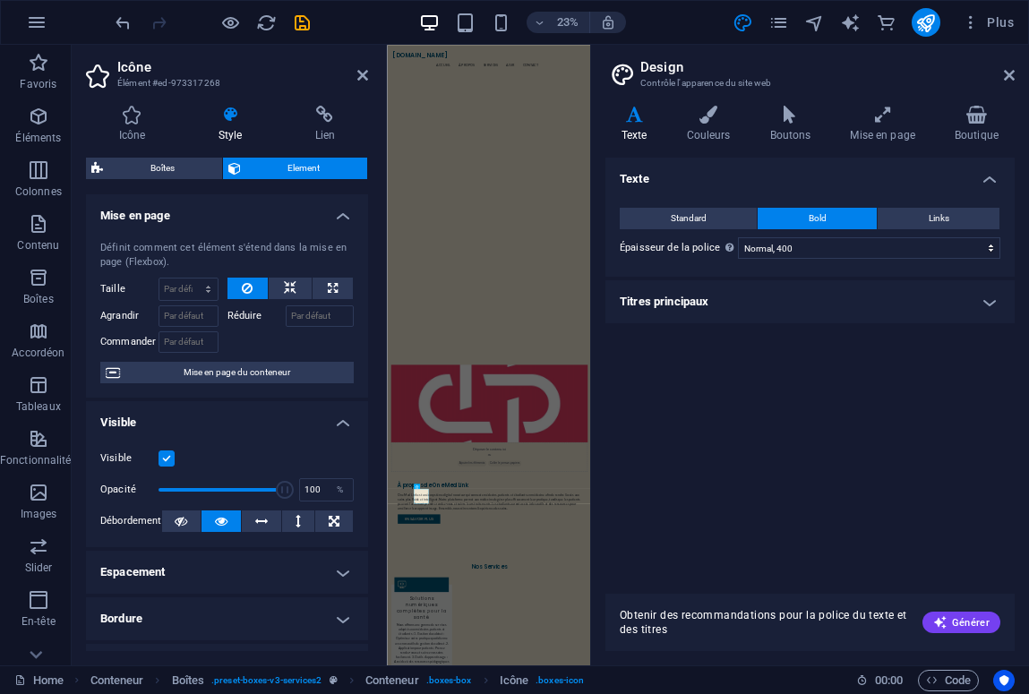
scroll to position [0, 0]
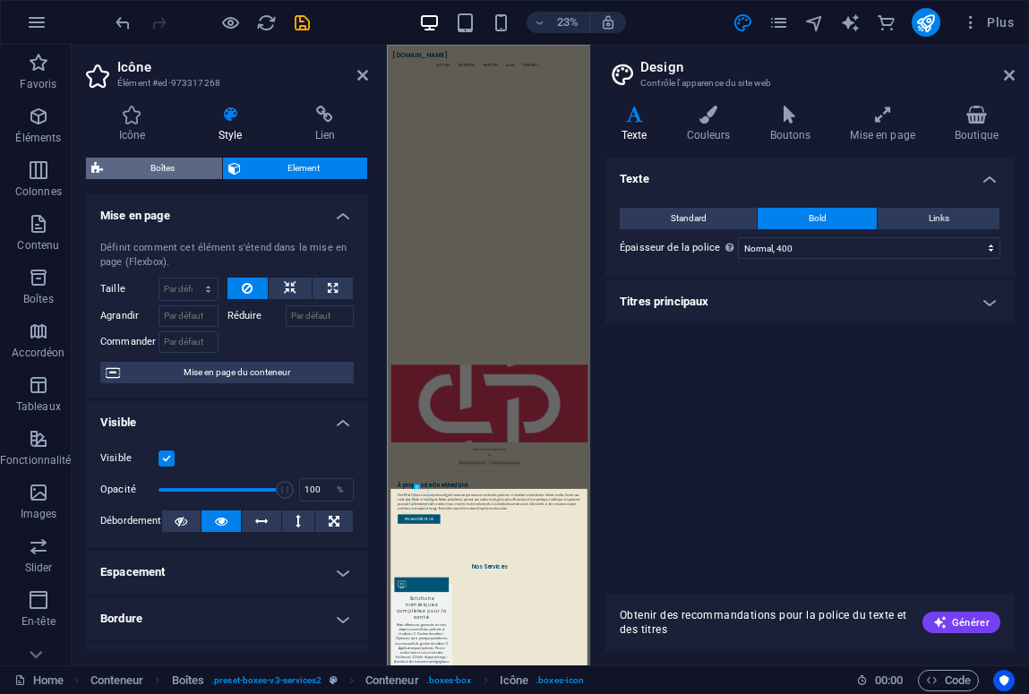
click at [94, 167] on icon at bounding box center [97, 169] width 12 height 22
select select "rem"
select select "preset-boxes-v3-services2"
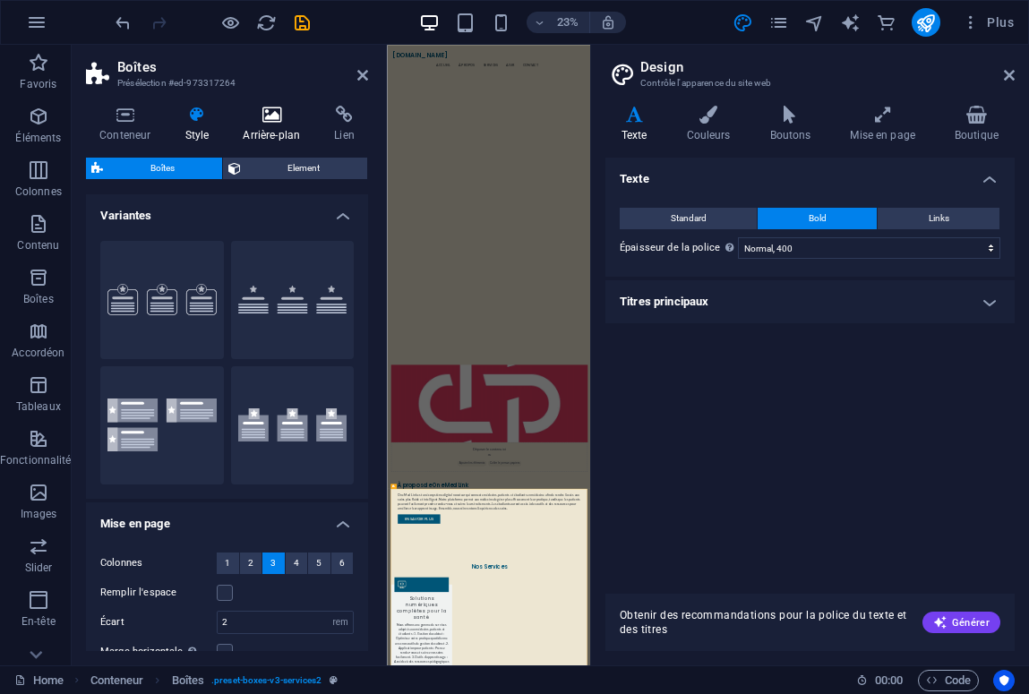
click at [273, 125] on h4 "Arrière-plan" at bounding box center [274, 125] width 91 height 38
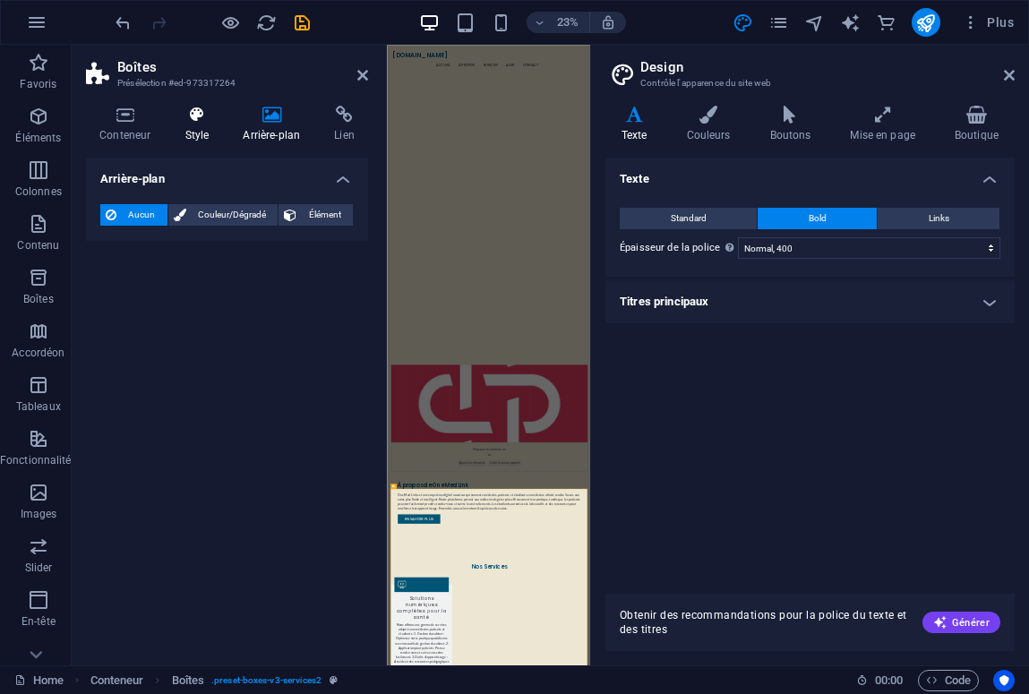
click at [202, 125] on h4 "Style" at bounding box center [200, 125] width 58 height 38
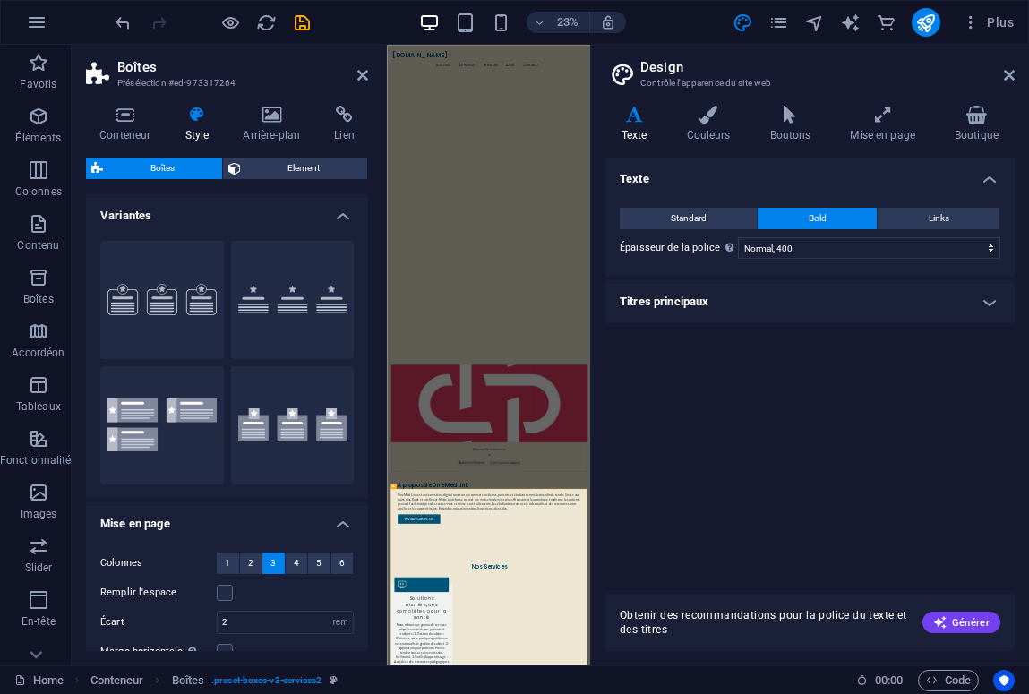
click at [202, 125] on h4 "Style" at bounding box center [200, 125] width 58 height 38
click at [299, 164] on span "Element" at bounding box center [304, 169] width 116 height 22
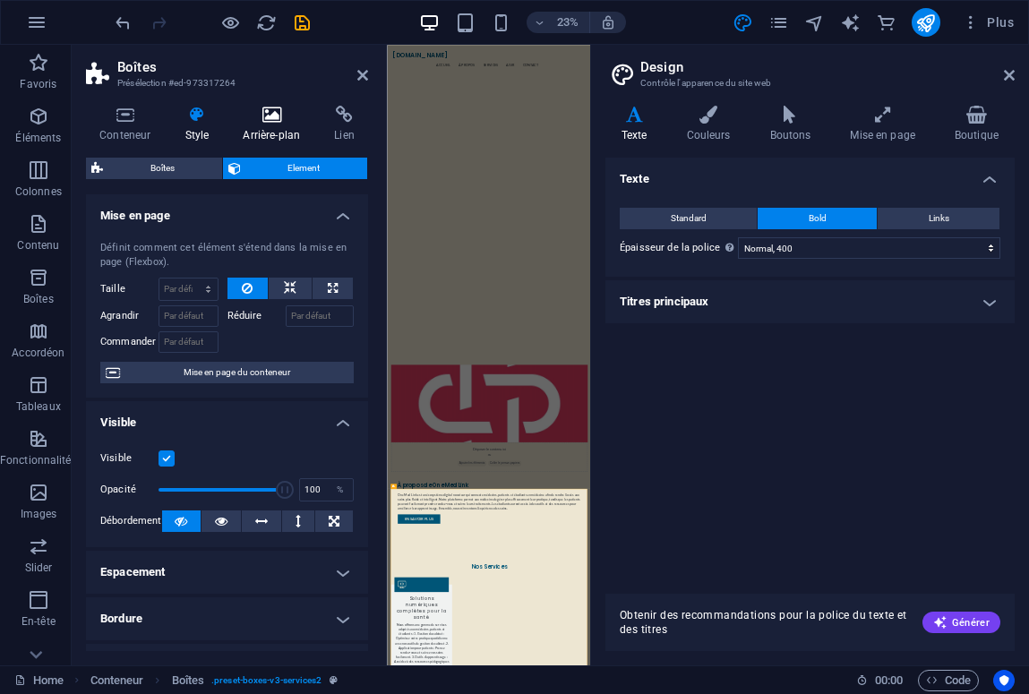
click at [271, 122] on icon at bounding box center [271, 115] width 84 height 18
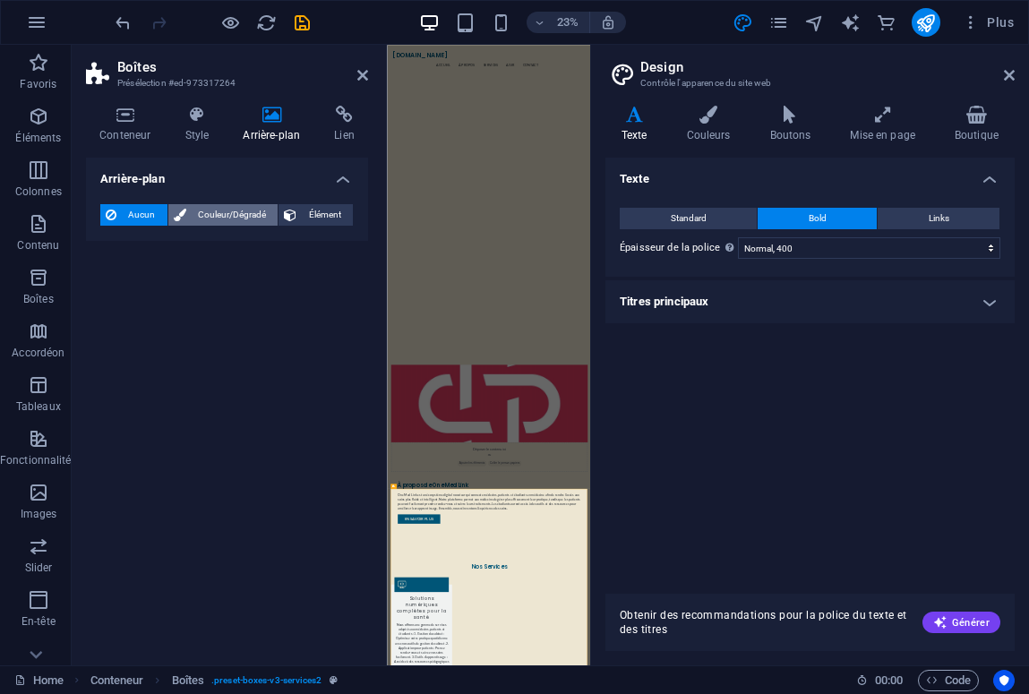
click at [229, 214] on span "Couleur/Dégradé" at bounding box center [233, 215] width 82 height 22
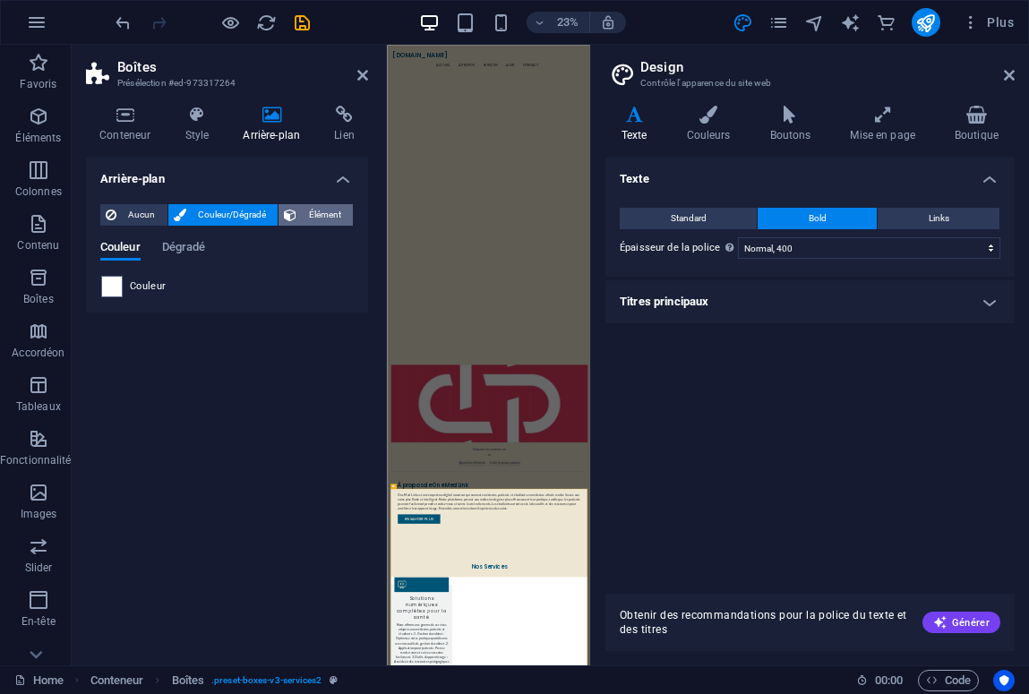
click at [332, 211] on span "Élément" at bounding box center [325, 215] width 46 height 22
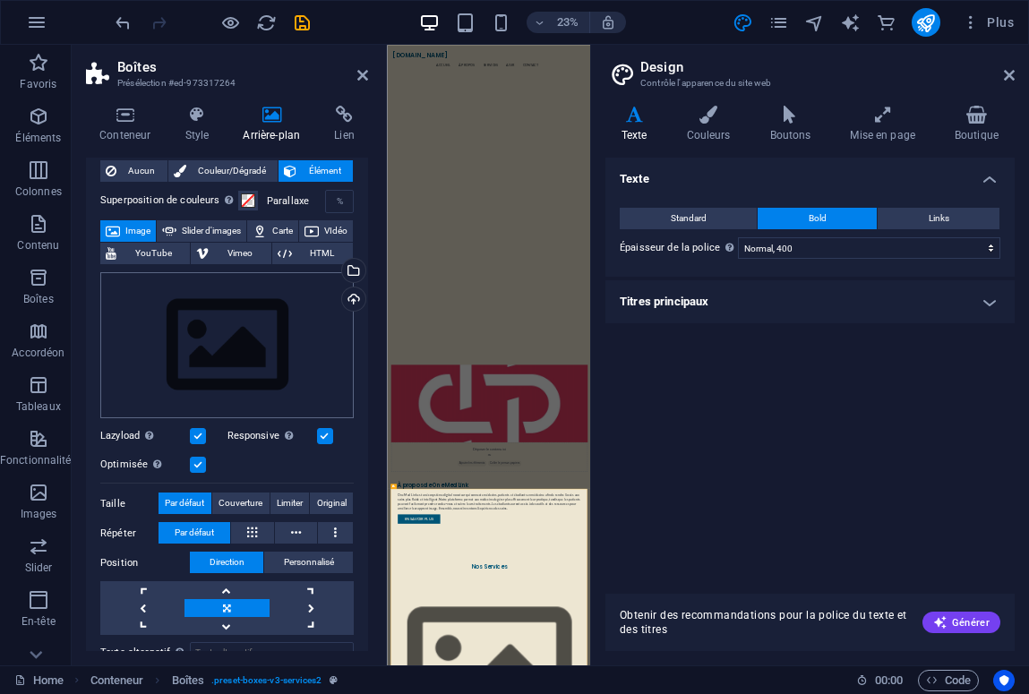
scroll to position [30, 0]
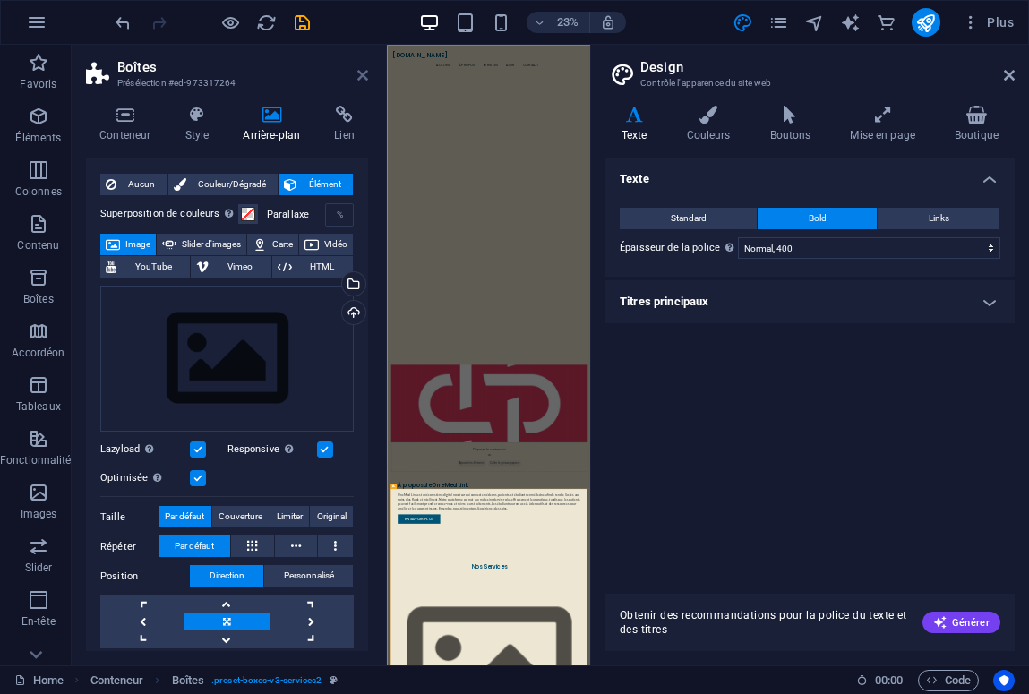
click at [357, 70] on icon at bounding box center [362, 75] width 11 height 14
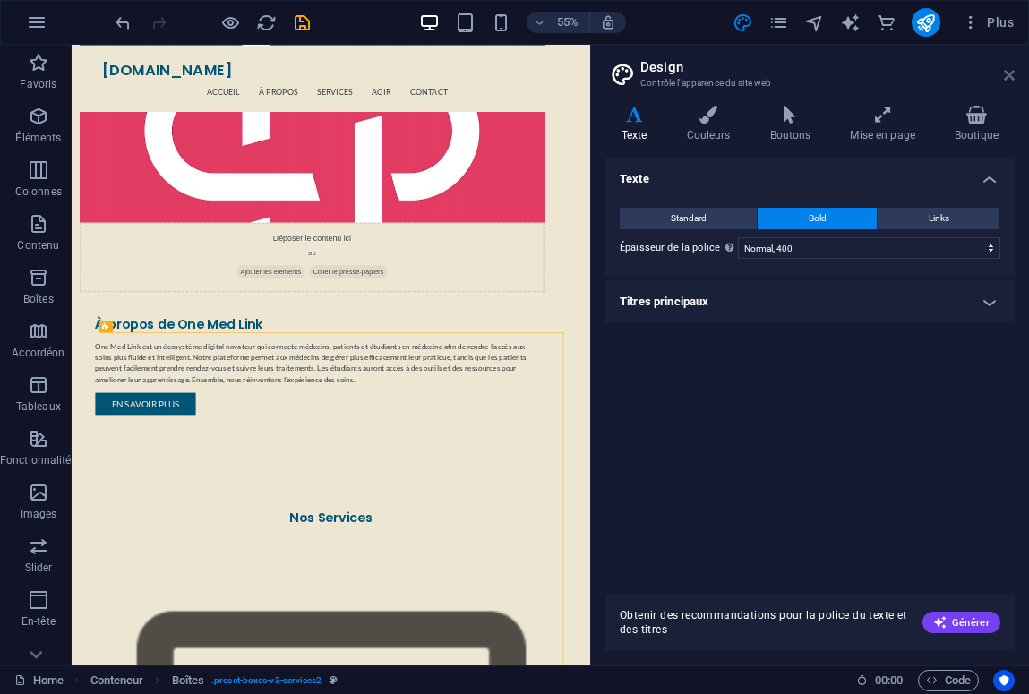
click at [1012, 80] on icon at bounding box center [1009, 75] width 11 height 14
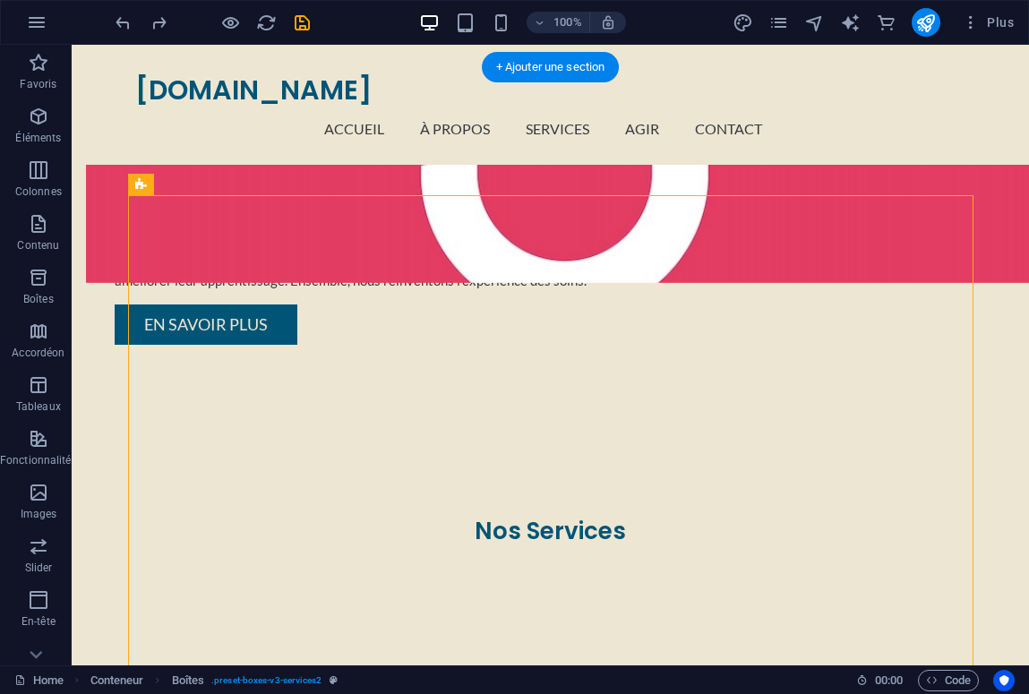
scroll to position [994, 0]
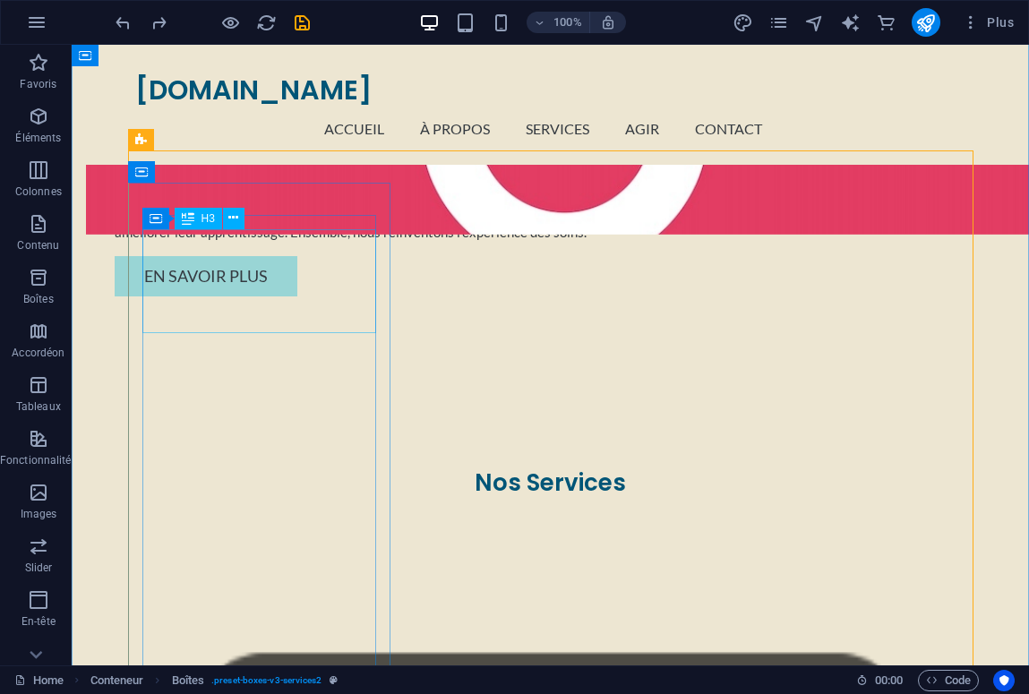
scroll to position [1043, 0]
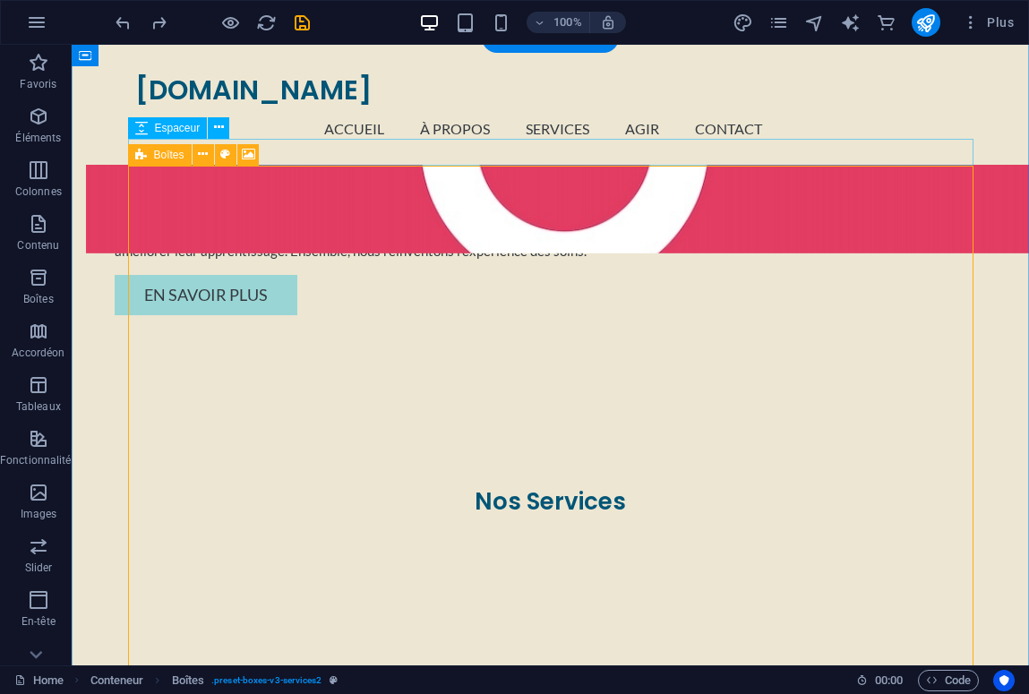
click at [134, 158] on div "Boîtes" at bounding box center [160, 155] width 64 height 22
click at [228, 150] on icon at bounding box center [225, 154] width 10 height 19
select select "rem"
select select "preset-boxes-v3-services2"
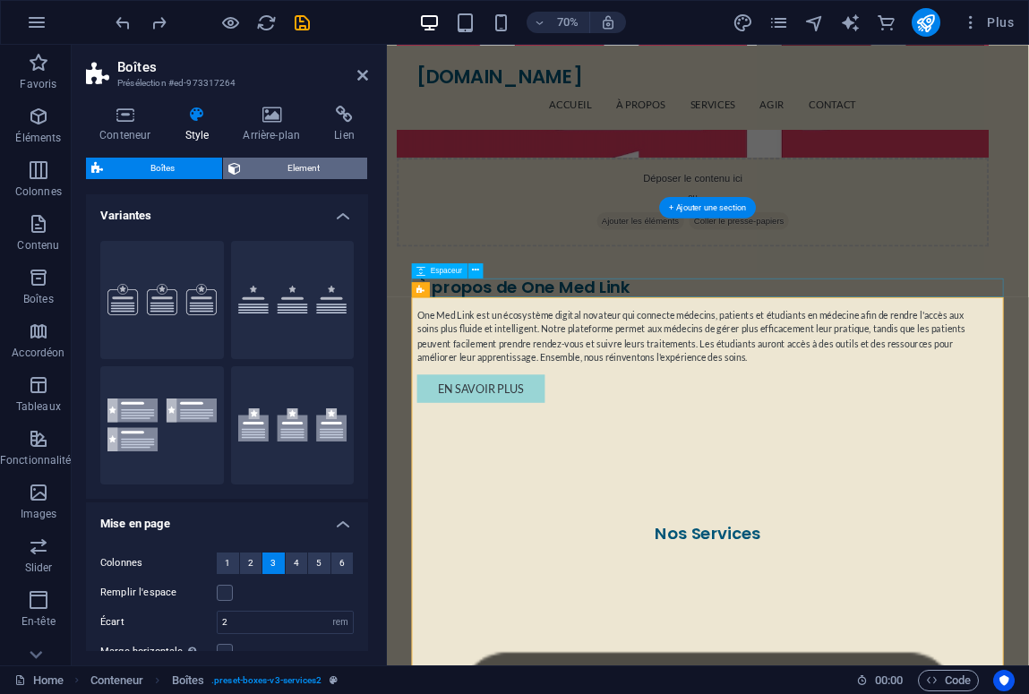
click at [261, 167] on span "Element" at bounding box center [304, 169] width 116 height 22
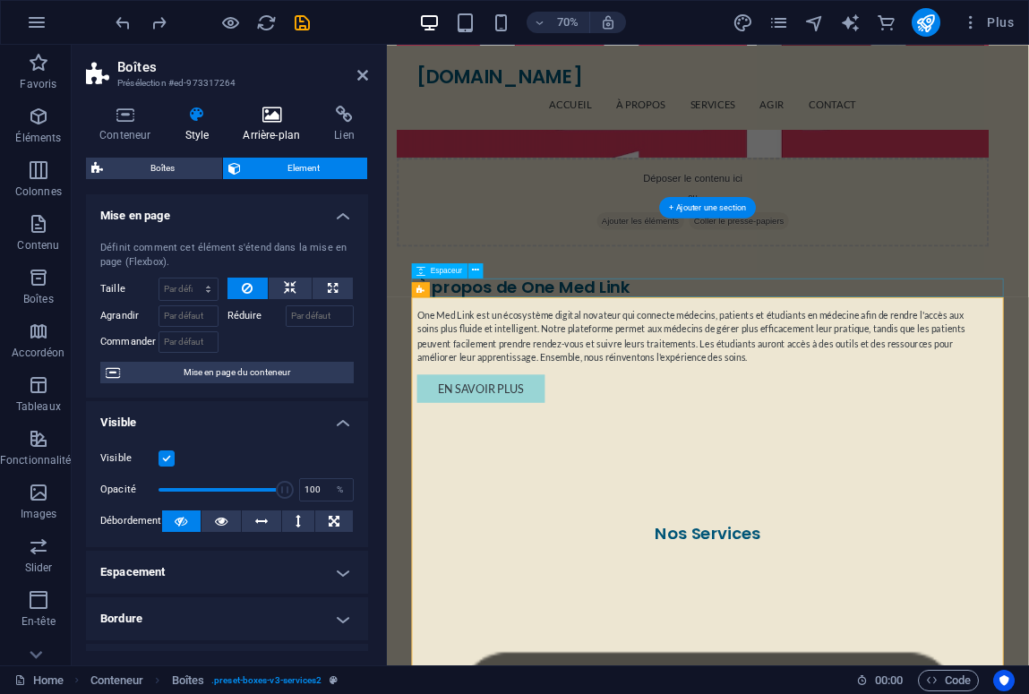
click at [271, 112] on icon at bounding box center [271, 115] width 84 height 18
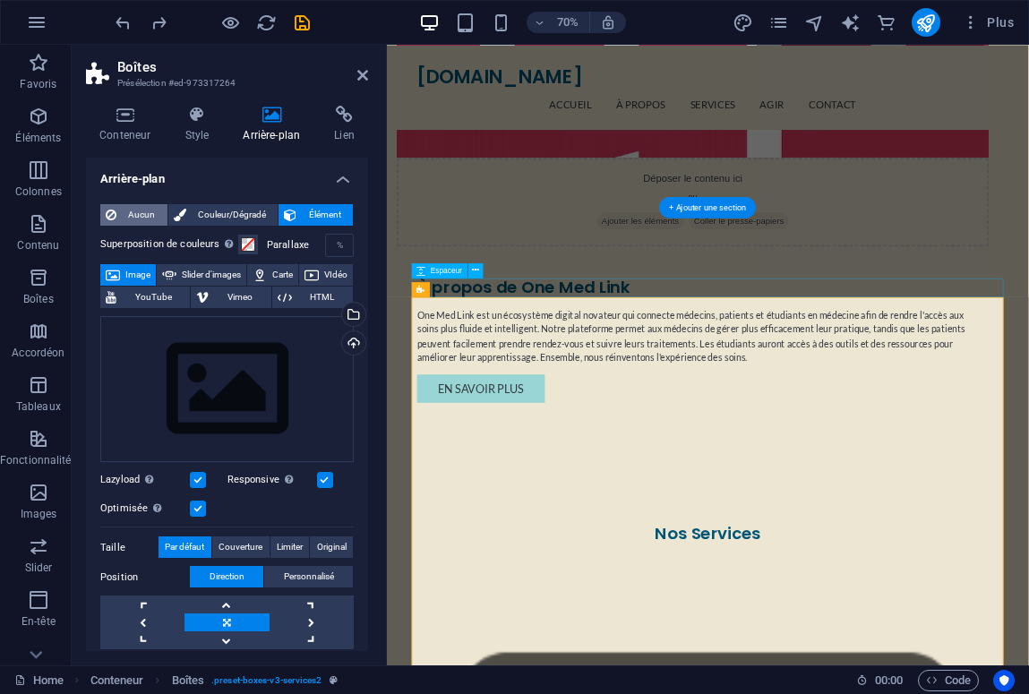
click at [142, 217] on span "Aucun" at bounding box center [142, 215] width 40 height 22
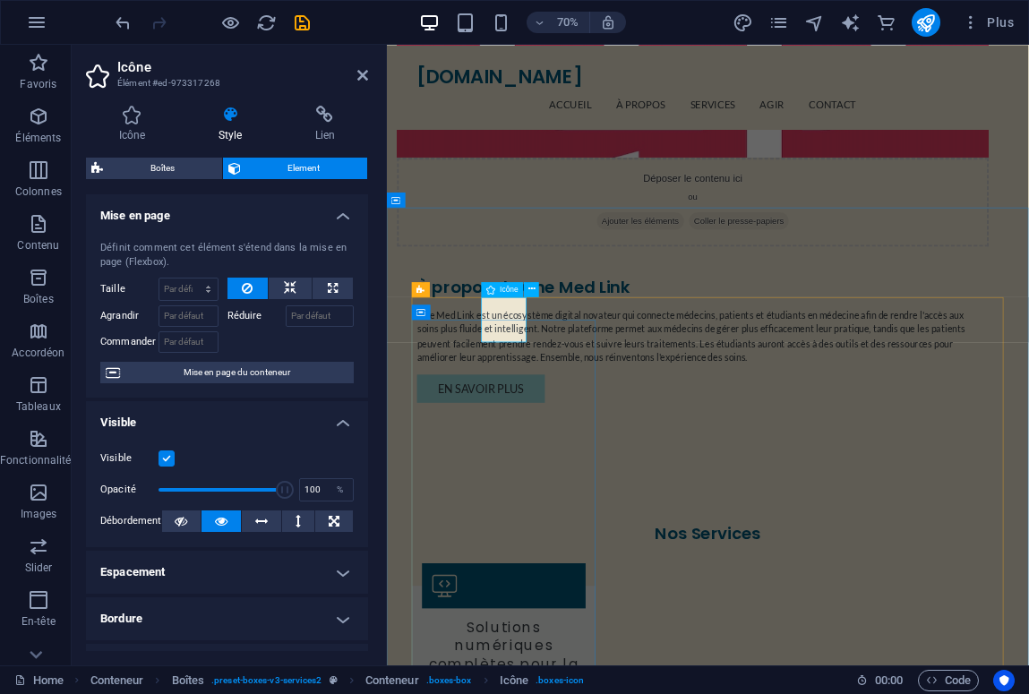
click at [490, 291] on icon at bounding box center [491, 289] width 9 height 15
click at [501, 285] on div "Icône" at bounding box center [502, 289] width 42 height 15
click at [533, 288] on icon at bounding box center [532, 289] width 7 height 13
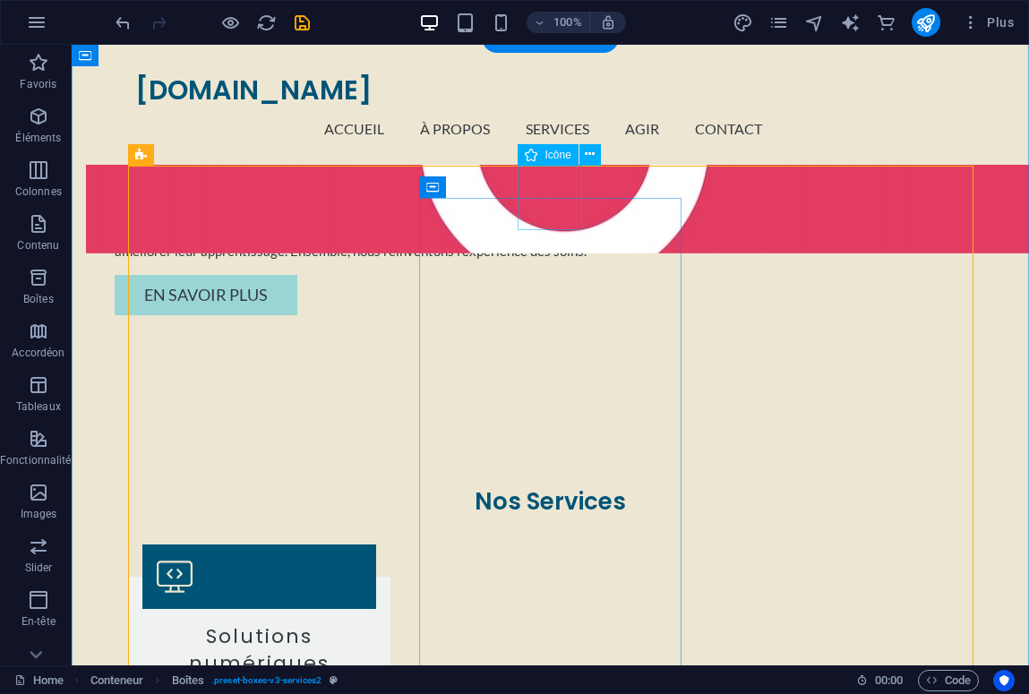
click at [547, 155] on span "Icône" at bounding box center [558, 155] width 26 height 11
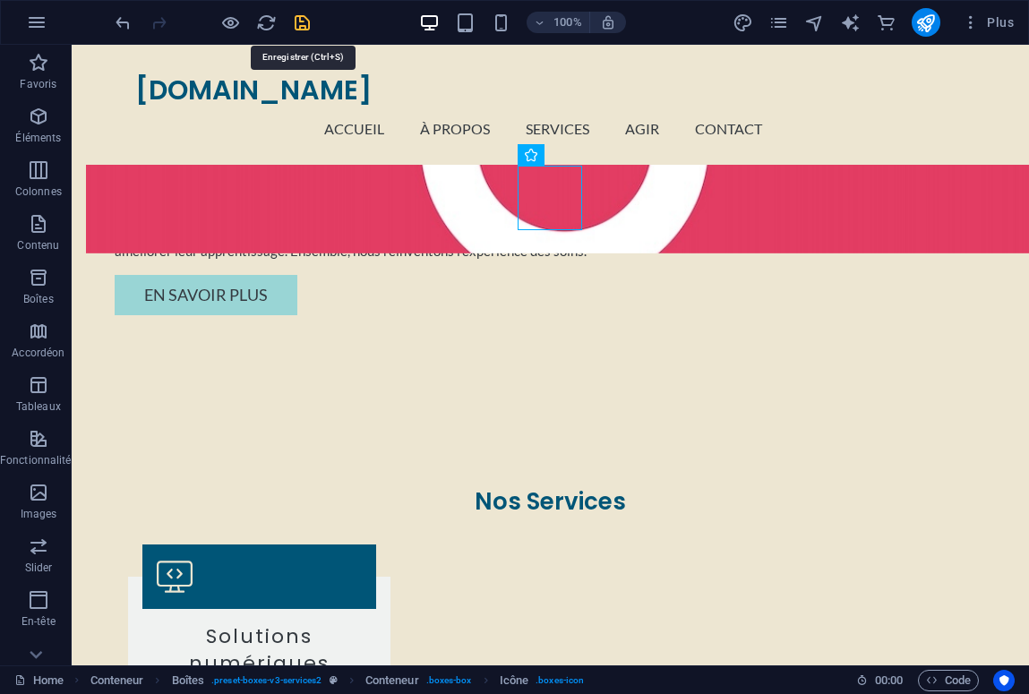
click at [302, 19] on icon "save" at bounding box center [302, 23] width 21 height 21
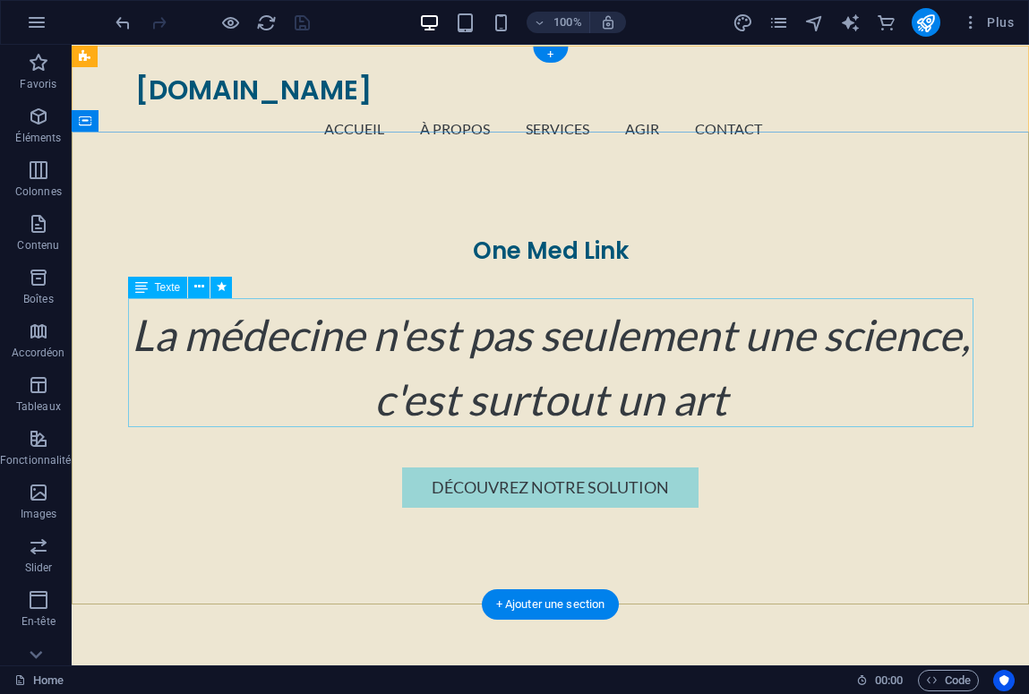
scroll to position [0, 0]
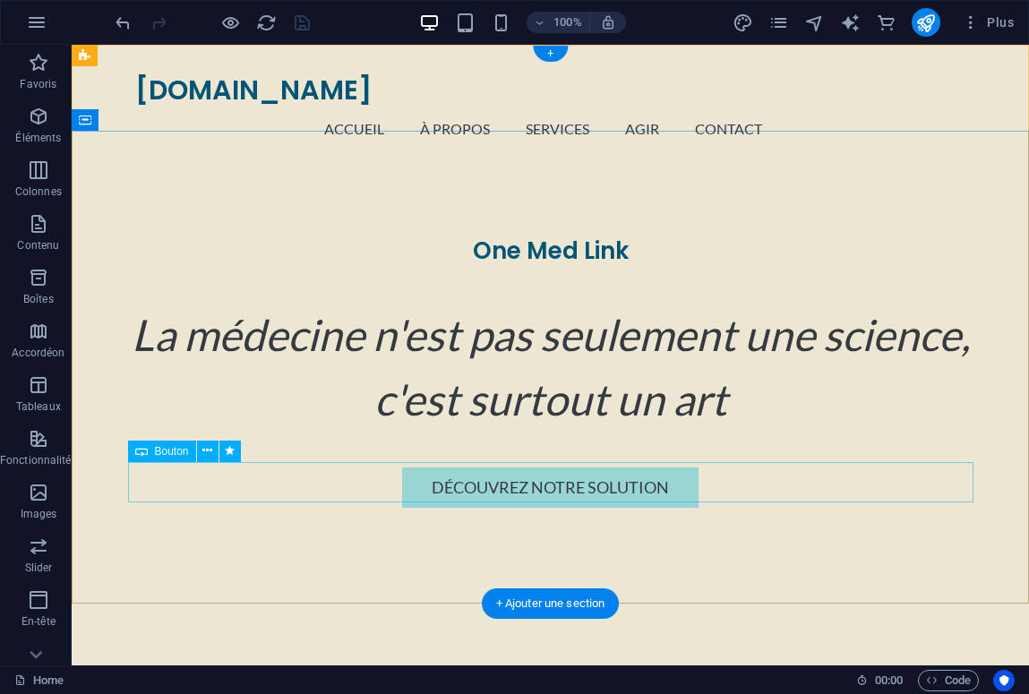
click at [684, 472] on div "Découvrez notre solution" at bounding box center [551, 488] width 846 height 40
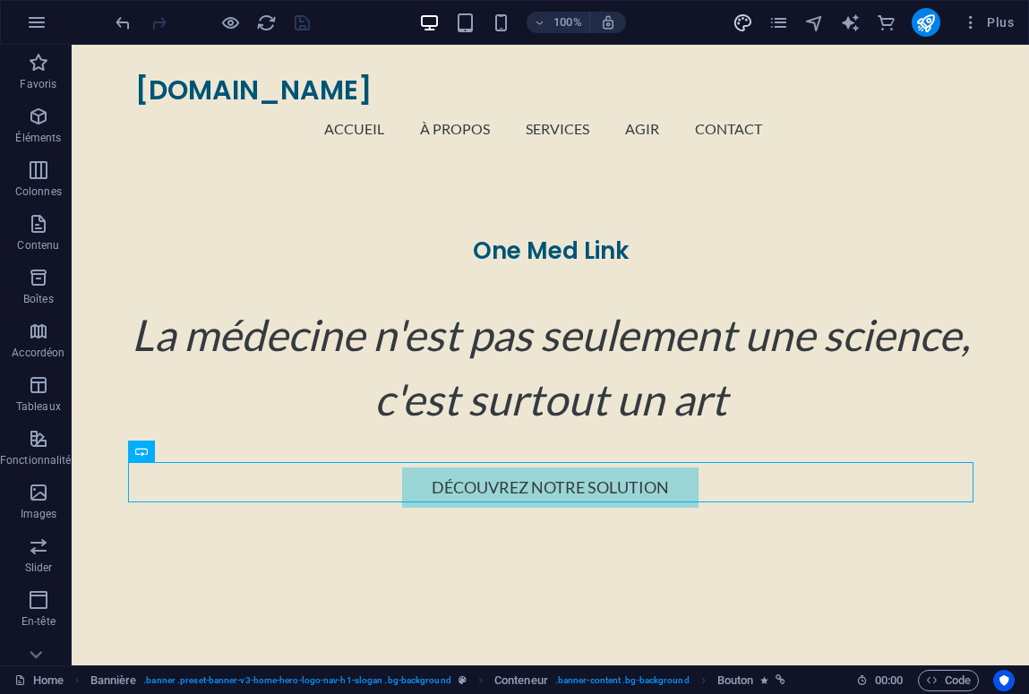
click at [750, 25] on icon "design" at bounding box center [743, 23] width 21 height 21
select select "400"
select select "px"
select select "200"
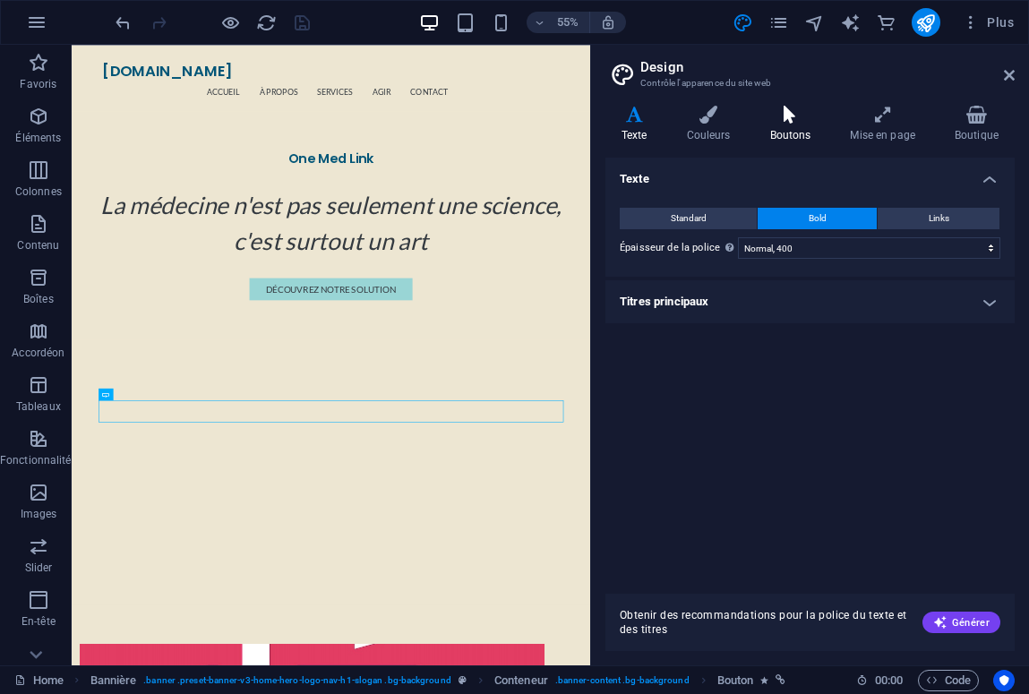
click at [782, 116] on icon at bounding box center [790, 115] width 73 height 18
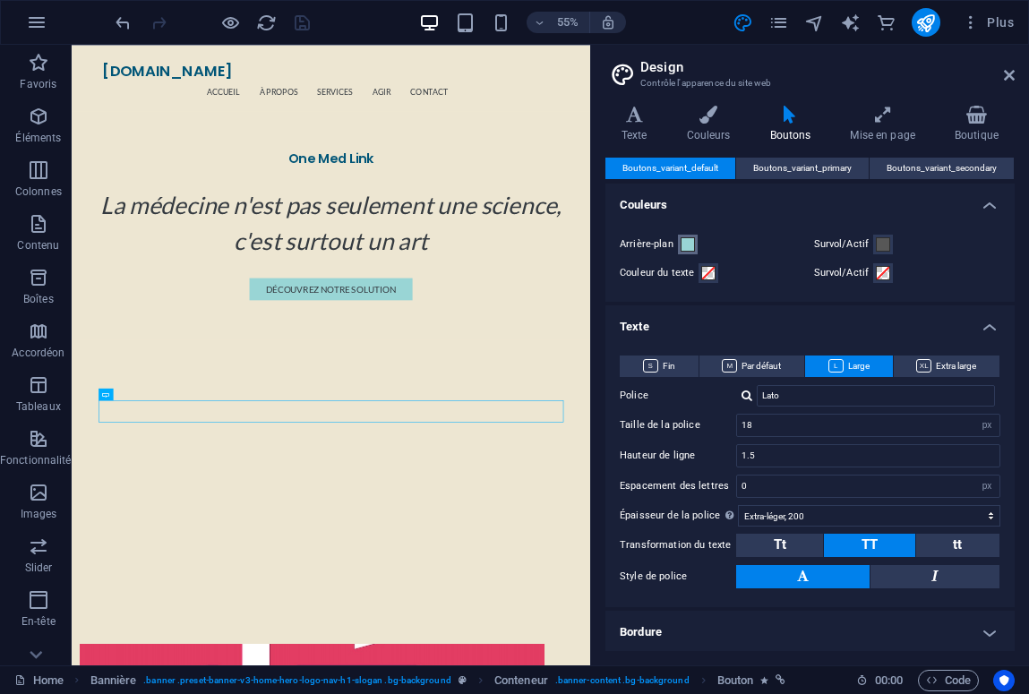
click at [689, 240] on span at bounding box center [688, 244] width 14 height 14
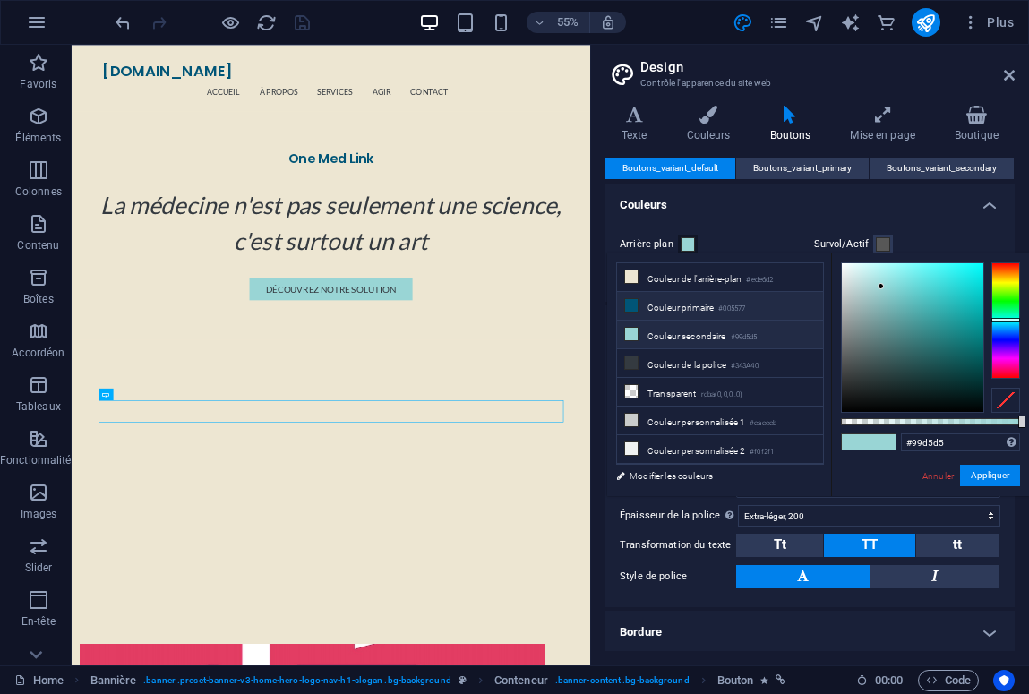
click at [715, 307] on li "Couleur primaire #005577" at bounding box center [720, 306] width 206 height 29
type input "#005577"
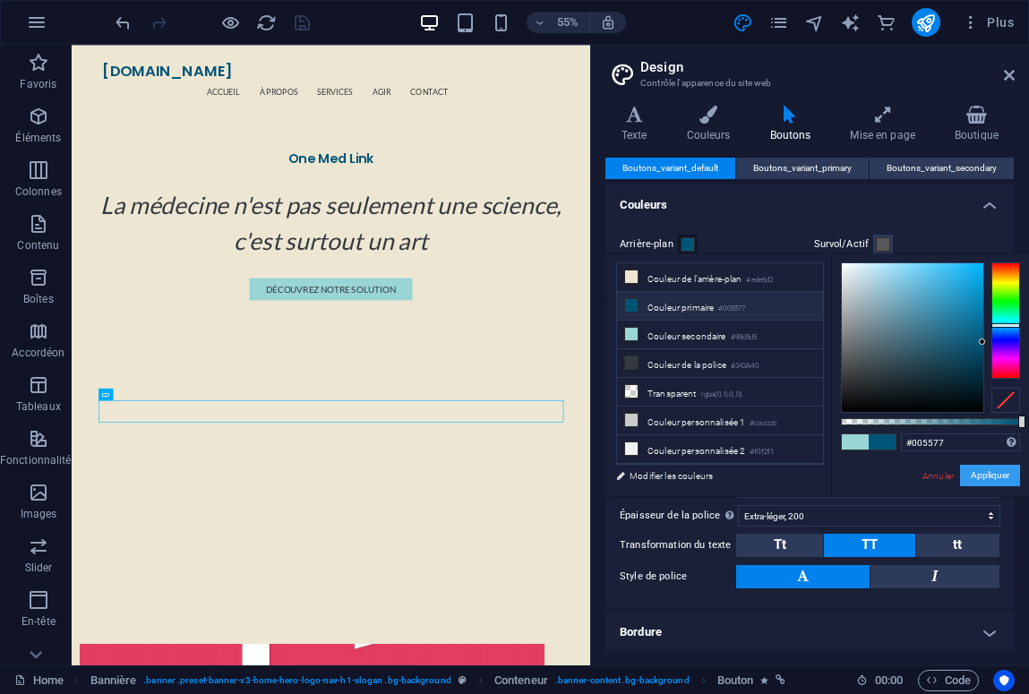
click at [995, 476] on button "Appliquer" at bounding box center [990, 476] width 60 height 22
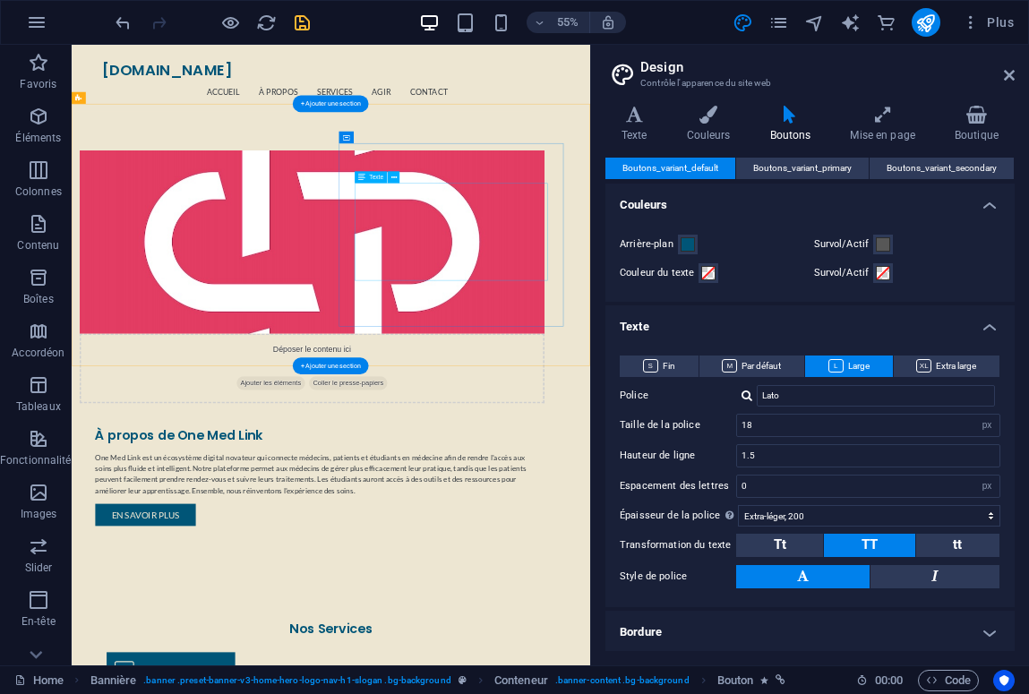
scroll to position [924, 0]
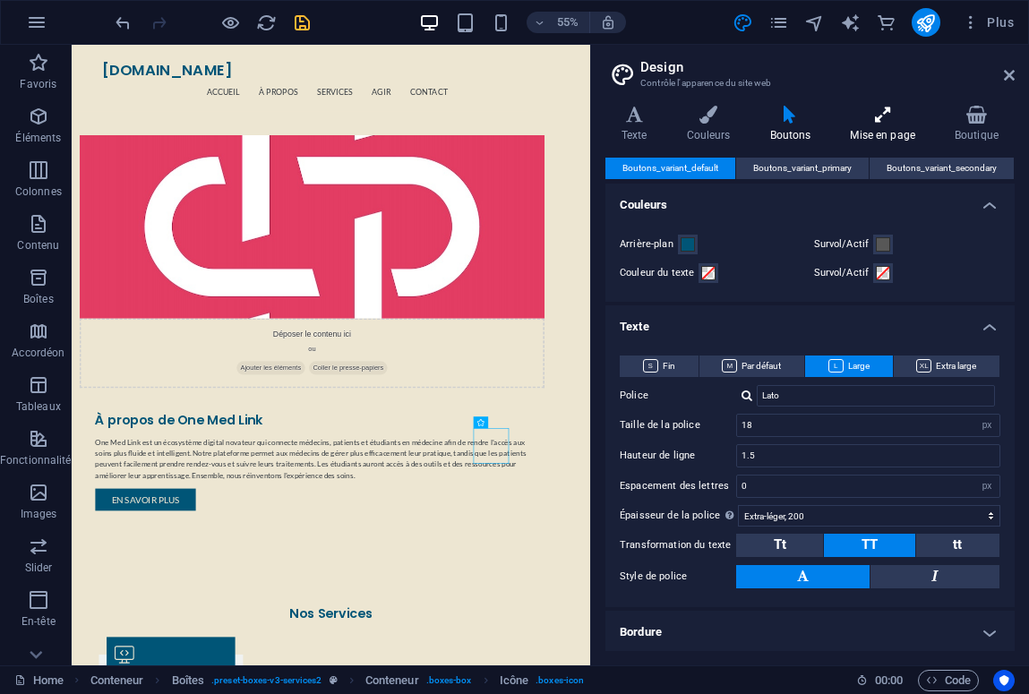
click at [892, 116] on icon at bounding box center [883, 115] width 98 height 18
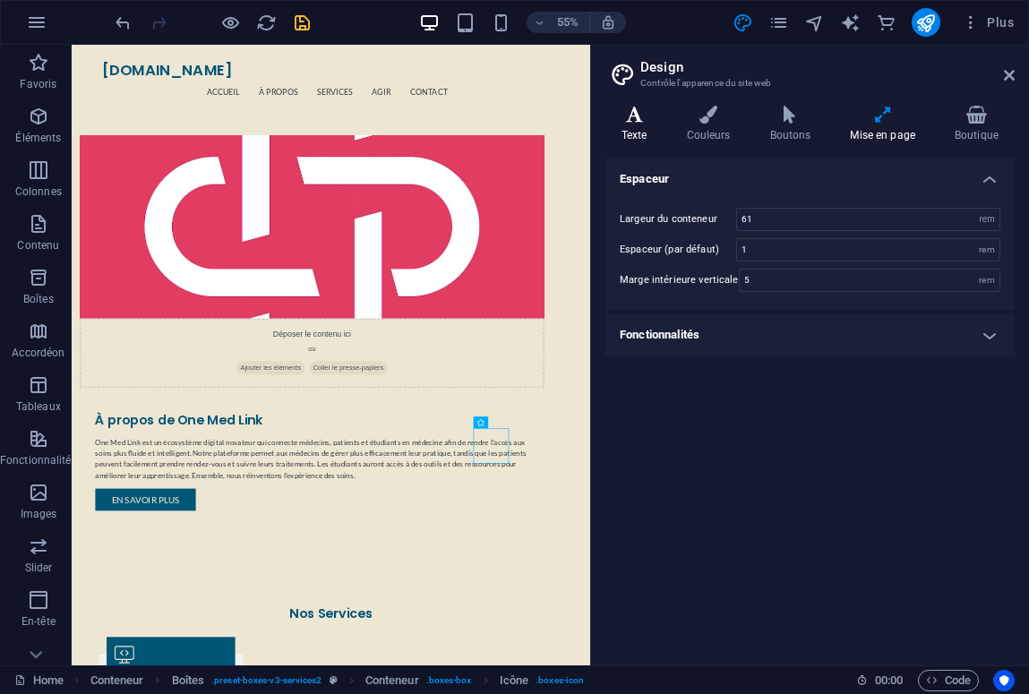
click at [630, 126] on h4 "Texte" at bounding box center [638, 125] width 65 height 38
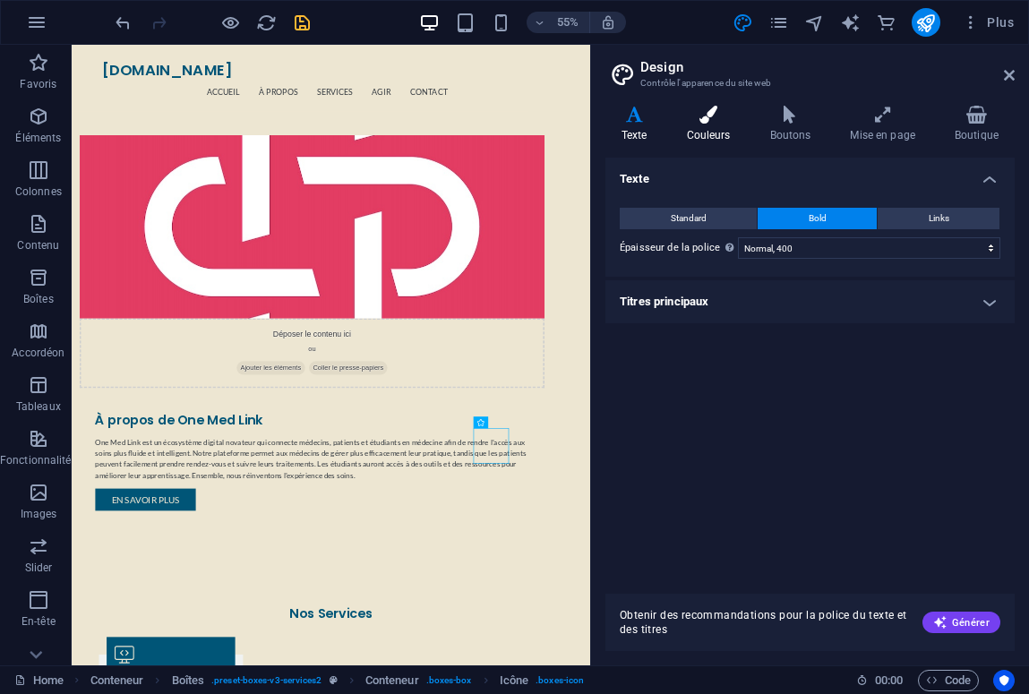
click at [704, 125] on h4 "Couleurs" at bounding box center [712, 125] width 83 height 38
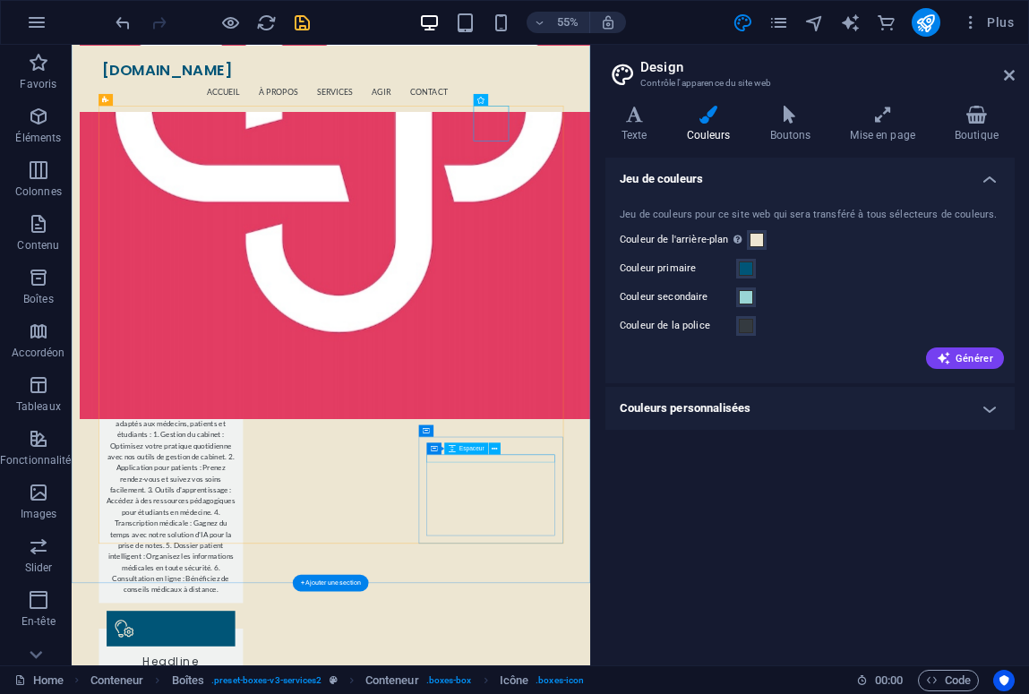
scroll to position [1546, 0]
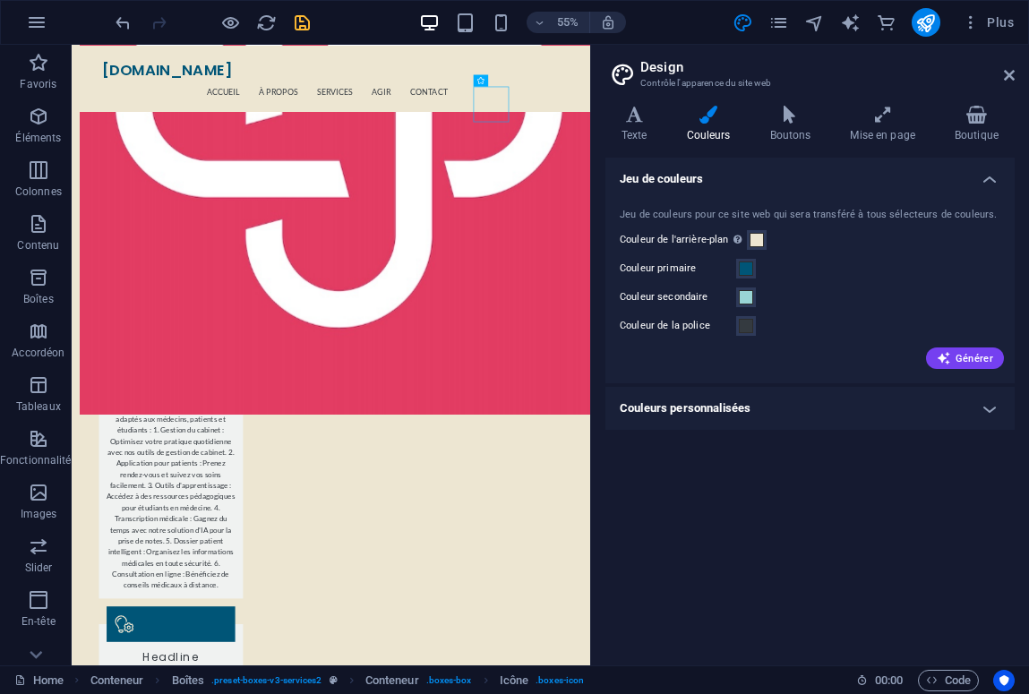
click at [703, 417] on h4 "Couleurs personnalisées" at bounding box center [810, 408] width 409 height 43
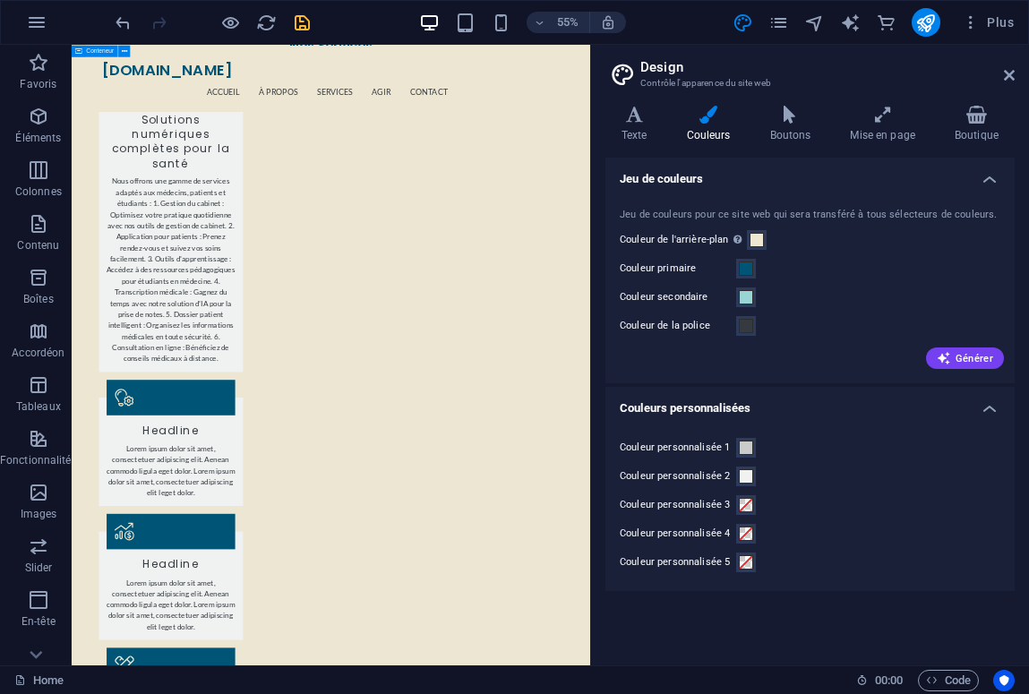
scroll to position [1957, 0]
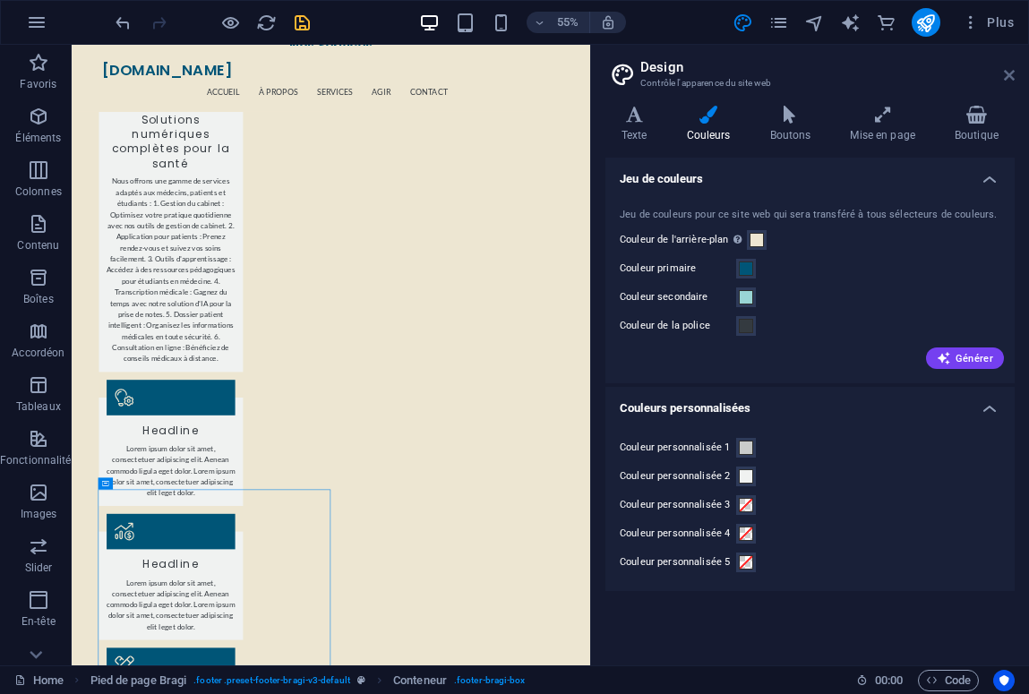
click at [1012, 72] on icon at bounding box center [1009, 75] width 11 height 14
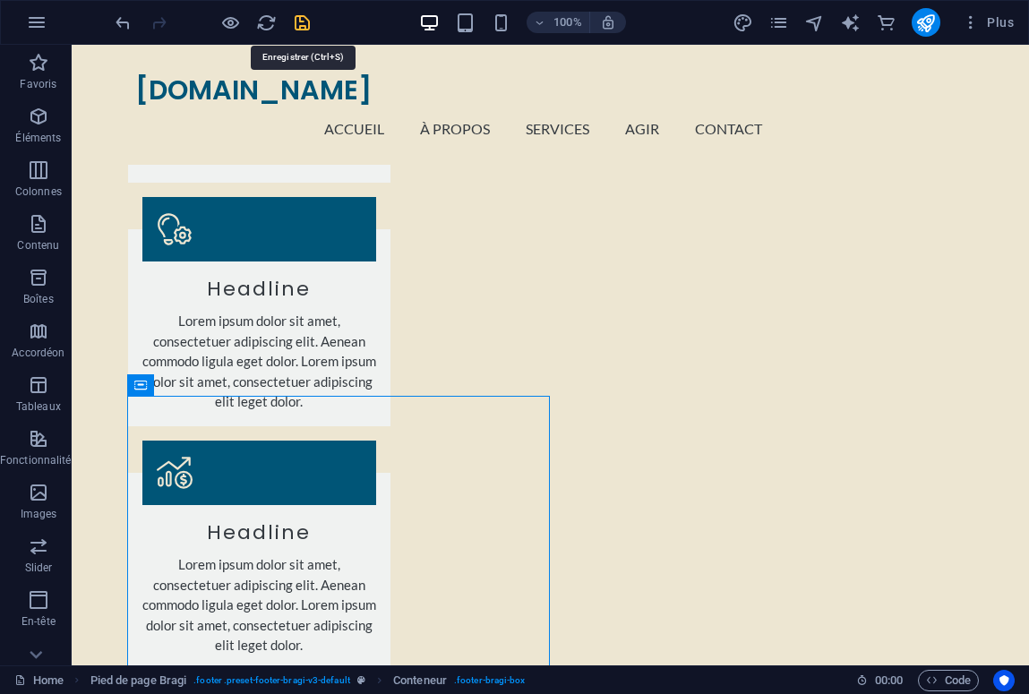
click at [300, 22] on icon "save" at bounding box center [302, 23] width 21 height 21
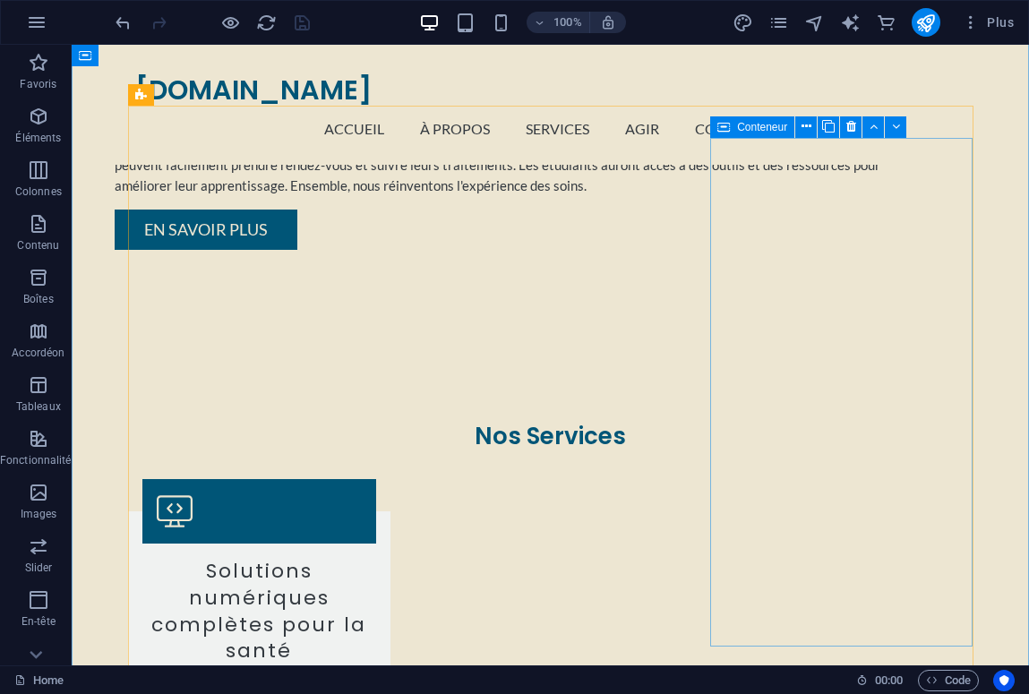
scroll to position [1103, 0]
